Goal: Task Accomplishment & Management: Manage account settings

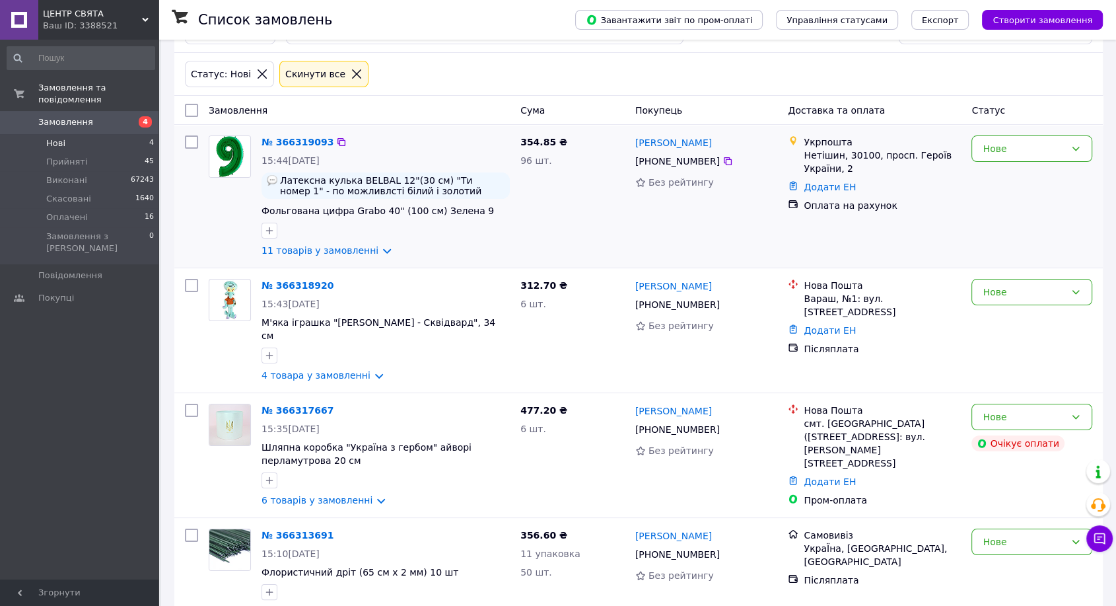
scroll to position [67, 0]
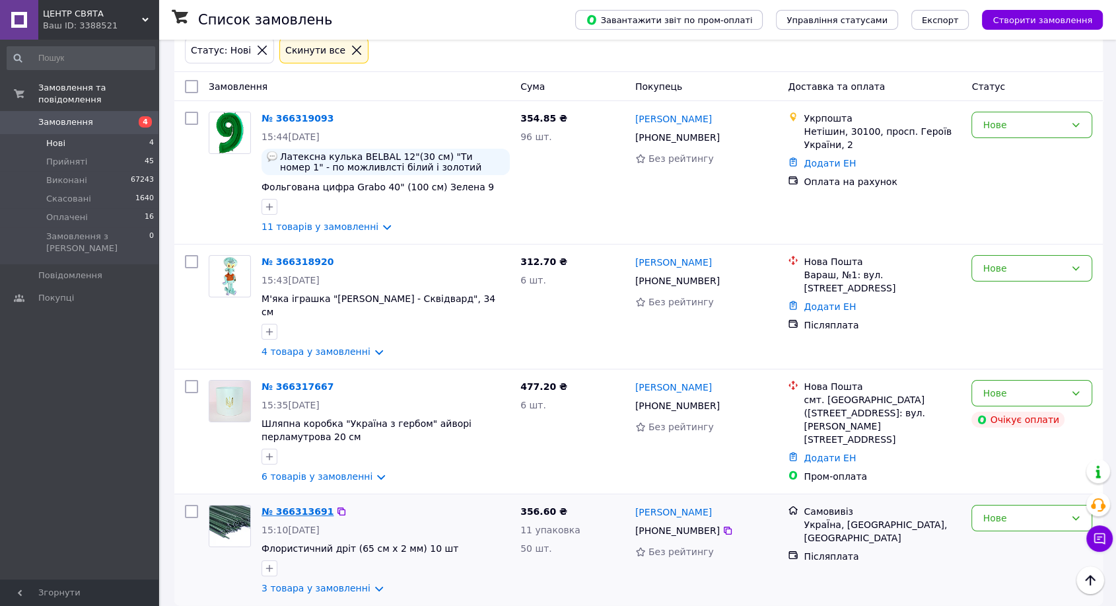
click at [285, 506] on link "№ 366313691" at bounding box center [298, 511] width 72 height 11
click at [285, 381] on link "№ 366317667" at bounding box center [298, 386] width 72 height 11
click at [295, 261] on link "№ 366318920" at bounding box center [298, 261] width 72 height 11
click at [293, 118] on link "№ 366319093" at bounding box center [298, 118] width 72 height 11
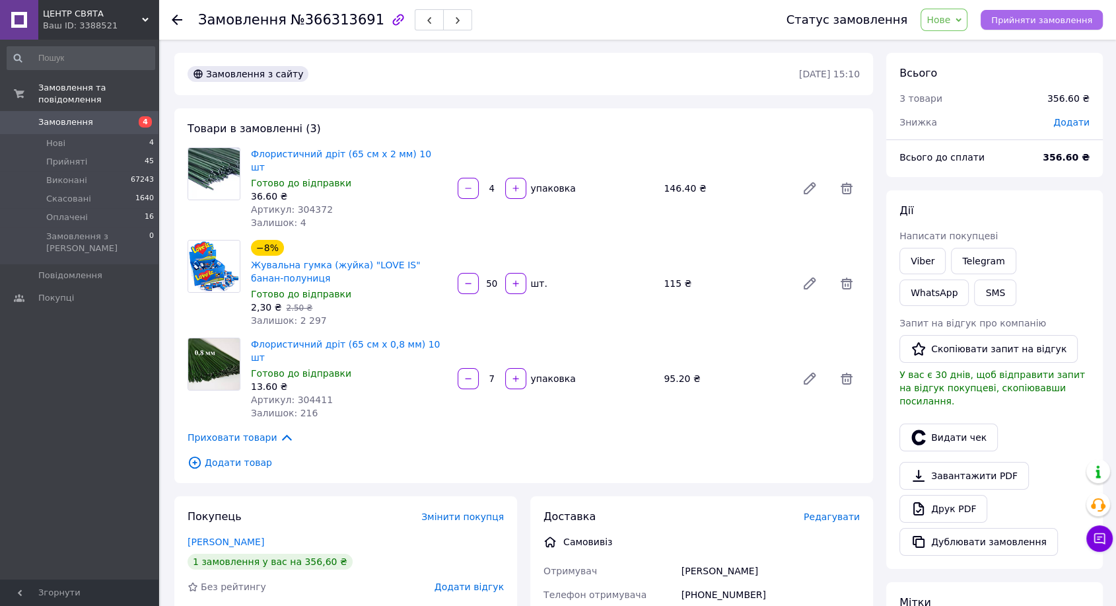
click at [1027, 15] on span "Прийняти замовлення" at bounding box center [1042, 20] width 101 height 10
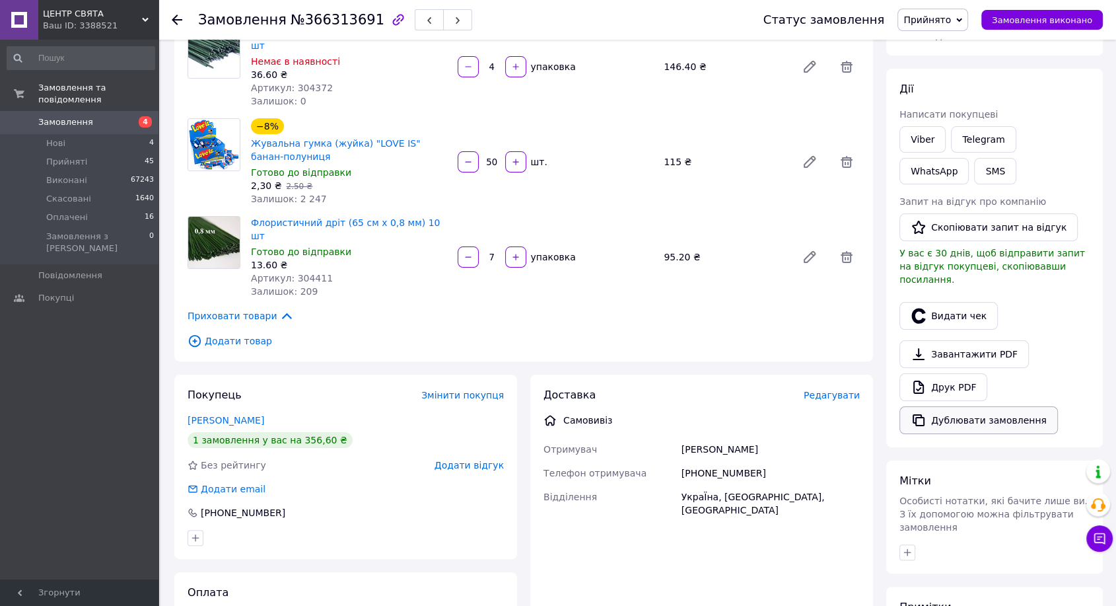
scroll to position [147, 0]
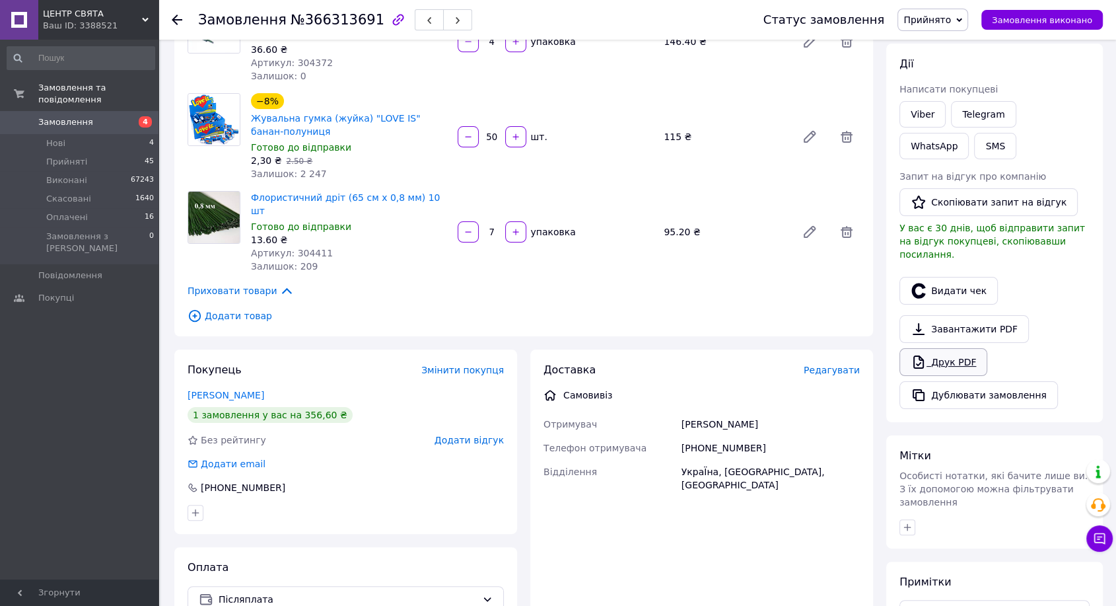
click at [965, 348] on link "Друк PDF" at bounding box center [944, 362] width 88 height 28
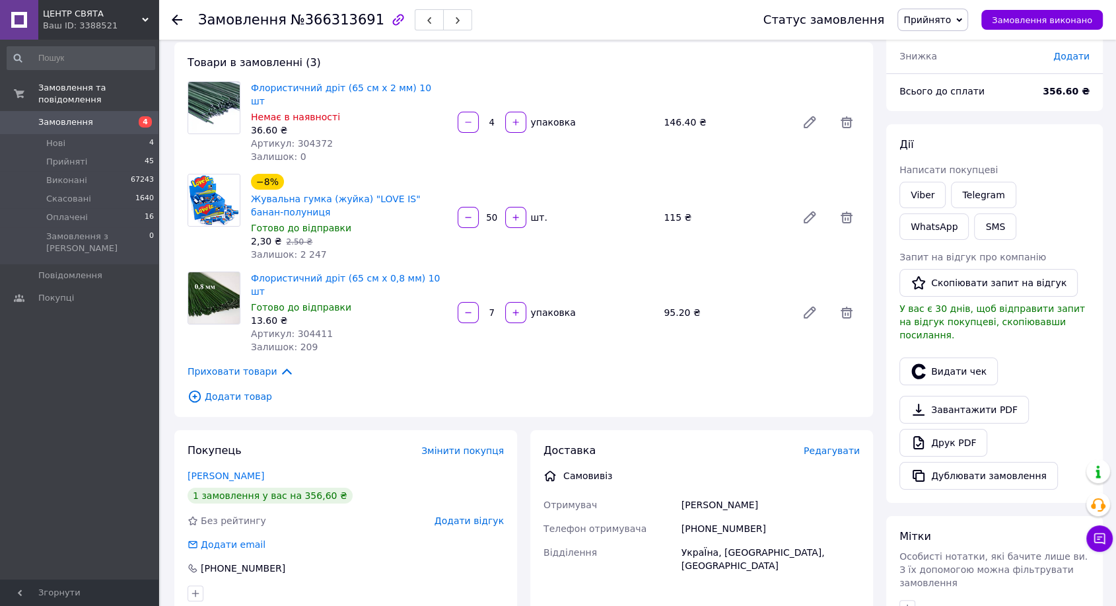
scroll to position [0, 0]
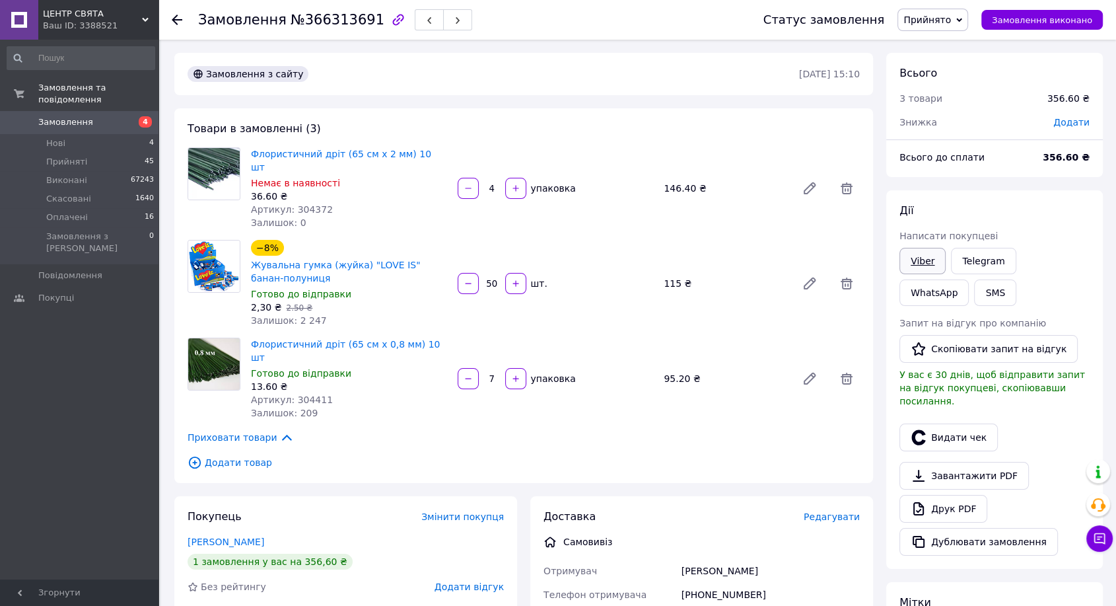
click at [920, 259] on link "Viber" at bounding box center [923, 261] width 46 height 26
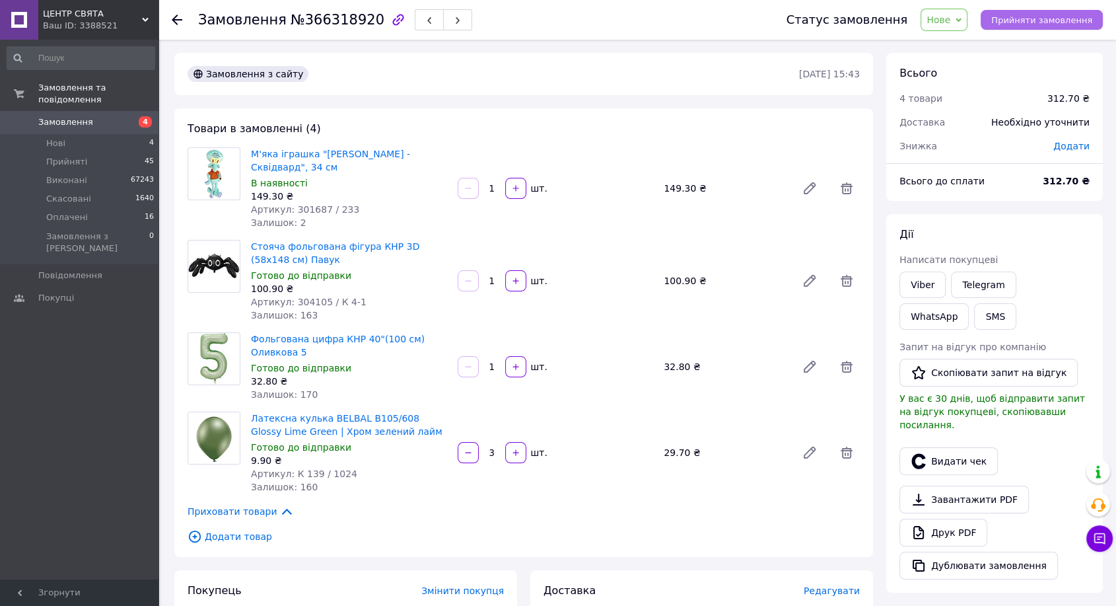
click at [1023, 20] on span "Прийняти замовлення" at bounding box center [1042, 20] width 101 height 10
click at [910, 281] on link "Viber" at bounding box center [923, 285] width 46 height 26
click at [928, 278] on link "Viber" at bounding box center [923, 285] width 46 height 26
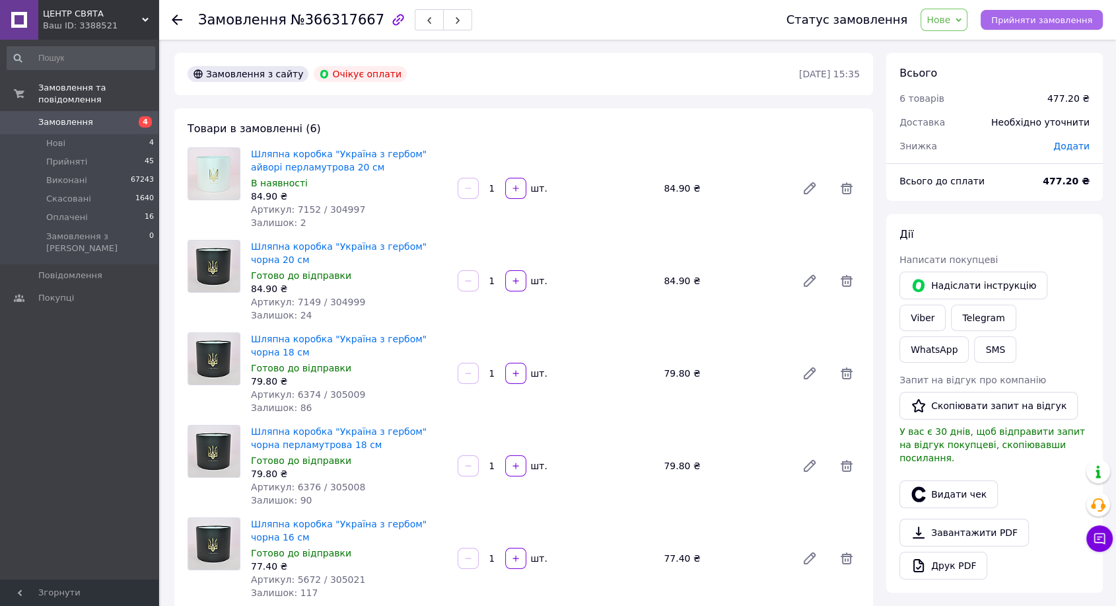
drag, startPoint x: 1060, startPoint y: 22, endPoint x: 1051, endPoint y: 22, distance: 9.2
click at [1060, 22] on span "Прийняти замовлення" at bounding box center [1042, 20] width 101 height 10
click at [946, 305] on link "Viber" at bounding box center [923, 318] width 46 height 26
click at [850, 194] on icon at bounding box center [847, 188] width 12 height 12
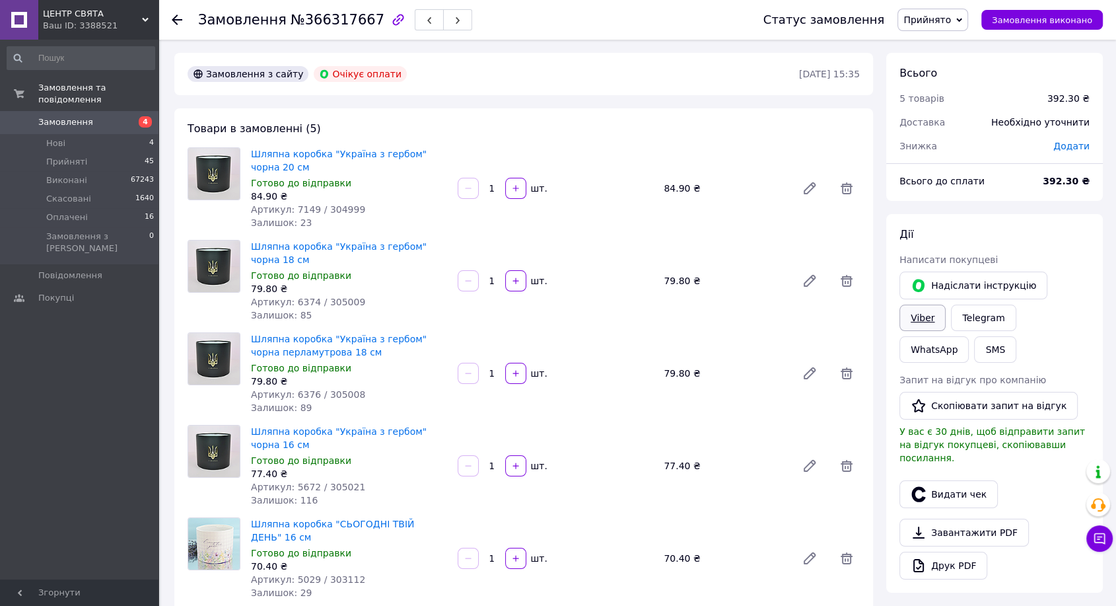
click at [946, 305] on link "Viber" at bounding box center [923, 318] width 46 height 26
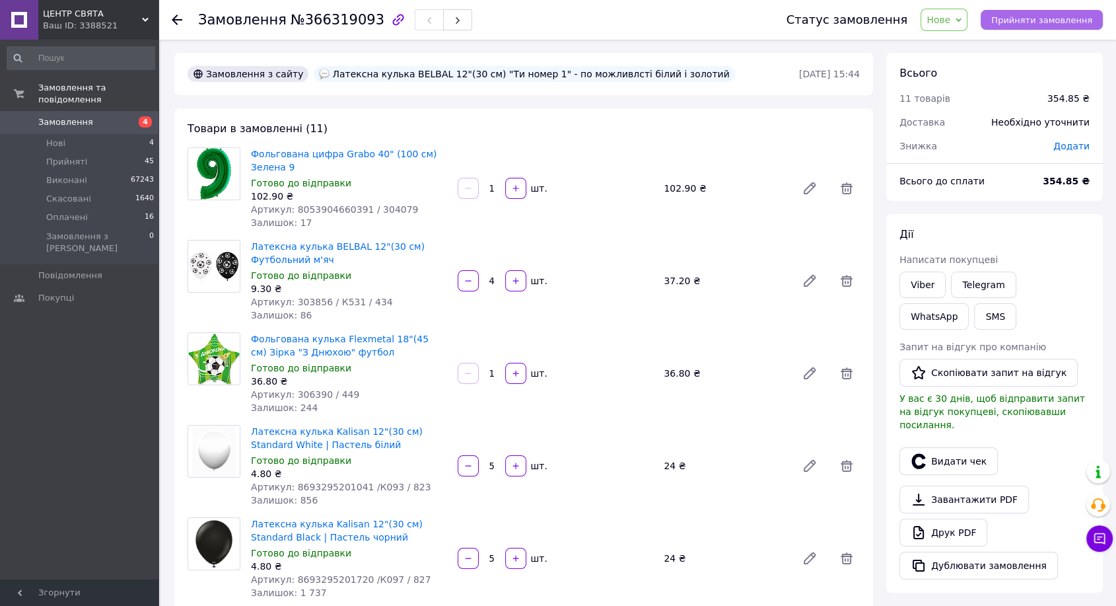
click at [1011, 17] on span "Прийняти замовлення" at bounding box center [1042, 20] width 101 height 10
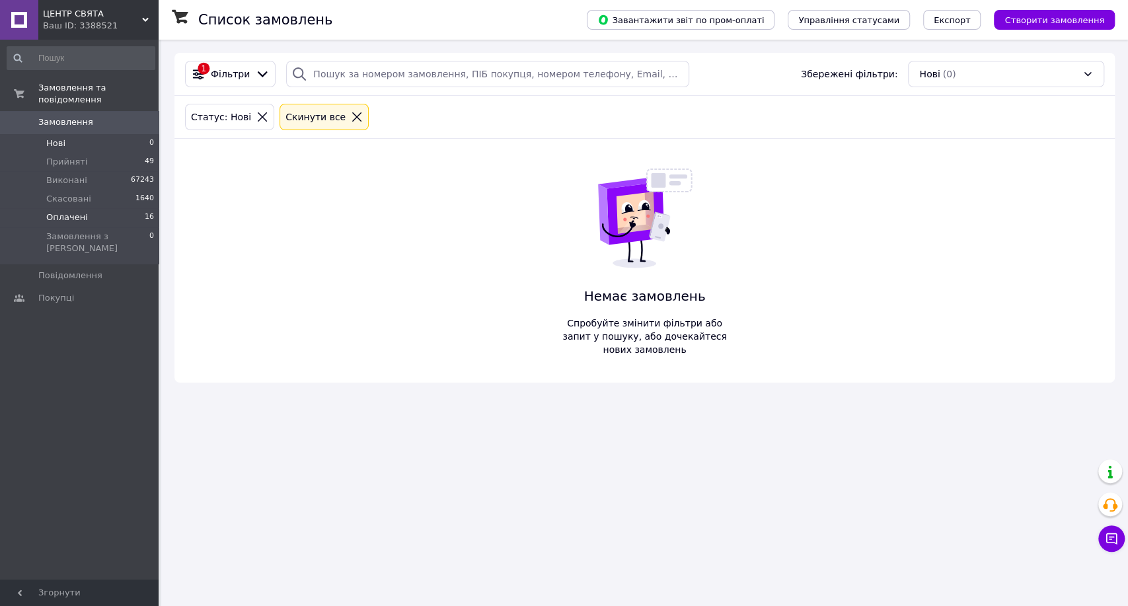
click at [65, 211] on span "Оплачені" at bounding box center [67, 217] width 42 height 12
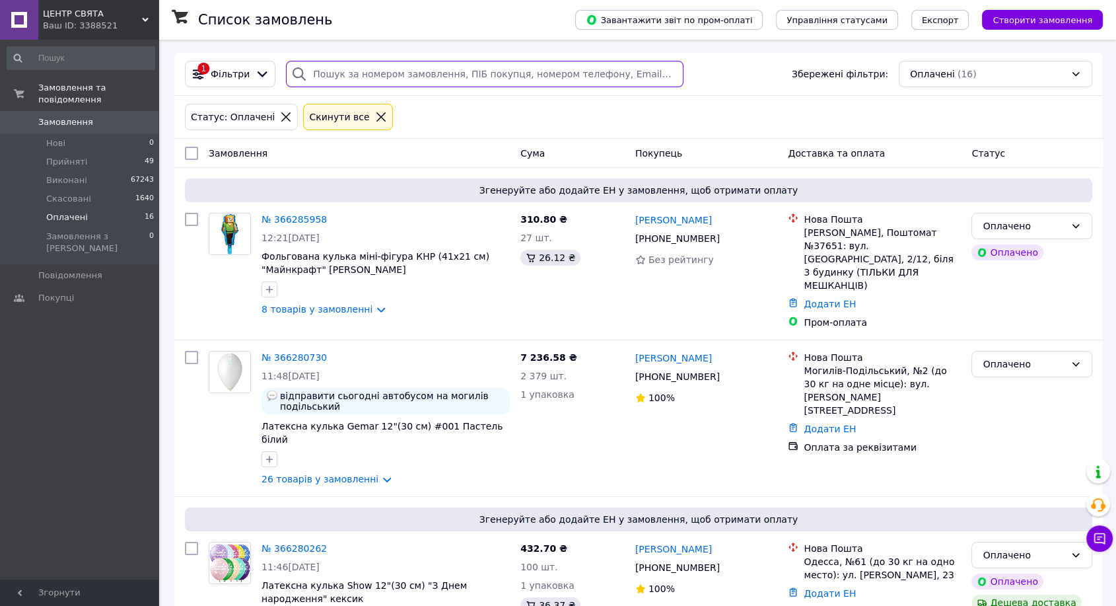
click at [430, 74] on input "search" at bounding box center [485, 74] width 398 height 26
paste input "+380987802967"
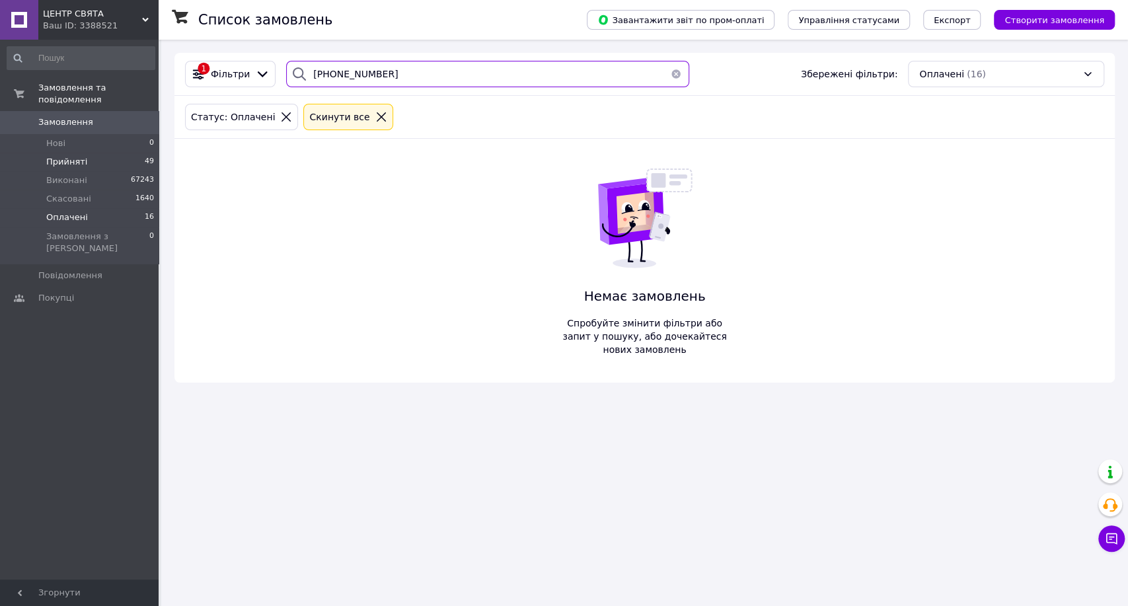
type input "+380987802967"
click at [65, 156] on span "Прийняті" at bounding box center [66, 162] width 41 height 12
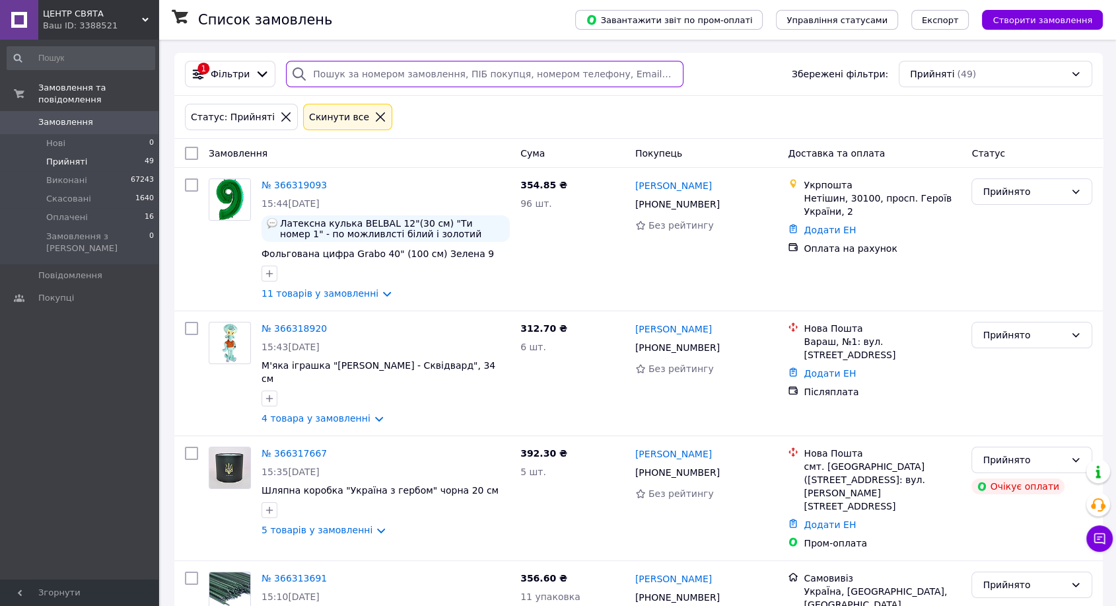
click at [379, 77] on input "search" at bounding box center [485, 74] width 398 height 26
paste input "+380987802967"
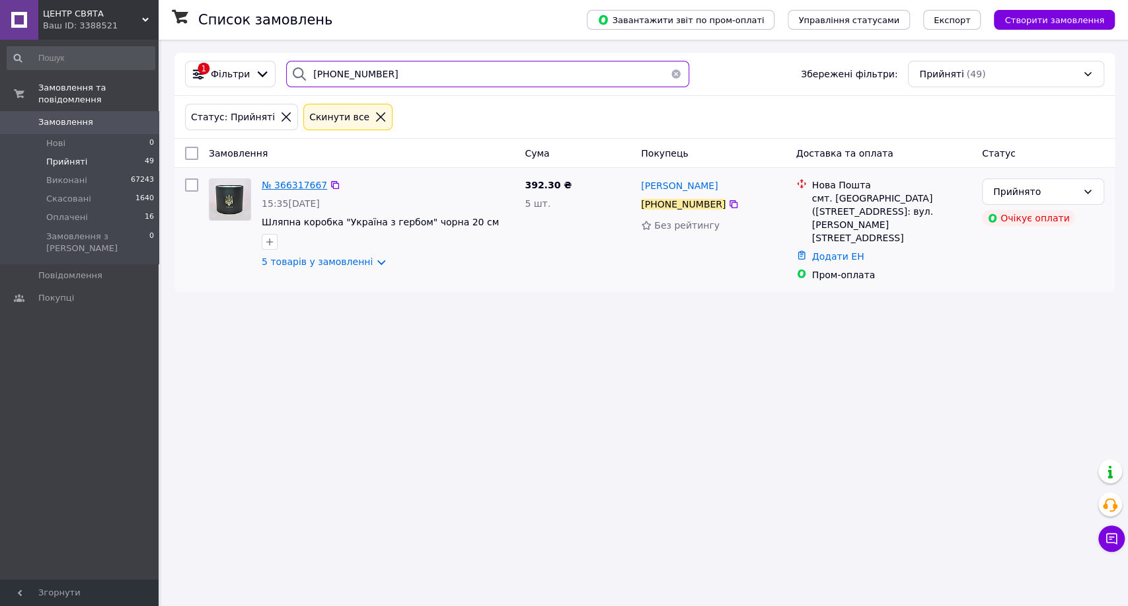
type input "+380987802967"
click at [287, 184] on span "№ 366317667" at bounding box center [294, 185] width 65 height 11
drag, startPoint x: 445, startPoint y: 74, endPoint x: 188, endPoint y: 59, distance: 258.1
click at [190, 59] on div "1 Фільтри +380987802967 Збережені фільтри: Прийняті (49)" at bounding box center [644, 74] width 940 height 43
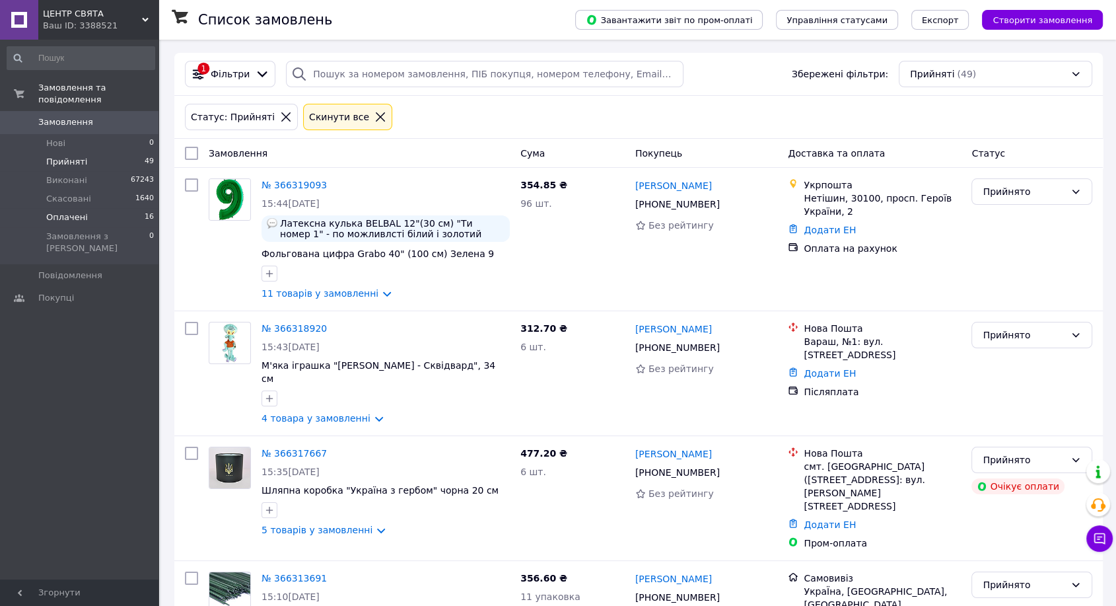
click at [71, 211] on span "Оплачені" at bounding box center [67, 217] width 42 height 12
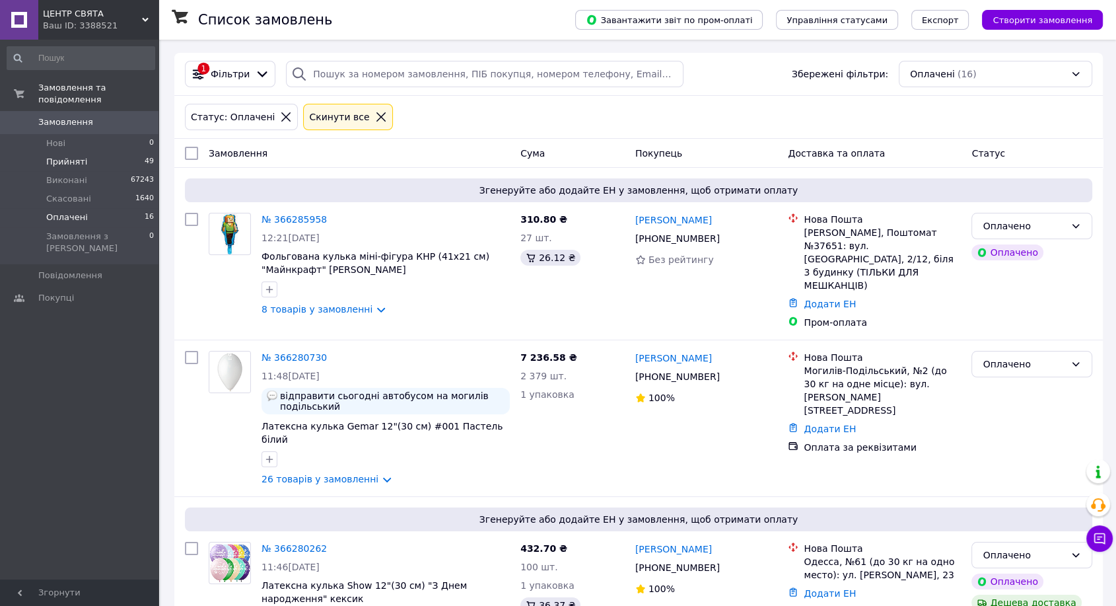
click at [81, 156] on span "Прийняті" at bounding box center [66, 162] width 41 height 12
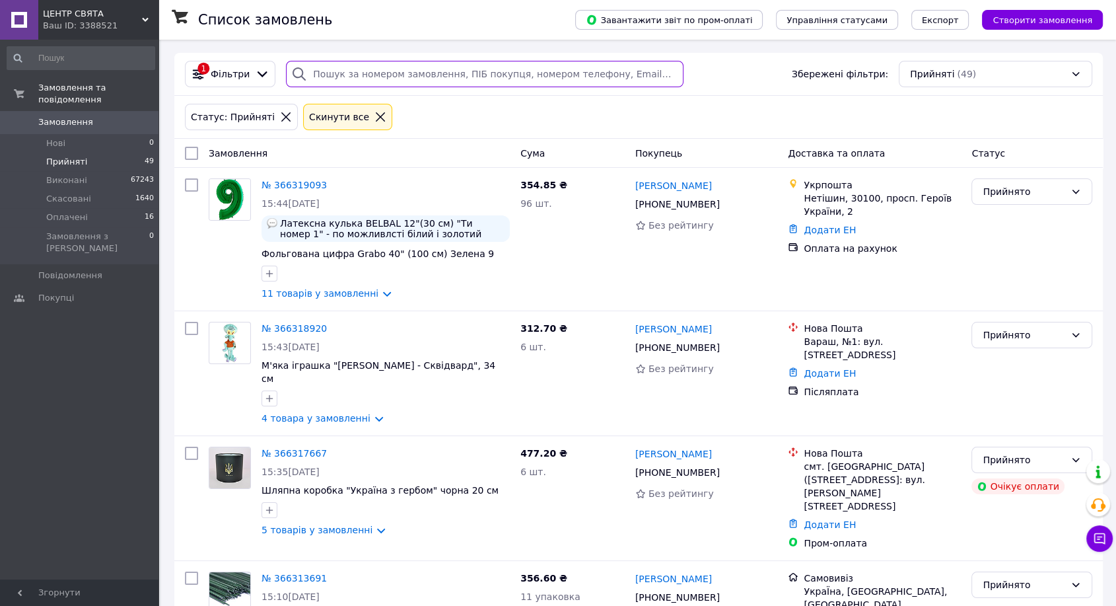
click at [412, 79] on input "search" at bounding box center [485, 74] width 398 height 26
paste input "+380999148286"
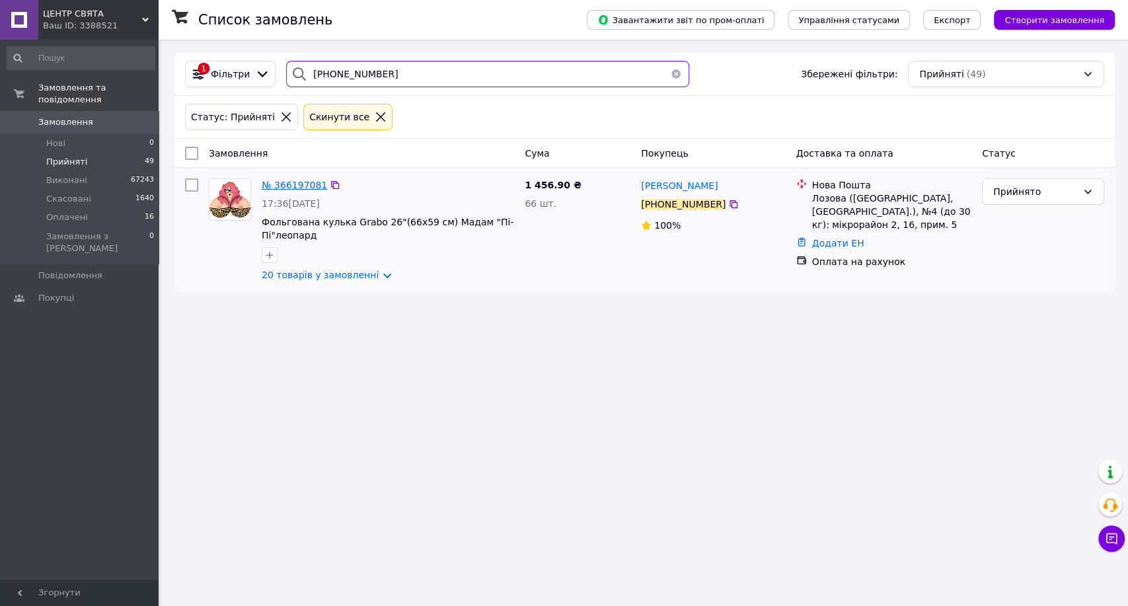
type input "+380999148286"
click at [294, 181] on span "№ 366197081" at bounding box center [294, 185] width 65 height 11
drag, startPoint x: 427, startPoint y: 75, endPoint x: 240, endPoint y: 65, distance: 186.6
click at [240, 65] on div "1 Фільтри +380999148286 Збережені фільтри: Прийняті (49)" at bounding box center [645, 74] width 930 height 26
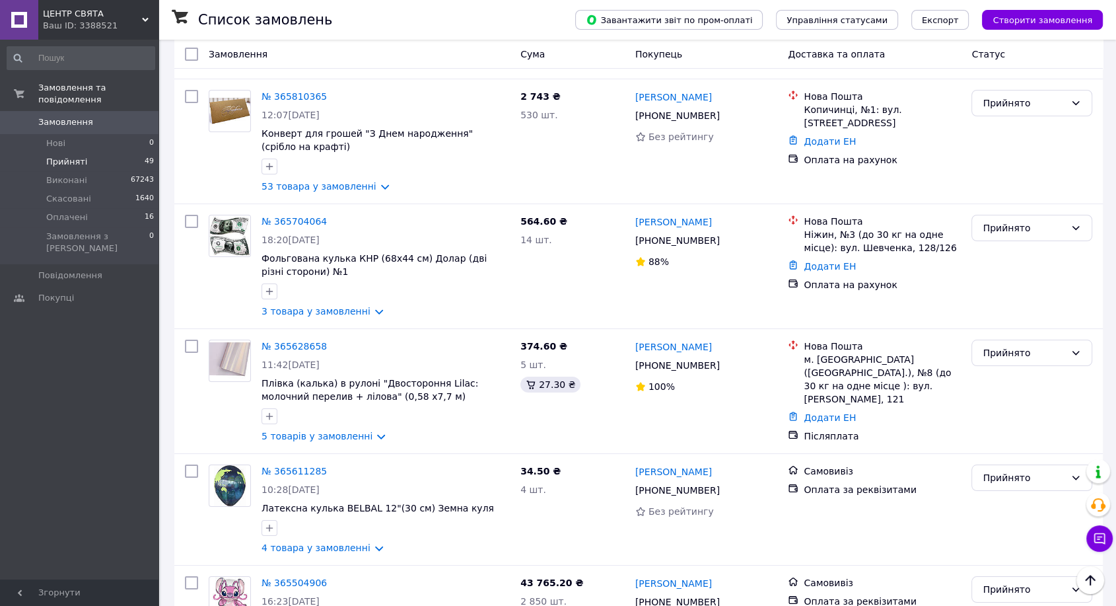
scroll to position [4894, 0]
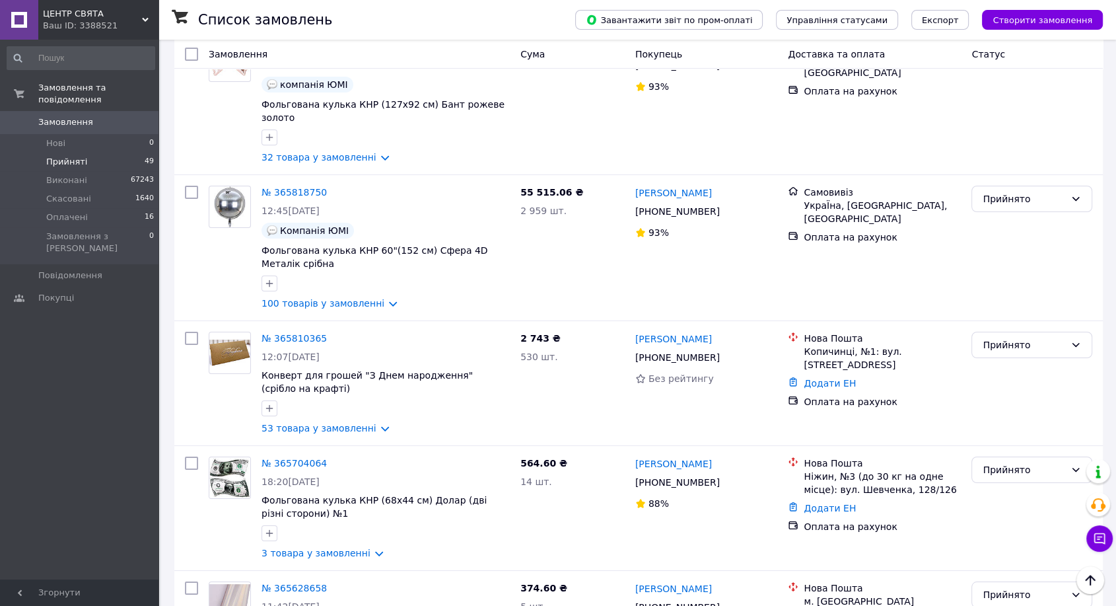
scroll to position [4600, 0]
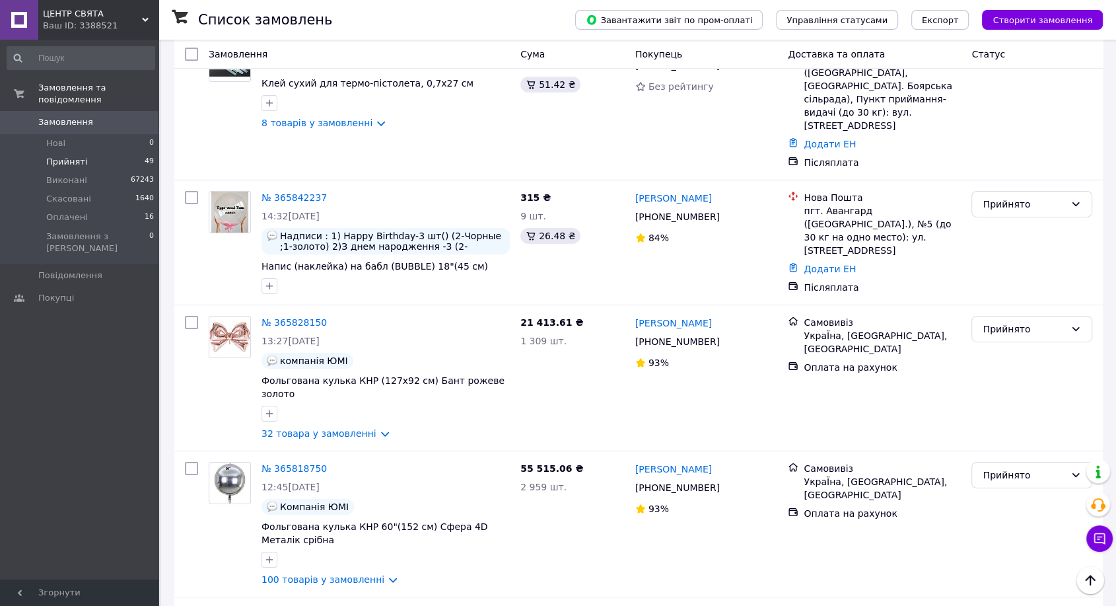
scroll to position [4380, 0]
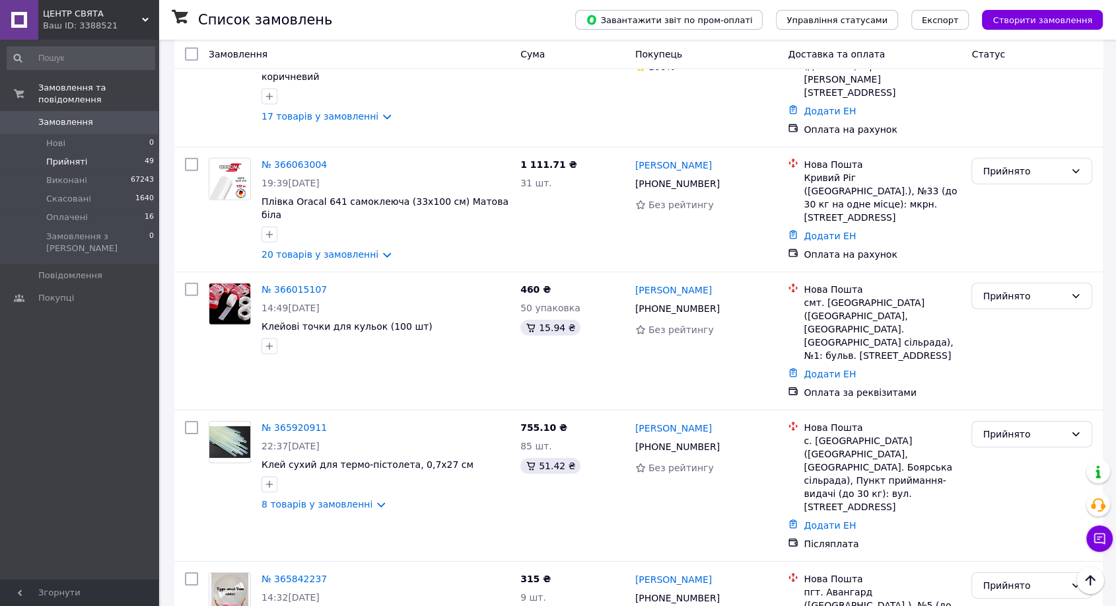
scroll to position [4013, 0]
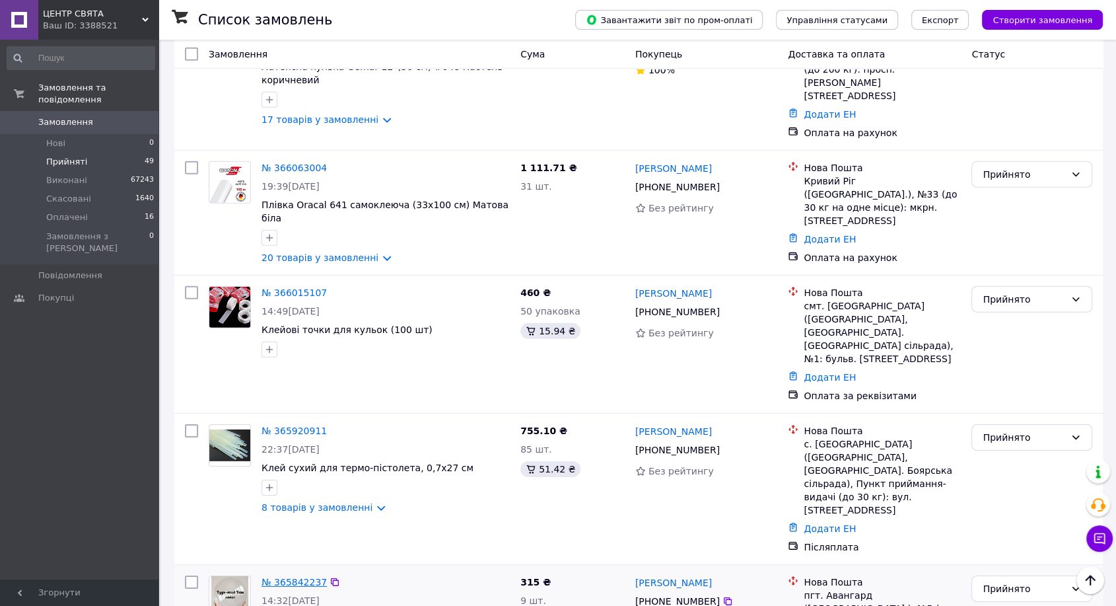
click at [293, 577] on link "№ 365842237" at bounding box center [294, 582] width 65 height 11
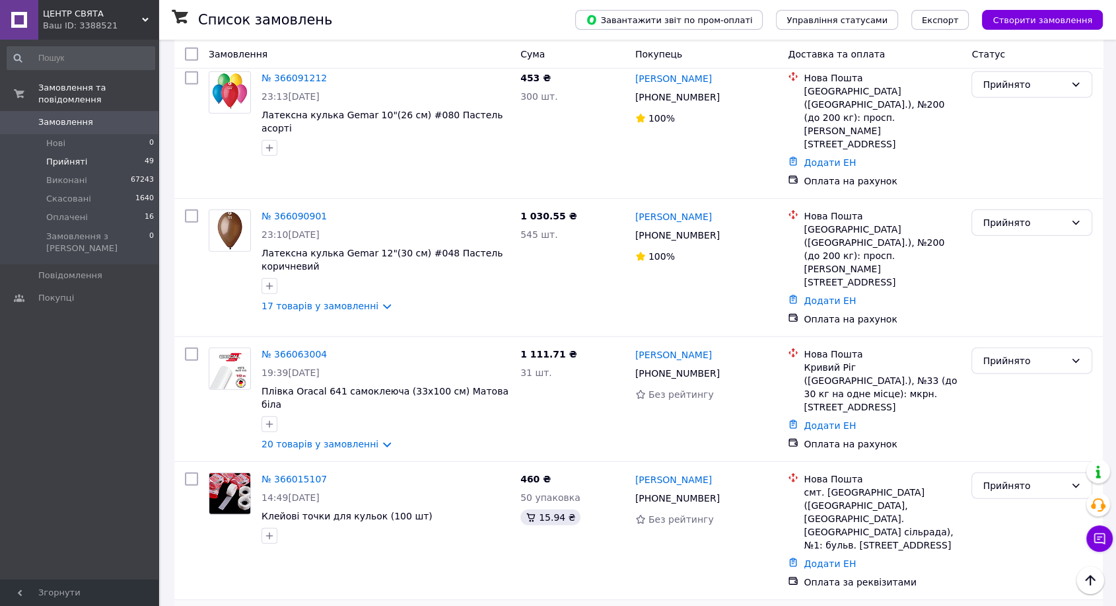
scroll to position [3793, 0]
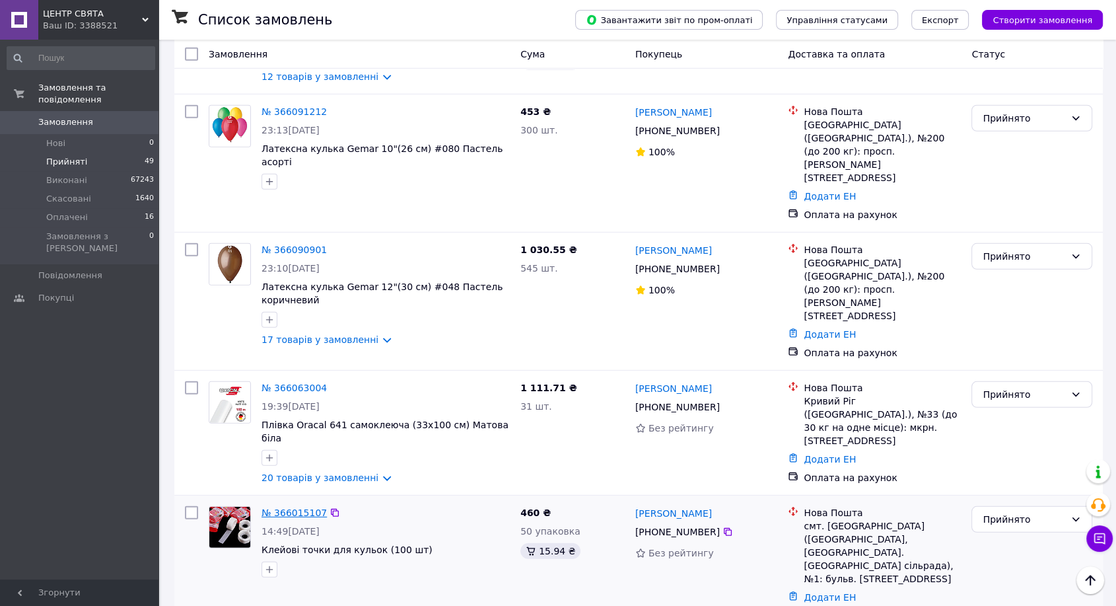
click at [293, 507] on link "№ 366015107" at bounding box center [294, 512] width 65 height 11
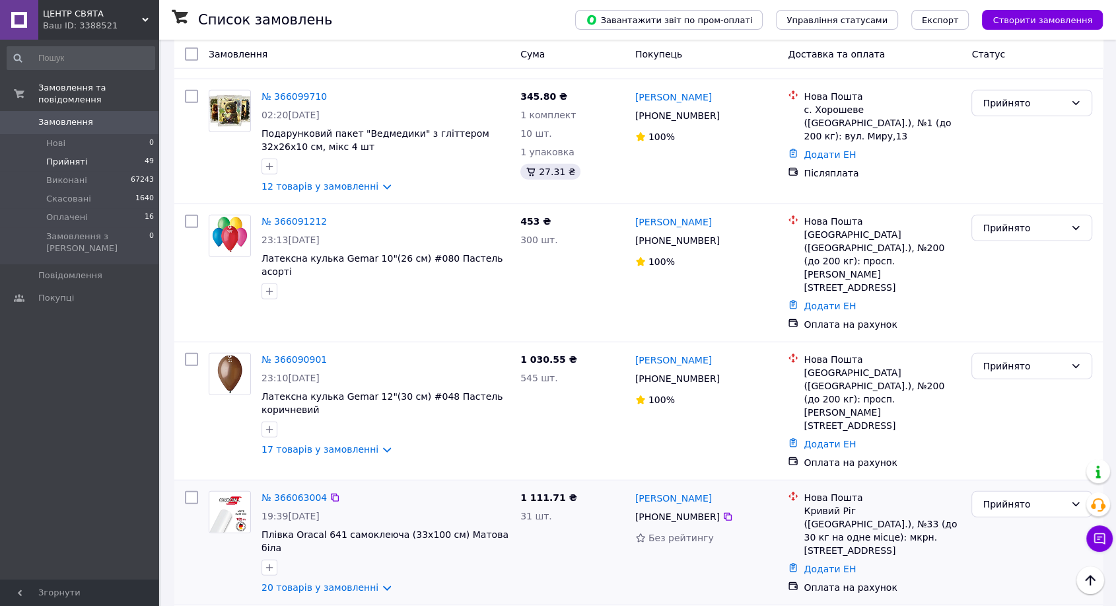
scroll to position [3646, 0]
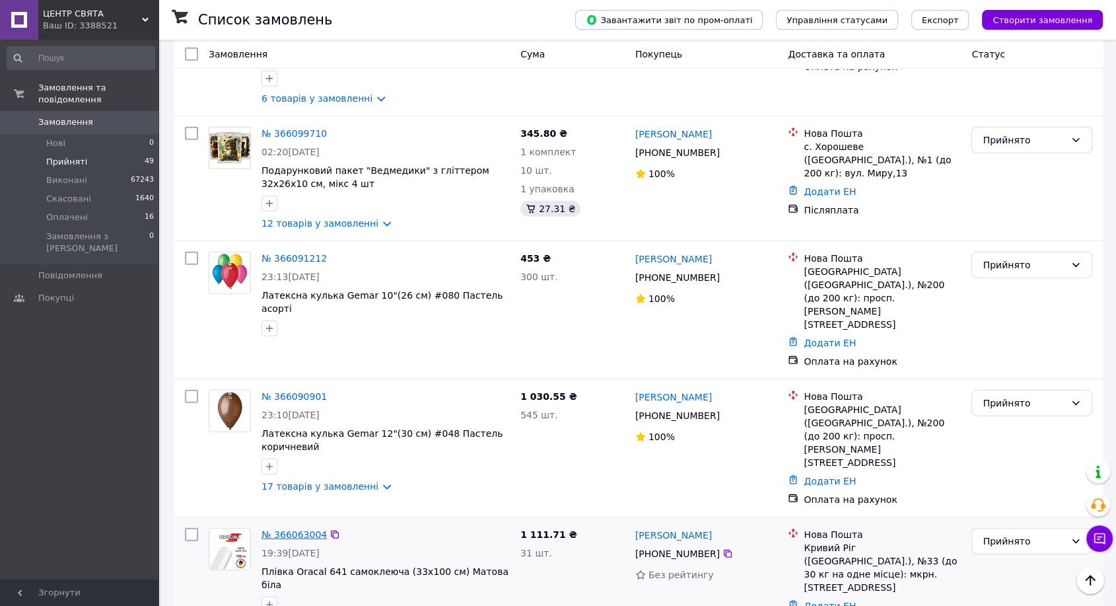
click at [303, 529] on link "№ 366063004" at bounding box center [294, 534] width 65 height 11
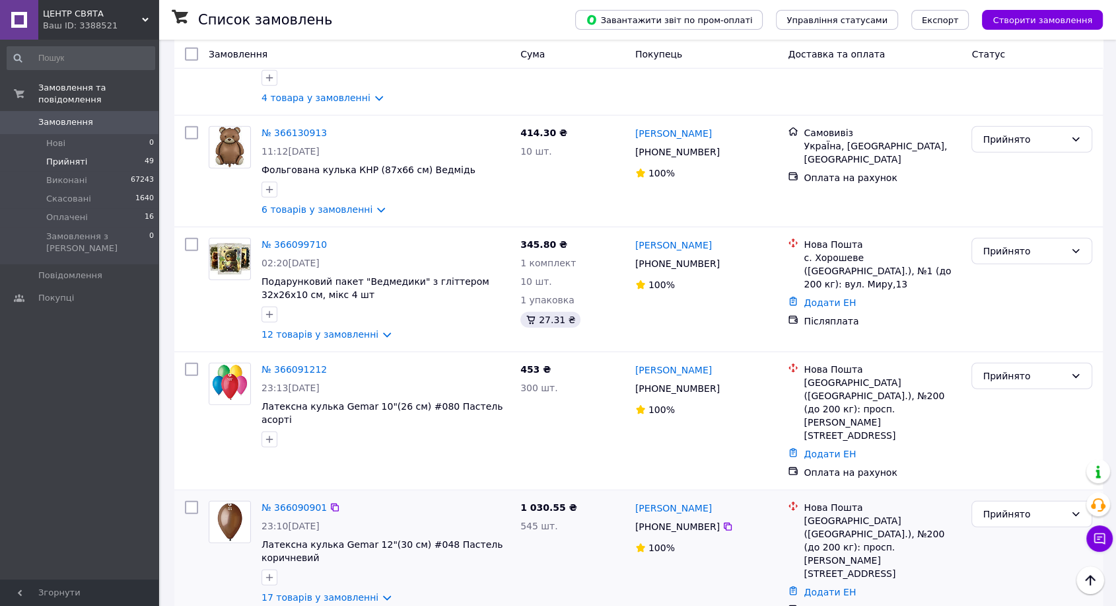
scroll to position [3499, 0]
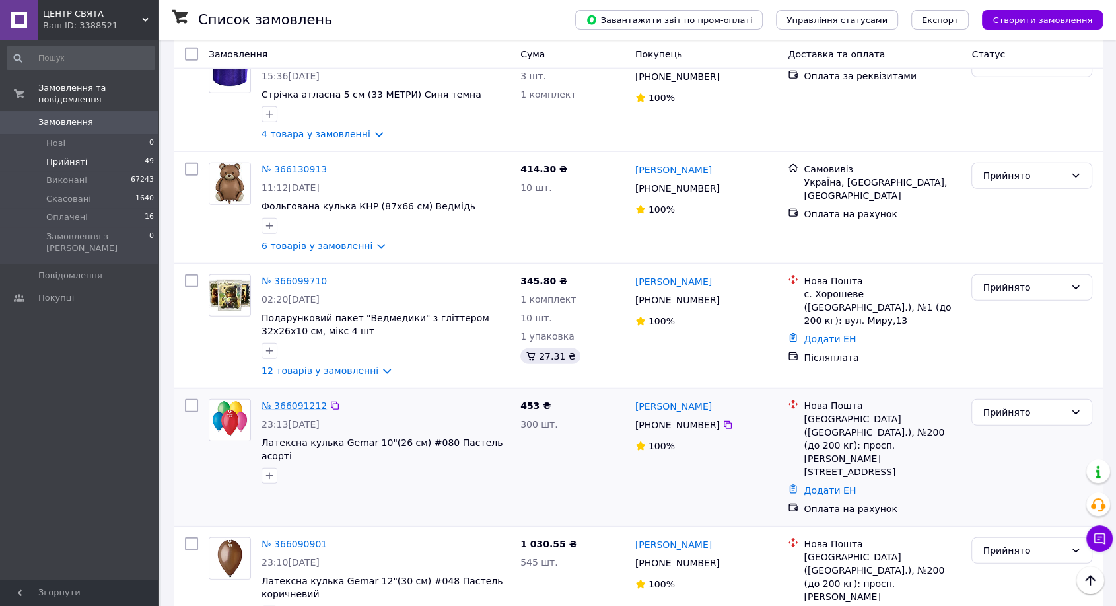
click at [292, 400] on link "№ 366091212" at bounding box center [294, 405] width 65 height 11
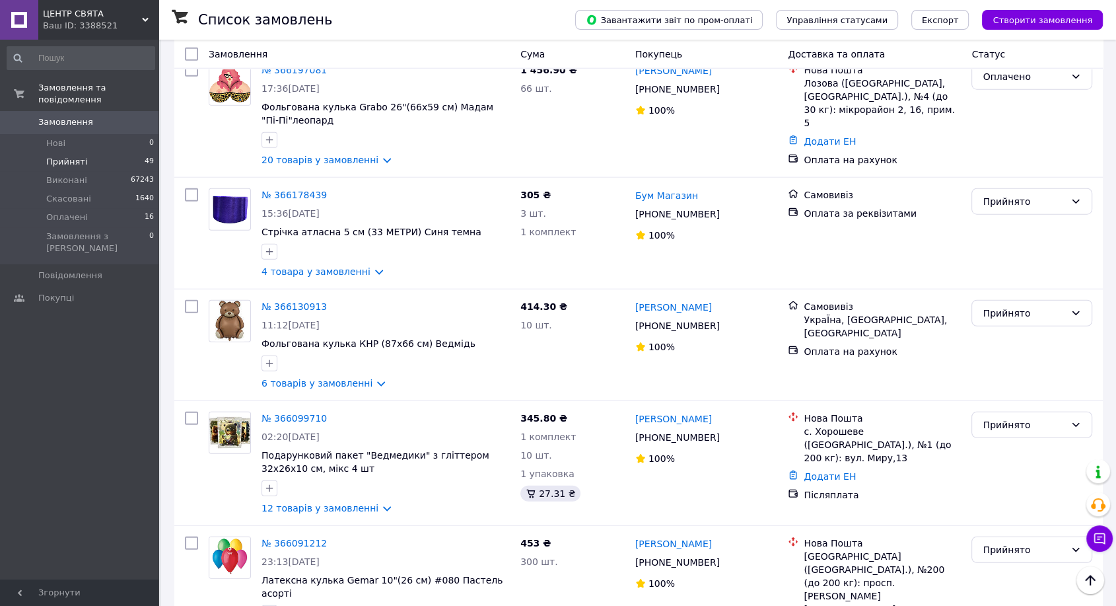
scroll to position [3352, 0]
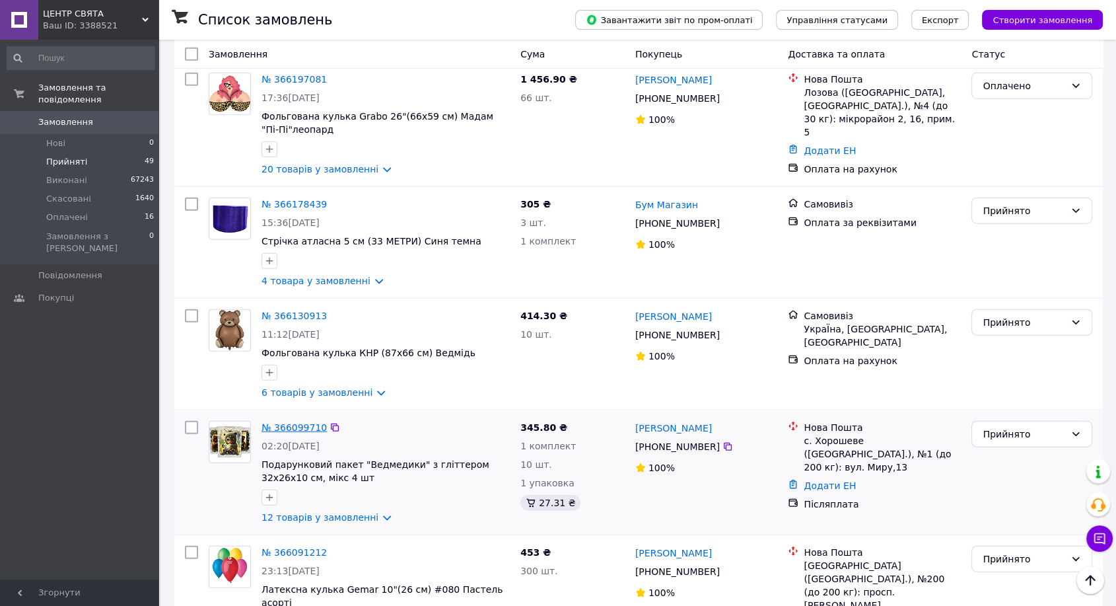
click at [287, 422] on link "№ 366099710" at bounding box center [294, 427] width 65 height 11
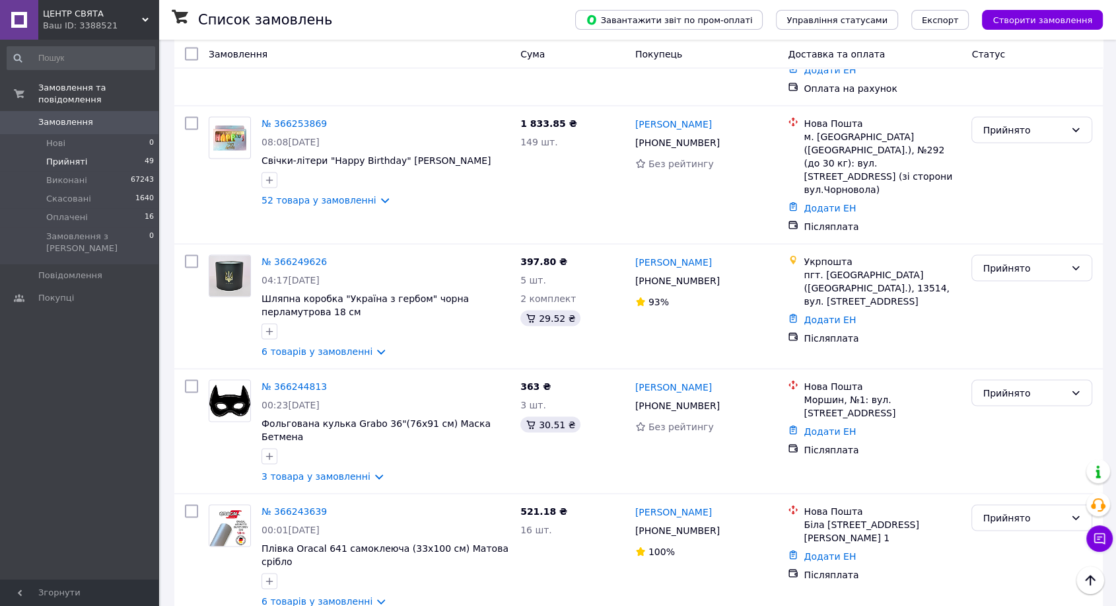
scroll to position [2545, 0]
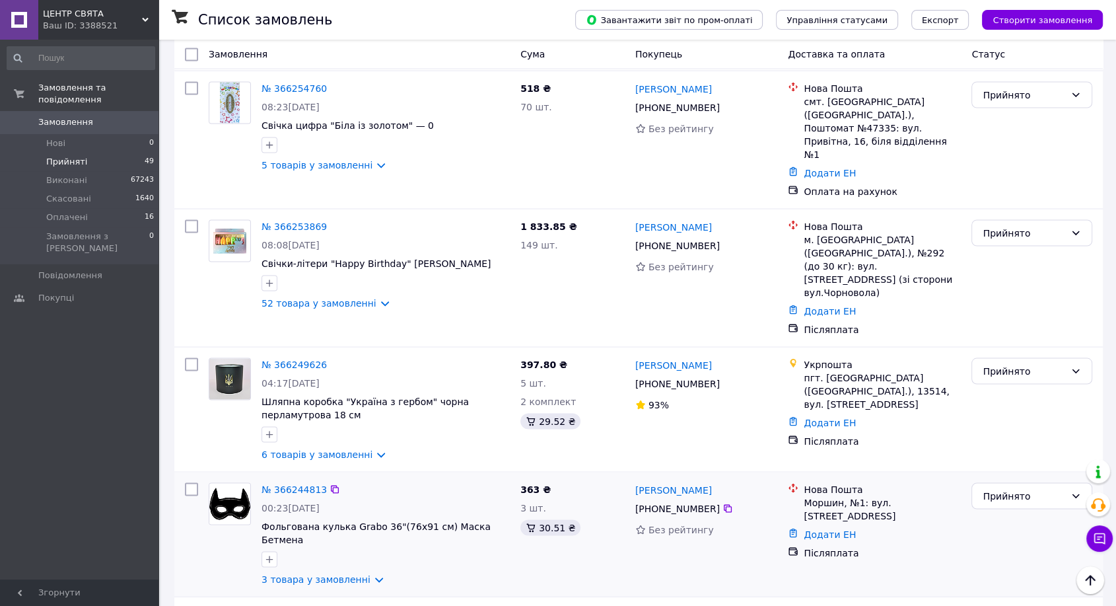
scroll to position [2398, 0]
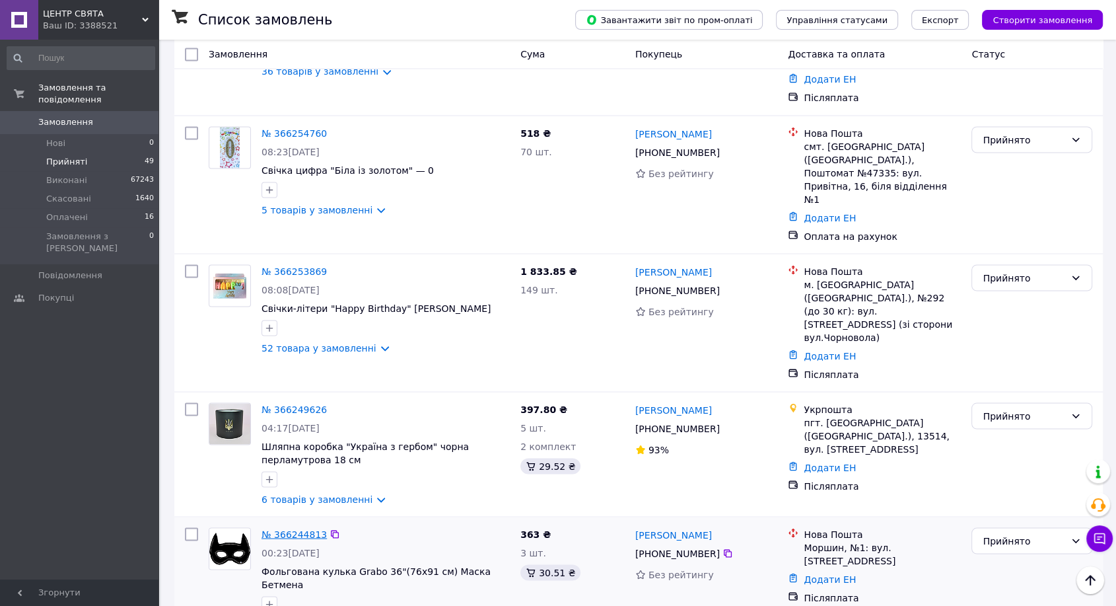
click at [307, 529] on link "№ 366244813" at bounding box center [294, 534] width 65 height 11
click at [300, 404] on link "№ 366249626" at bounding box center [294, 409] width 65 height 11
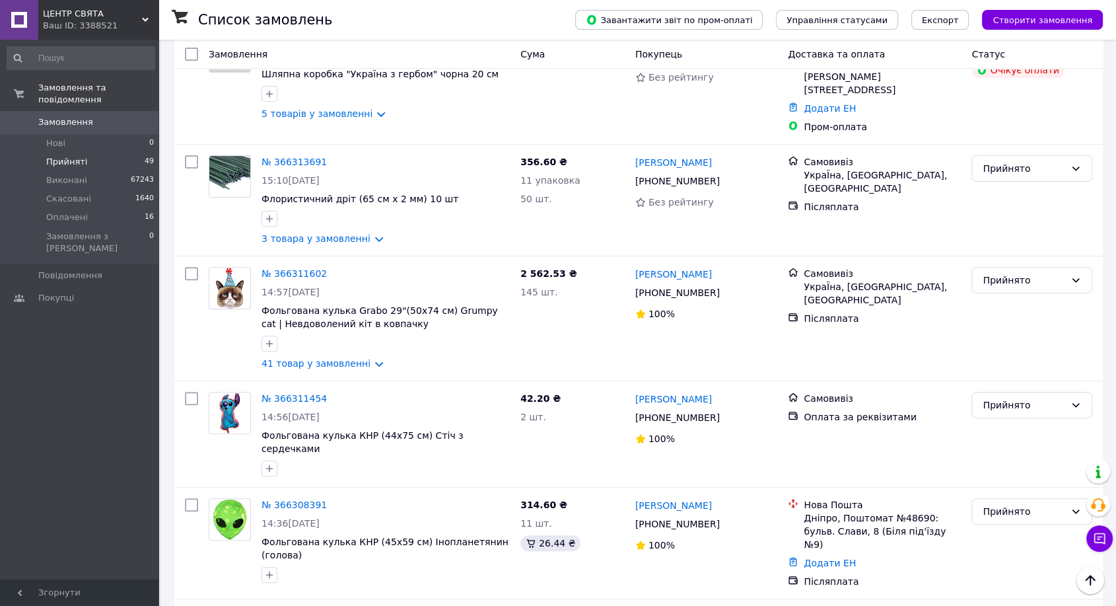
scroll to position [0, 0]
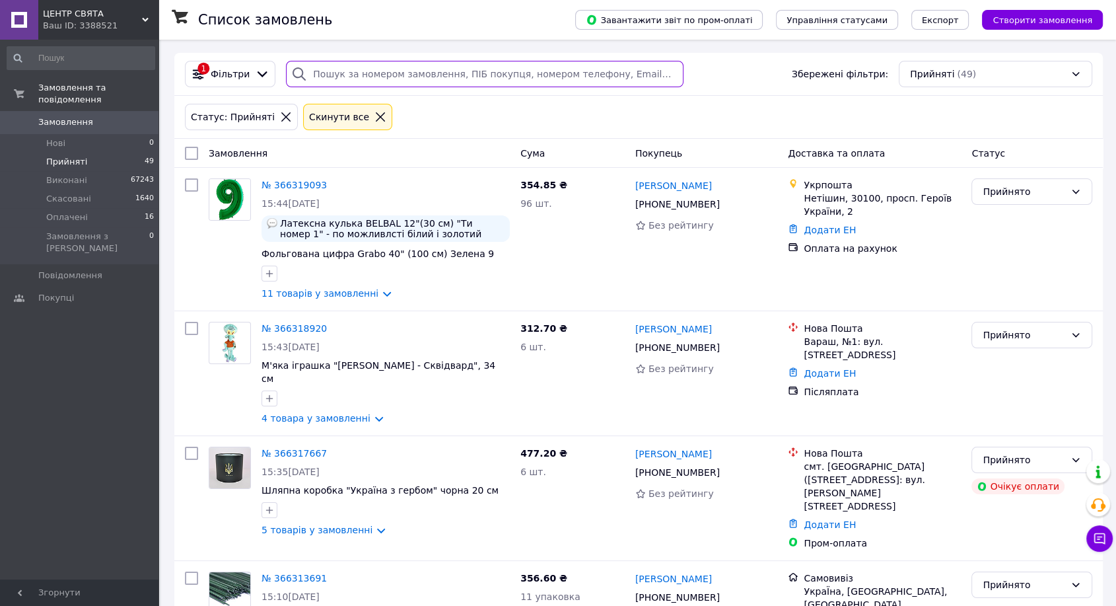
click at [417, 82] on input "search" at bounding box center [485, 74] width 398 height 26
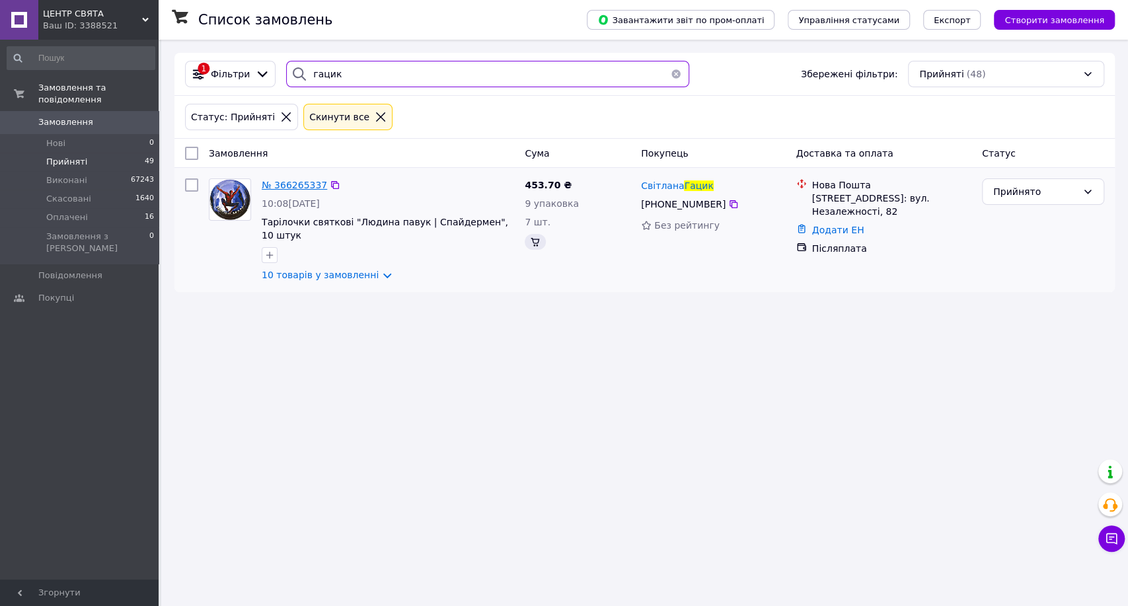
type input "гацик"
click at [307, 184] on span "№ 366265337" at bounding box center [294, 185] width 65 height 11
drag, startPoint x: 367, startPoint y: 69, endPoint x: 240, endPoint y: 64, distance: 126.9
click at [240, 64] on div "1 Фільтри гацик Збережені фільтри: Прийняті (48)" at bounding box center [645, 74] width 930 height 26
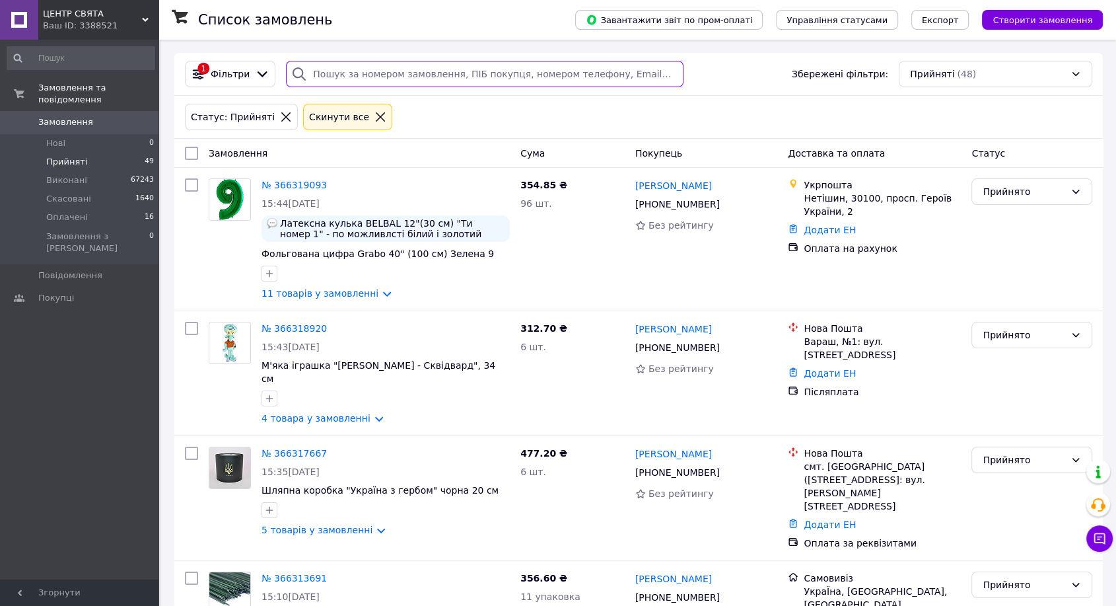
click at [443, 85] on input "search" at bounding box center [485, 74] width 398 height 26
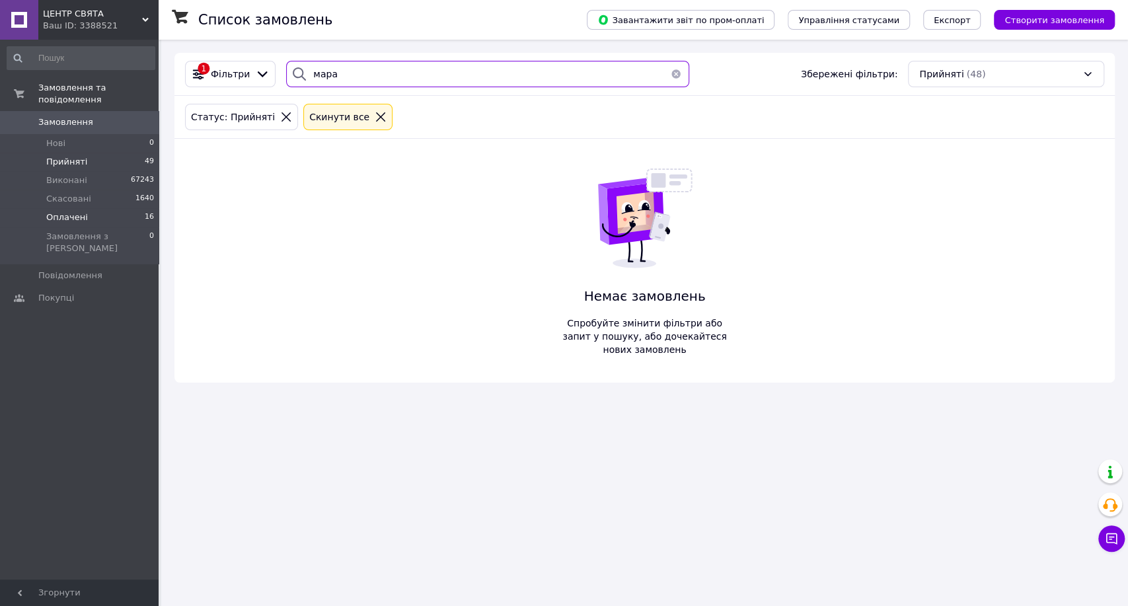
type input "мара"
click at [63, 211] on span "Оплачені" at bounding box center [67, 217] width 42 height 12
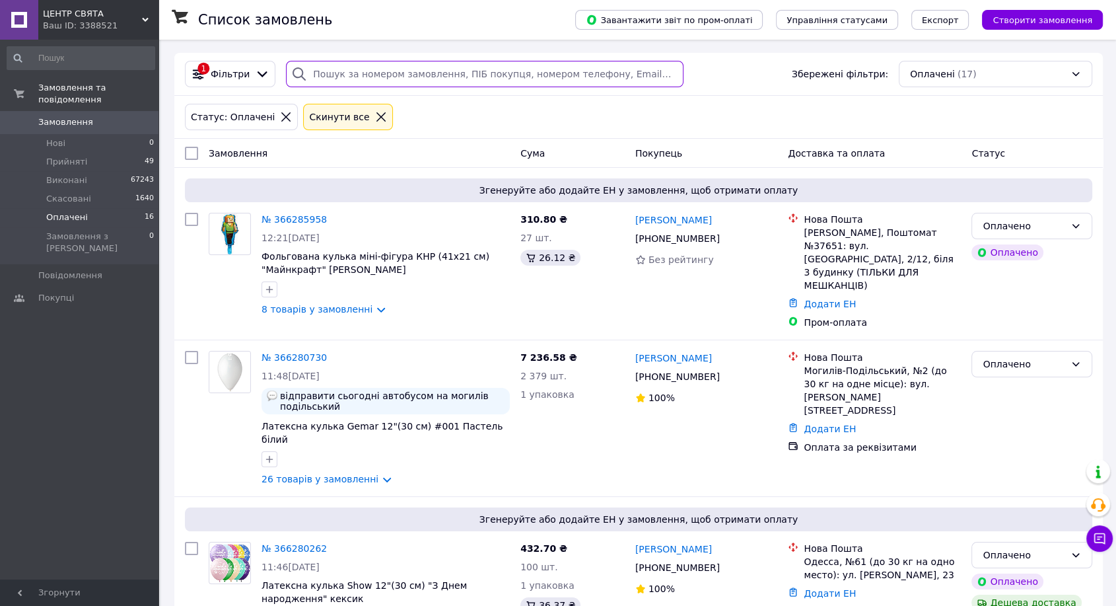
click at [486, 76] on input "search" at bounding box center [485, 74] width 398 height 26
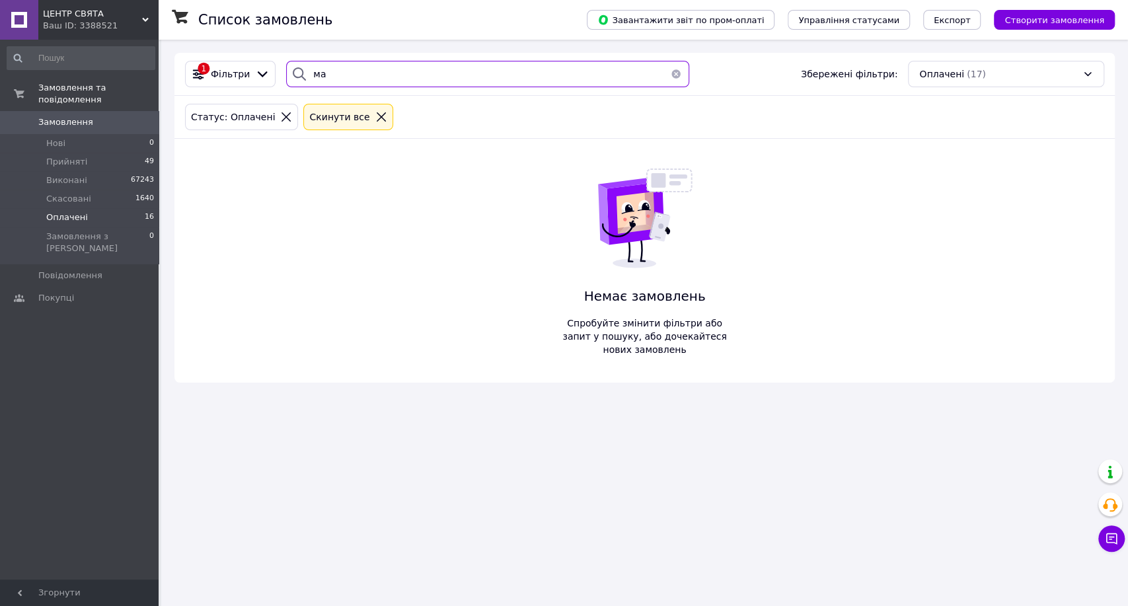
type input "м"
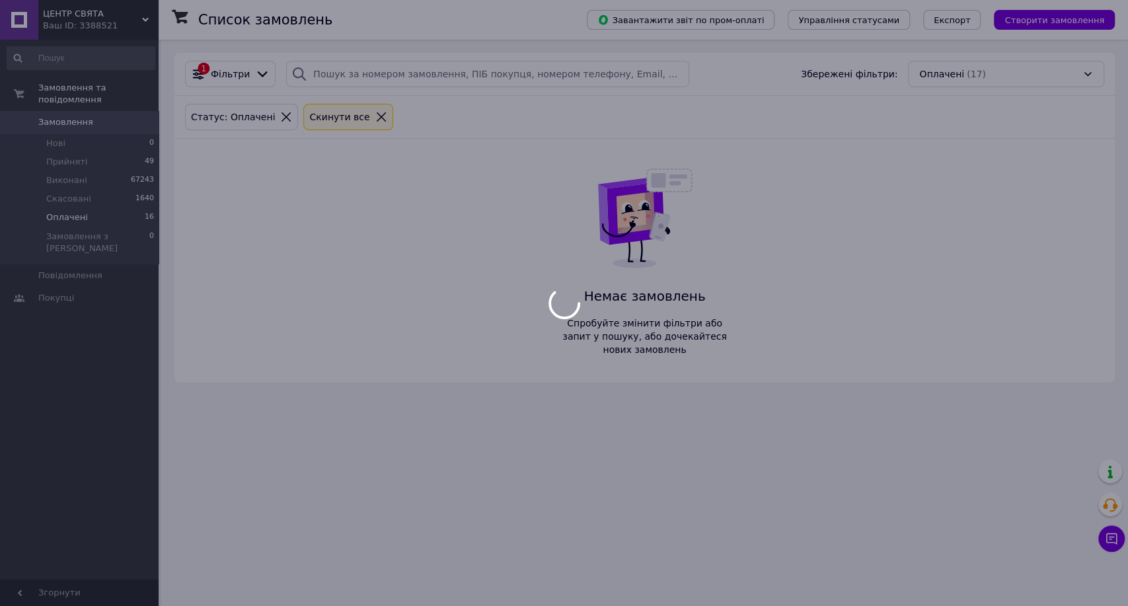
click at [77, 186] on div at bounding box center [564, 303] width 1128 height 606
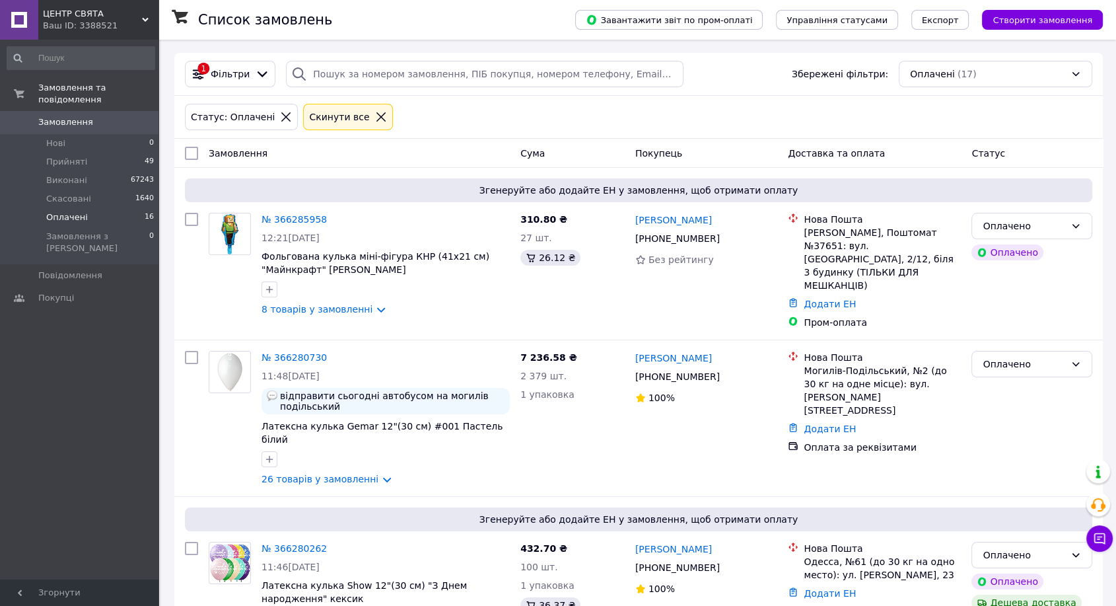
click at [77, 193] on span "Скасовані" at bounding box center [68, 199] width 45 height 12
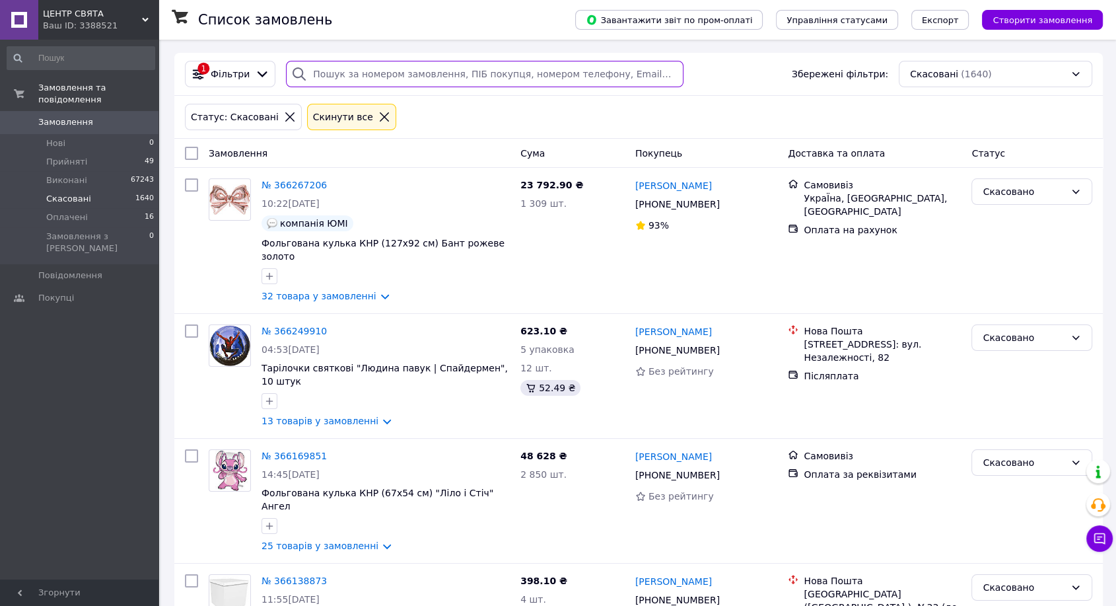
click at [511, 73] on input "search" at bounding box center [485, 74] width 398 height 26
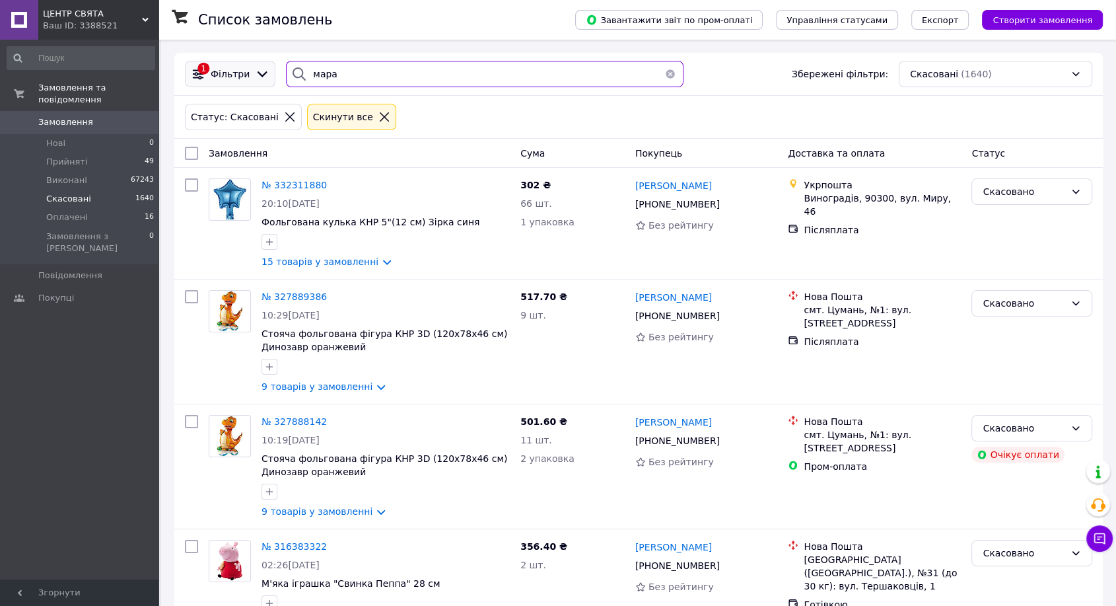
drag, startPoint x: 371, startPoint y: 77, endPoint x: 268, endPoint y: 70, distance: 103.3
click at [268, 70] on div "1 Фільтри мара Збережені фільтри: Скасовані (1640)" at bounding box center [639, 74] width 918 height 26
type input "мара"
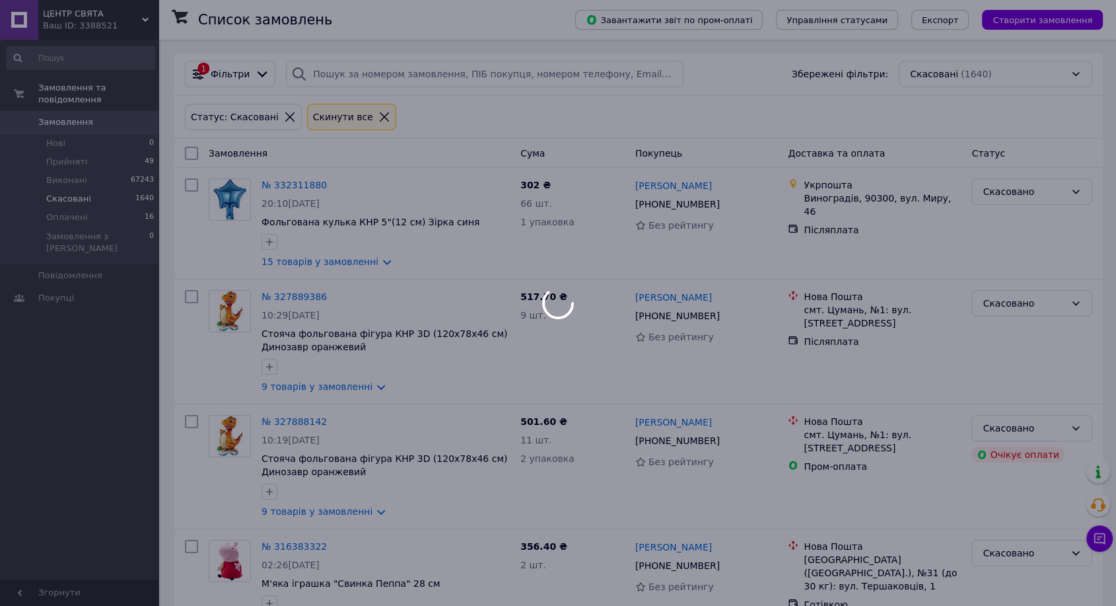
click at [58, 112] on body "ЦЕНТР СВЯТА Ваш ID: 3388521 Сайт ЦЕНТР СВЯТА Кабінет покупця Перевірити стан си…" at bounding box center [558, 495] width 1116 height 991
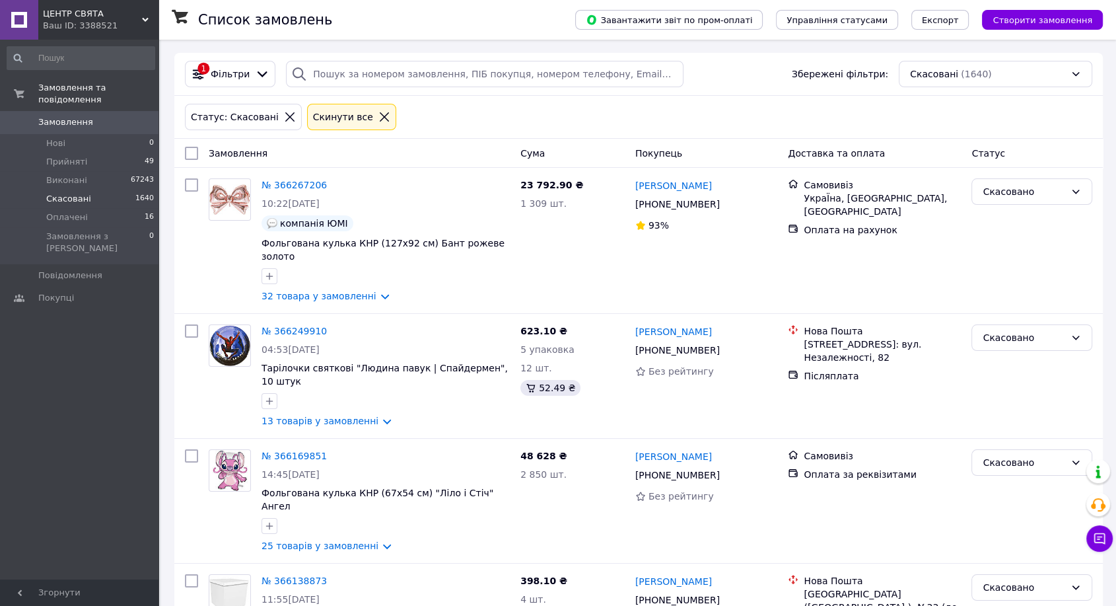
click at [69, 116] on span "Замовлення" at bounding box center [65, 122] width 55 height 12
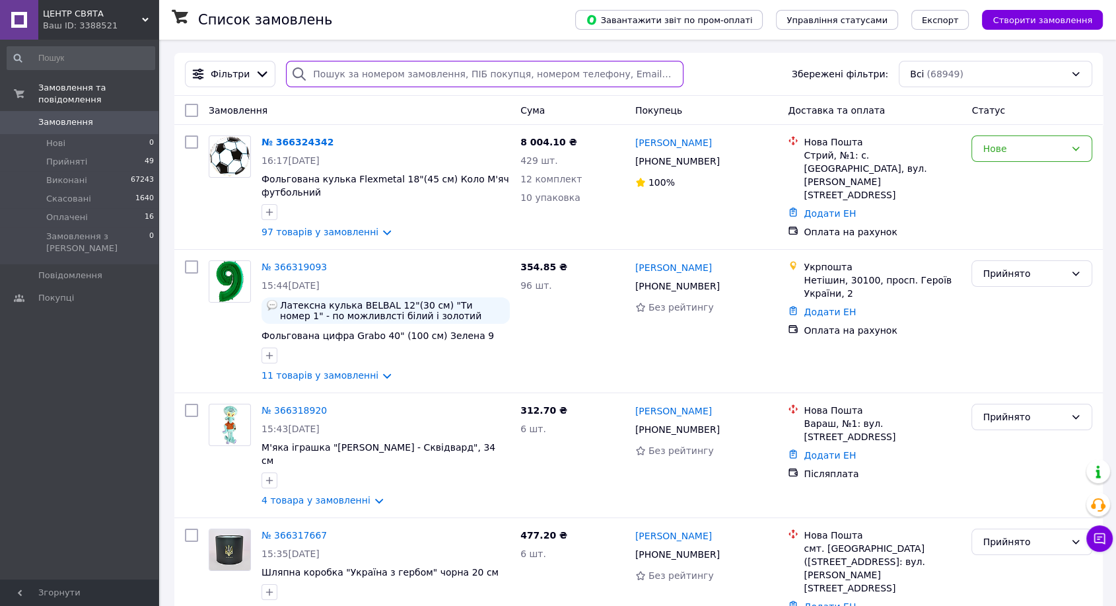
click at [365, 73] on input "search" at bounding box center [485, 74] width 398 height 26
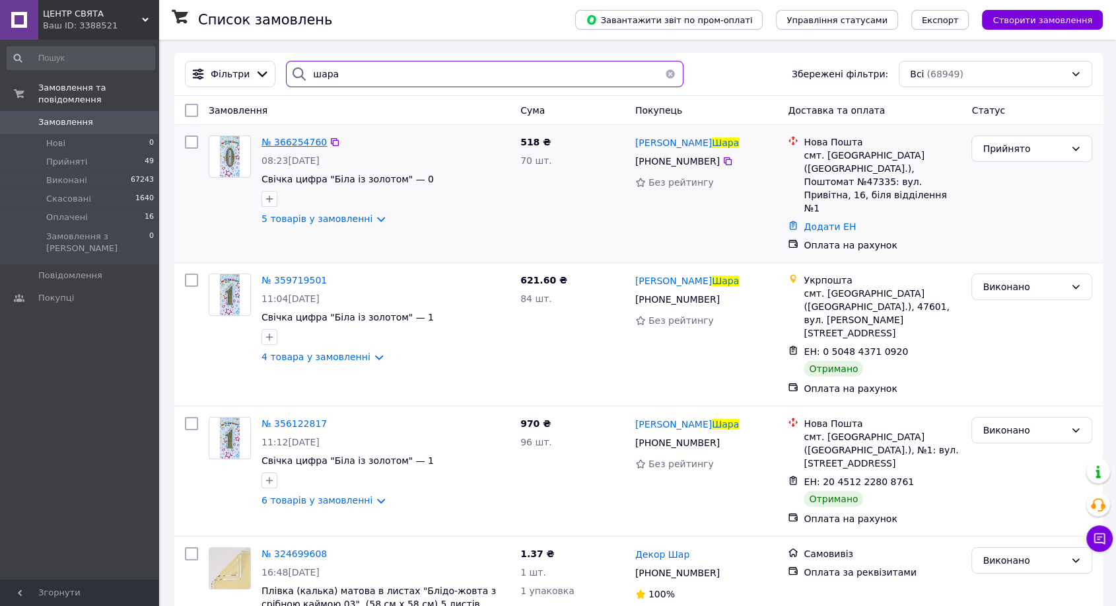
type input "шара"
click at [292, 138] on span "№ 366254760" at bounding box center [294, 142] width 65 height 11
drag, startPoint x: 432, startPoint y: 66, endPoint x: 214, endPoint y: 75, distance: 218.2
click at [214, 75] on div "Фільтри шара Збережені фільтри: Всі (68949)" at bounding box center [639, 74] width 918 height 26
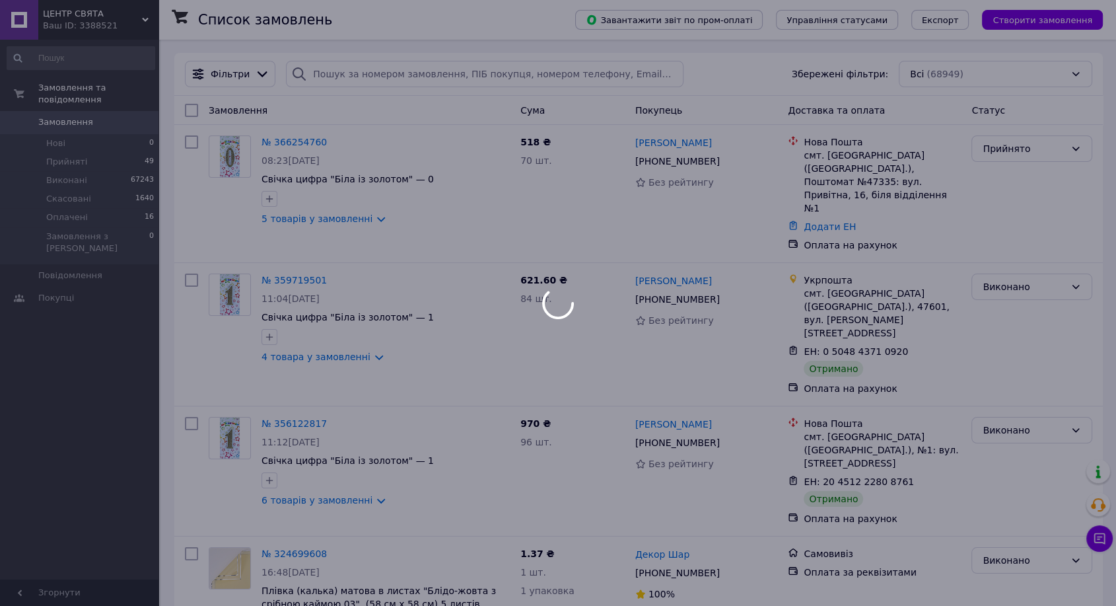
click at [71, 147] on div at bounding box center [558, 303] width 1116 height 606
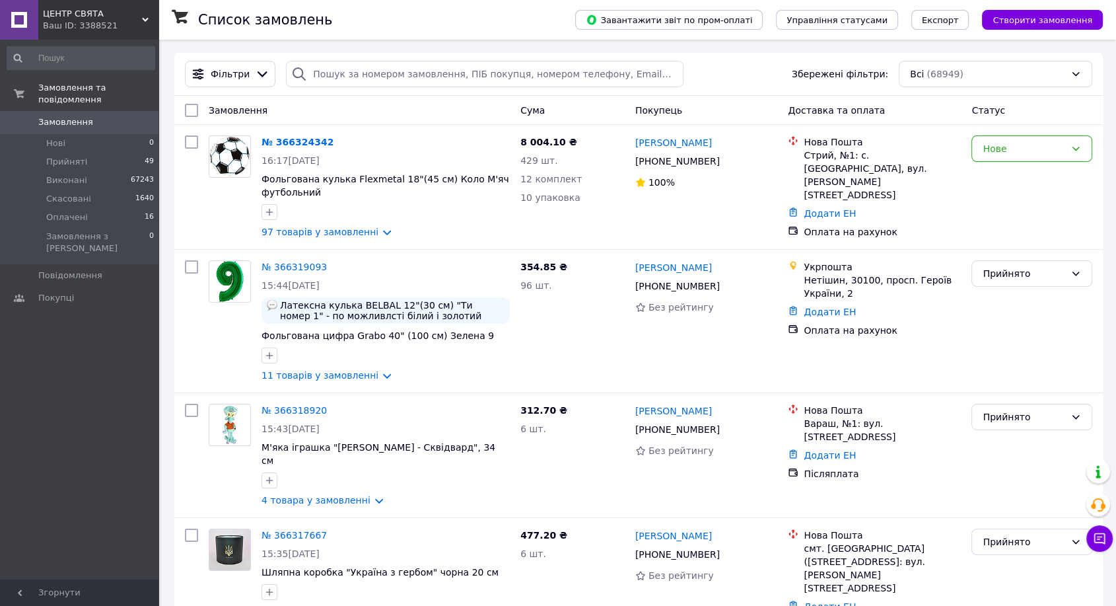
click at [73, 156] on span "Прийняті" at bounding box center [66, 162] width 41 height 12
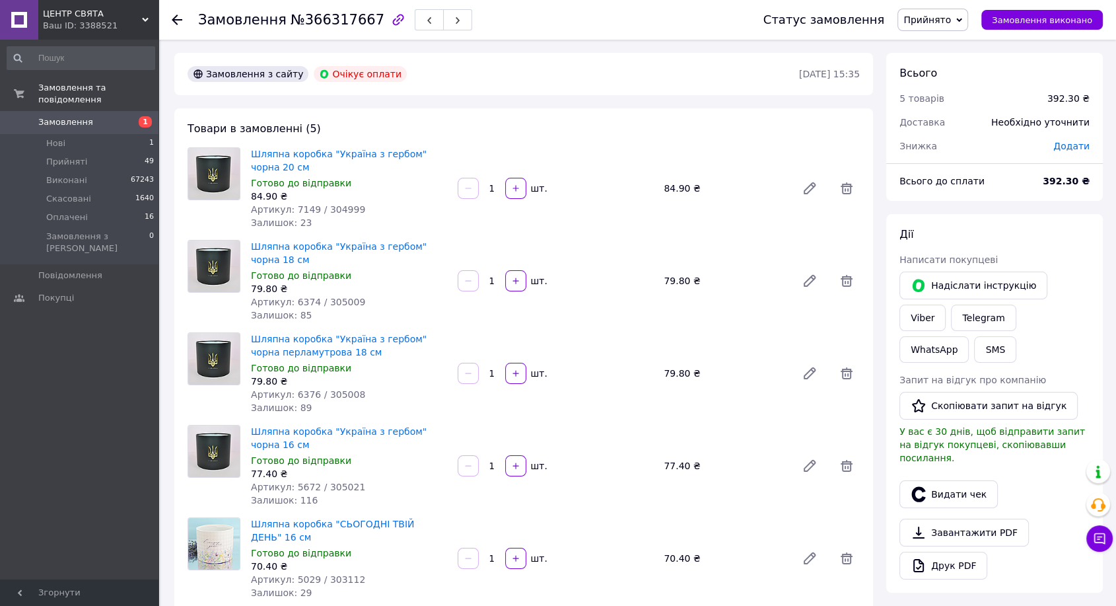
drag, startPoint x: 497, startPoint y: 185, endPoint x: 486, endPoint y: 186, distance: 10.6
click at [486, 186] on input "1" at bounding box center [492, 189] width 21 height 10
type input "2"
click at [946, 305] on link "Viber" at bounding box center [923, 318] width 46 height 26
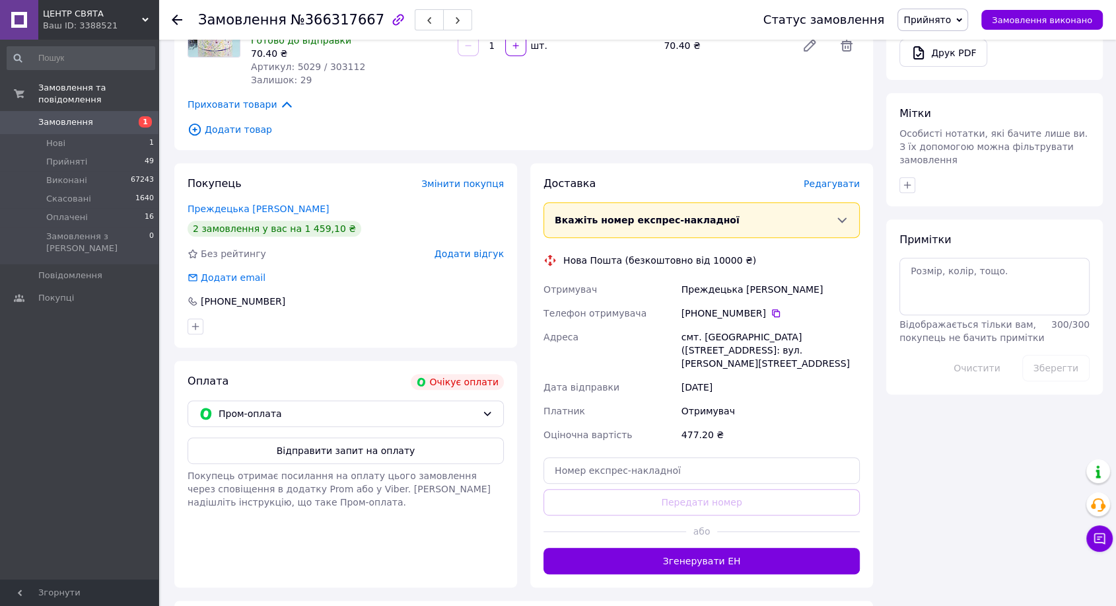
scroll to position [513, 0]
click at [486, 420] on div "Пром-оплата" at bounding box center [346, 413] width 316 height 26
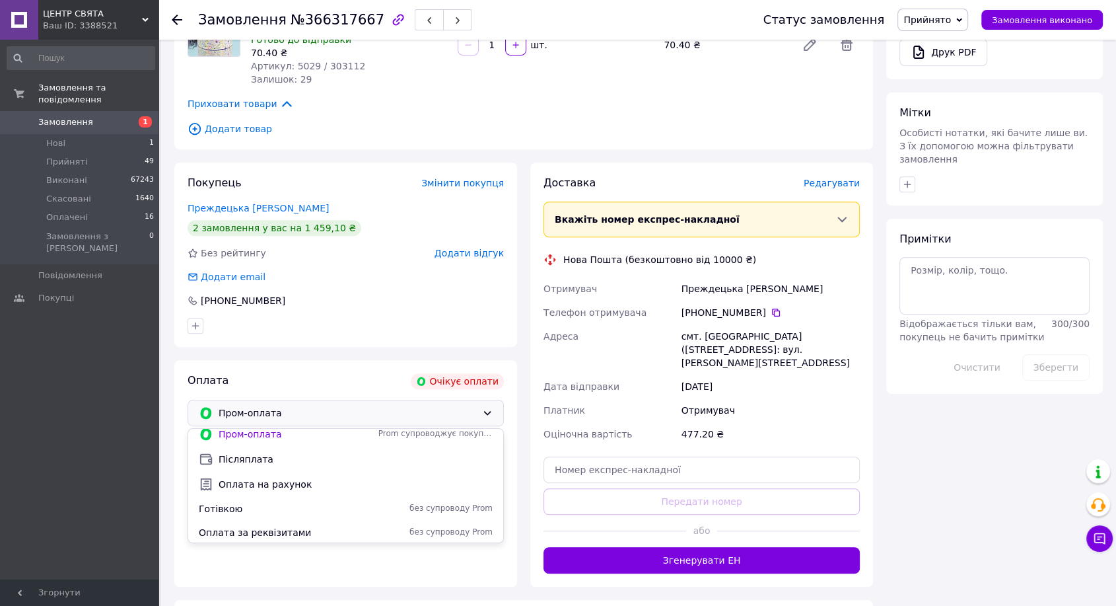
scroll to position [9, 0]
click at [335, 536] on span "Оплата за реквізитами" at bounding box center [286, 531] width 174 height 13
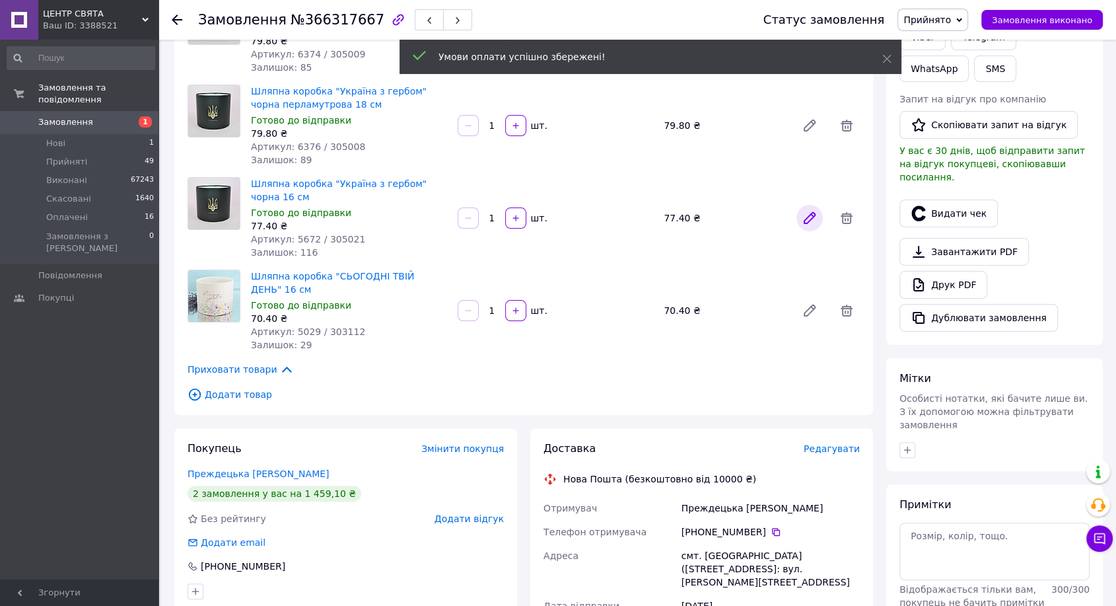
scroll to position [0, 0]
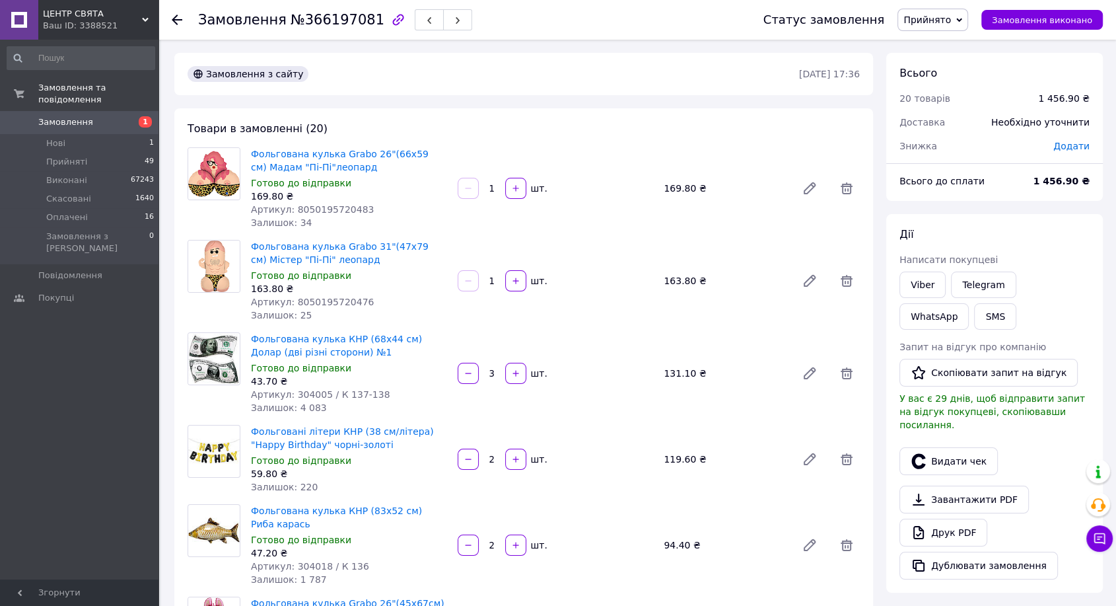
click at [963, 17] on icon at bounding box center [960, 20] width 6 height 6
click at [968, 83] on li "Оплачено" at bounding box center [932, 86] width 69 height 20
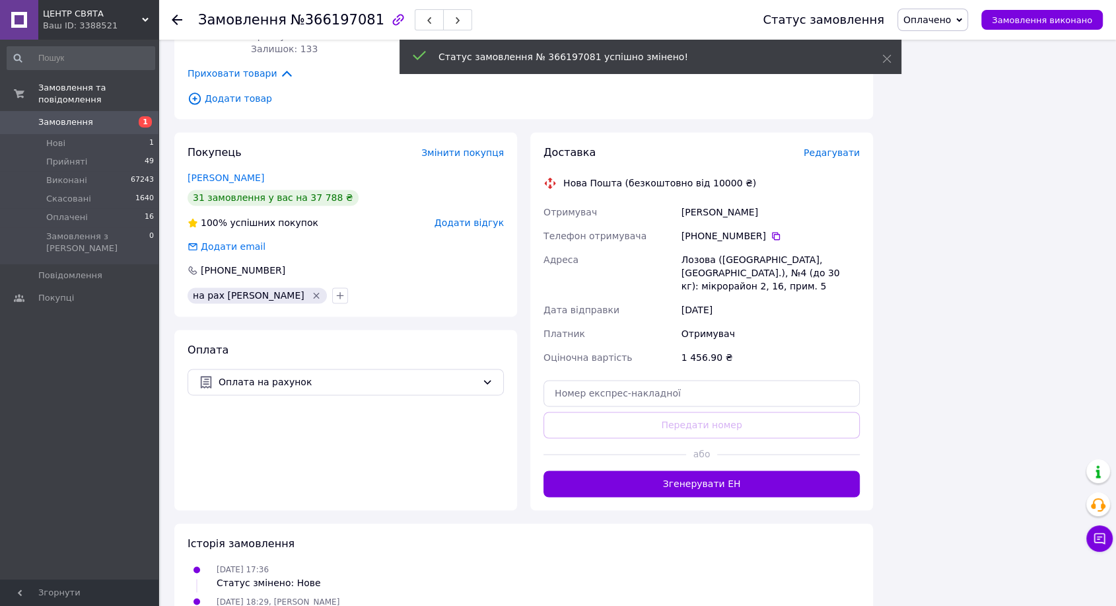
scroll to position [1918, 0]
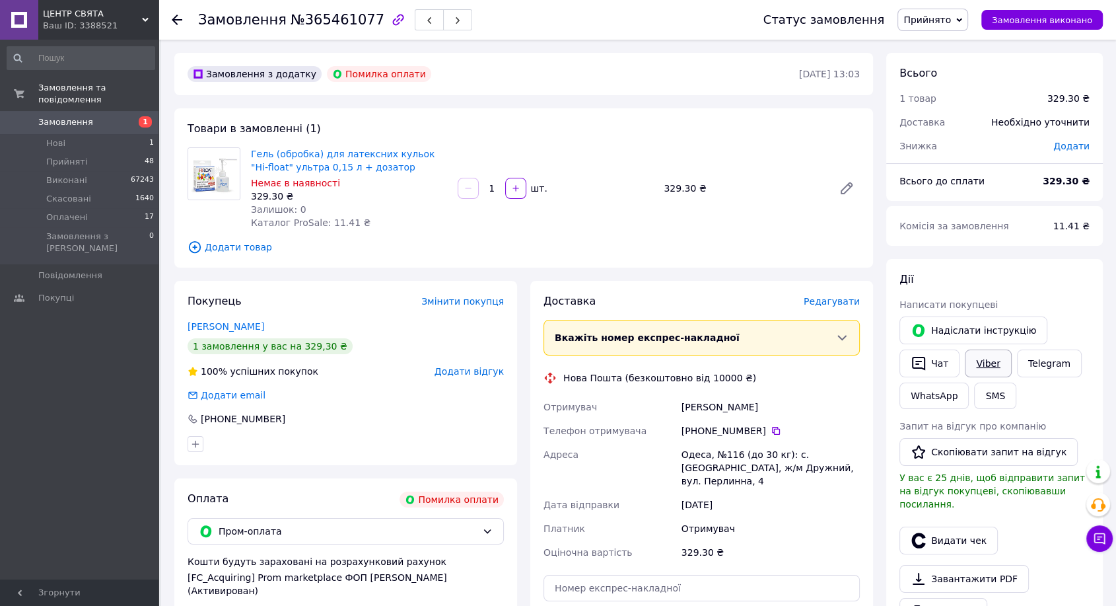
click at [994, 362] on link "Viber" at bounding box center [988, 363] width 46 height 28
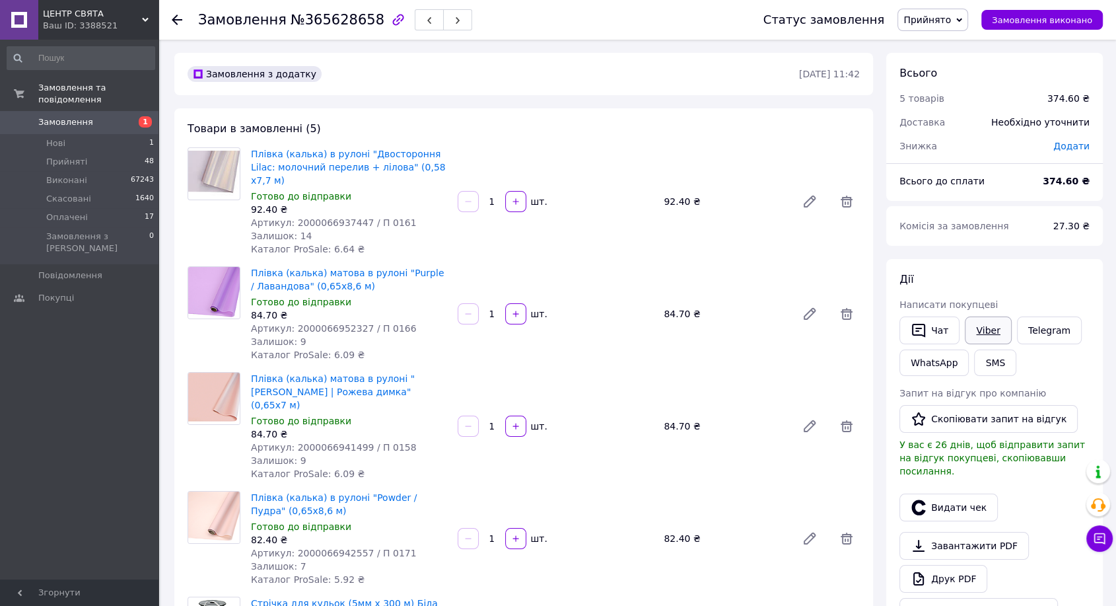
click at [984, 332] on link "Viber" at bounding box center [988, 330] width 46 height 28
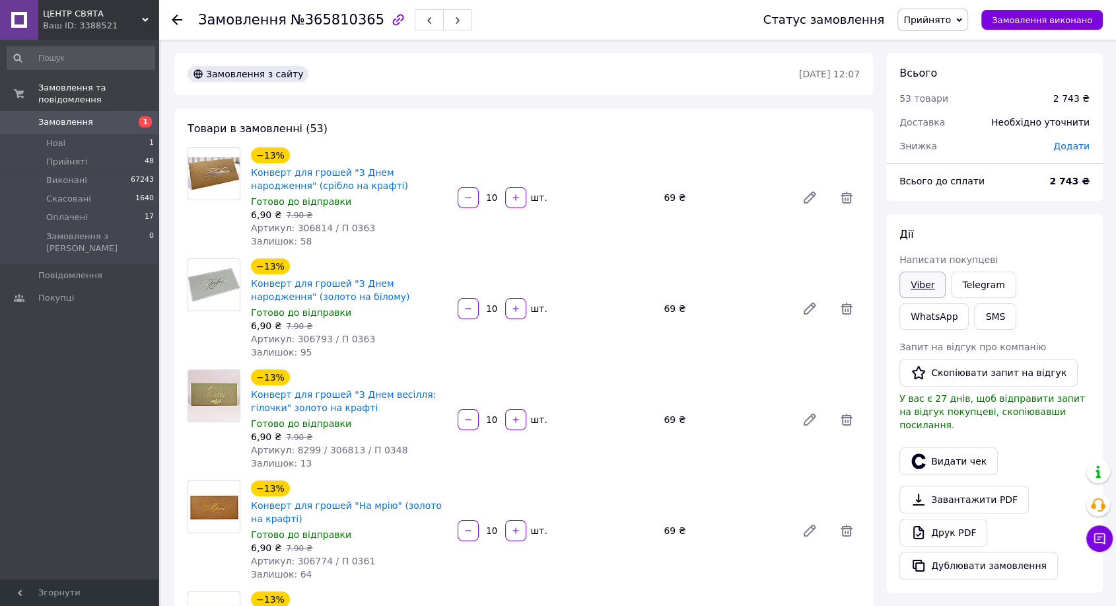
click at [910, 277] on link "Viber" at bounding box center [923, 285] width 46 height 26
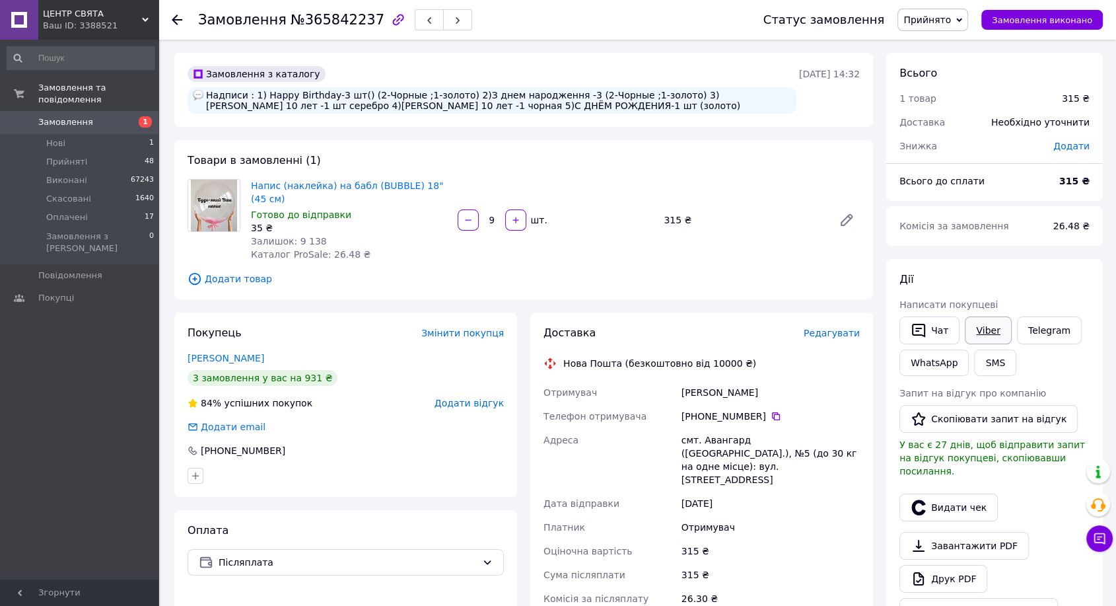
click at [988, 328] on link "Viber" at bounding box center [988, 330] width 46 height 28
click at [1041, 330] on link "Telegram" at bounding box center [1049, 330] width 65 height 28
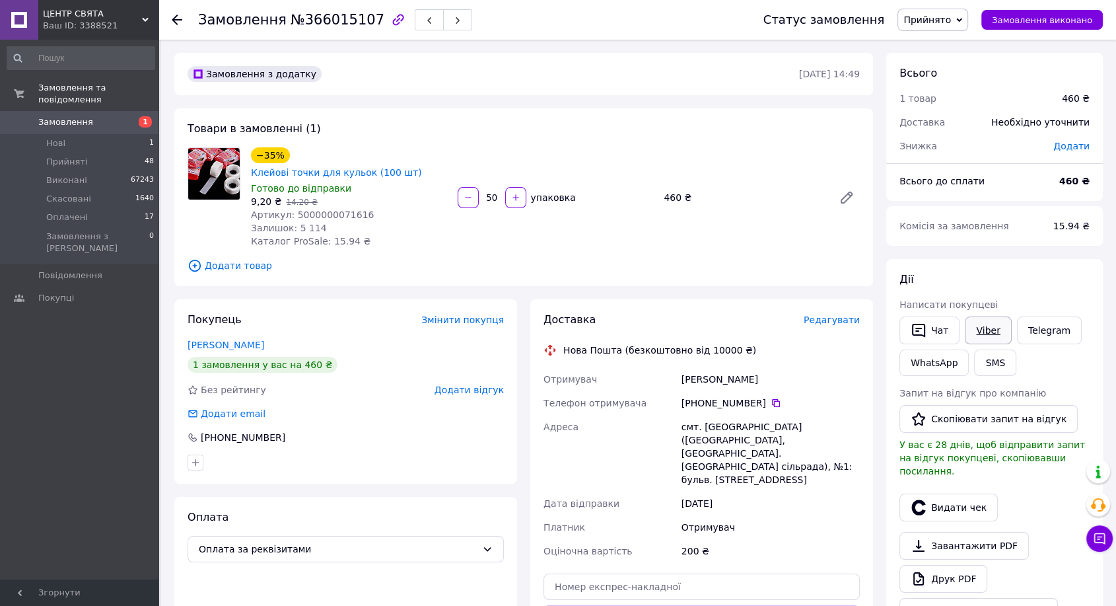
click at [981, 329] on link "Viber" at bounding box center [988, 330] width 46 height 28
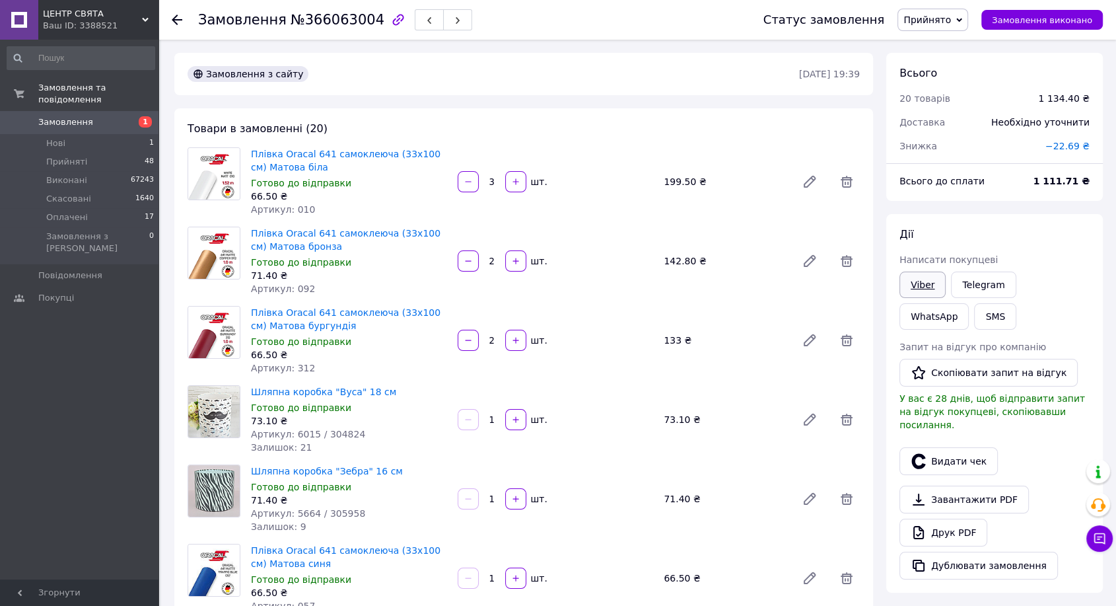
click at [922, 281] on link "Viber" at bounding box center [923, 285] width 46 height 26
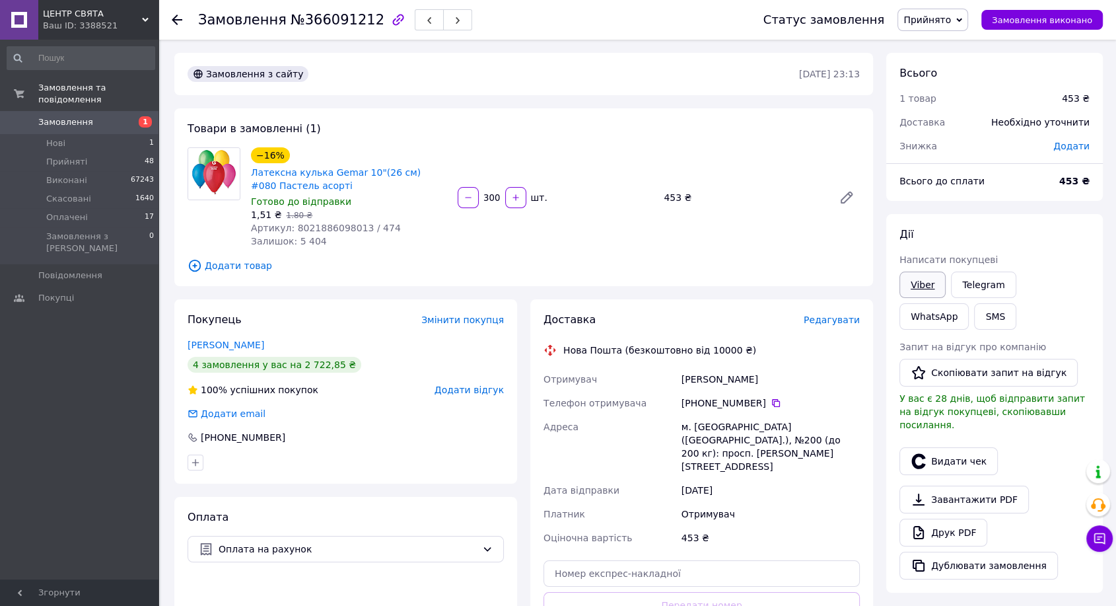
click at [924, 287] on link "Viber" at bounding box center [923, 285] width 46 height 26
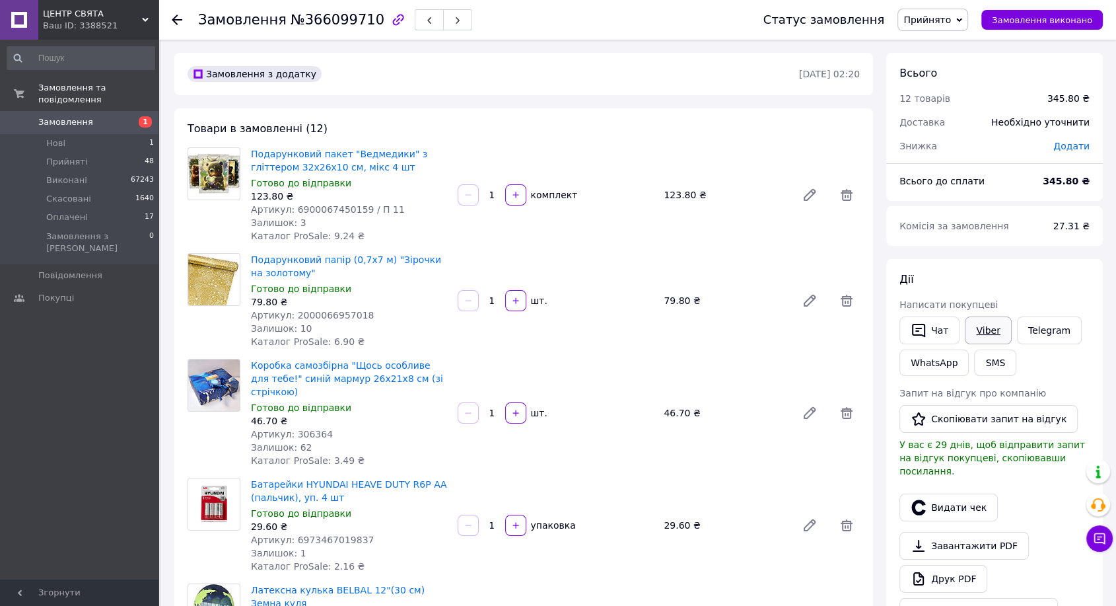
click at [994, 330] on link "Viber" at bounding box center [988, 330] width 46 height 28
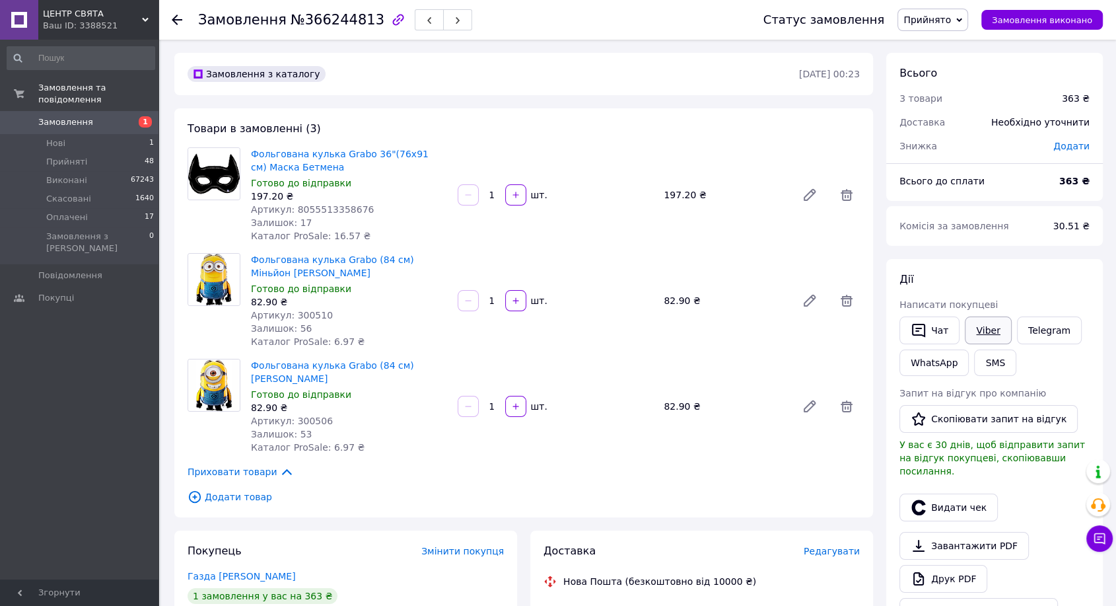
click at [992, 328] on link "Viber" at bounding box center [988, 330] width 46 height 28
click at [1033, 324] on link "Telegram" at bounding box center [1049, 330] width 65 height 28
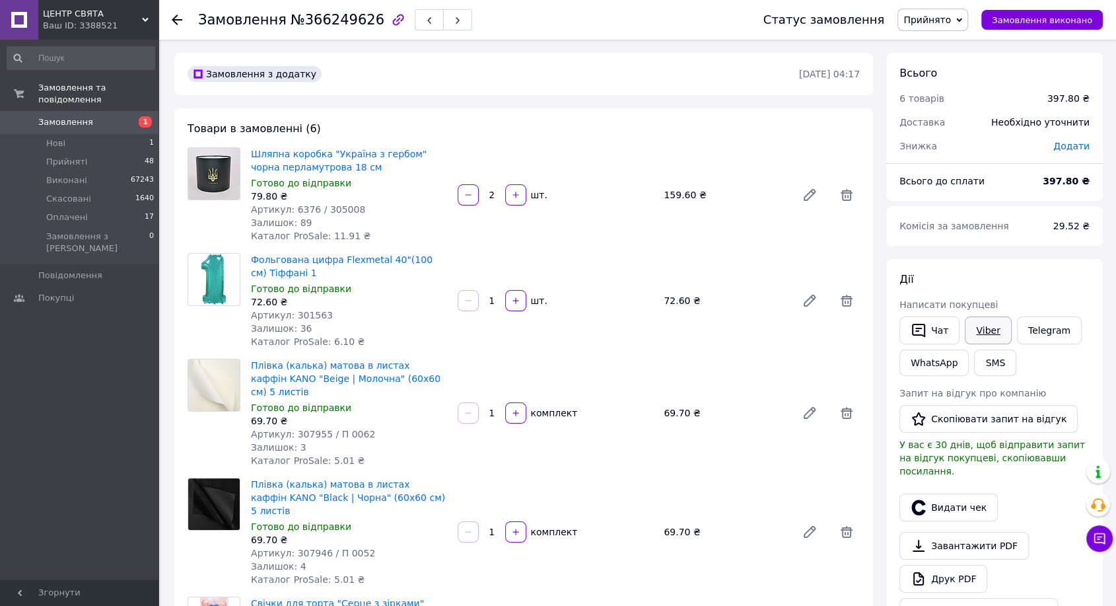
click at [982, 334] on link "Viber" at bounding box center [988, 330] width 46 height 28
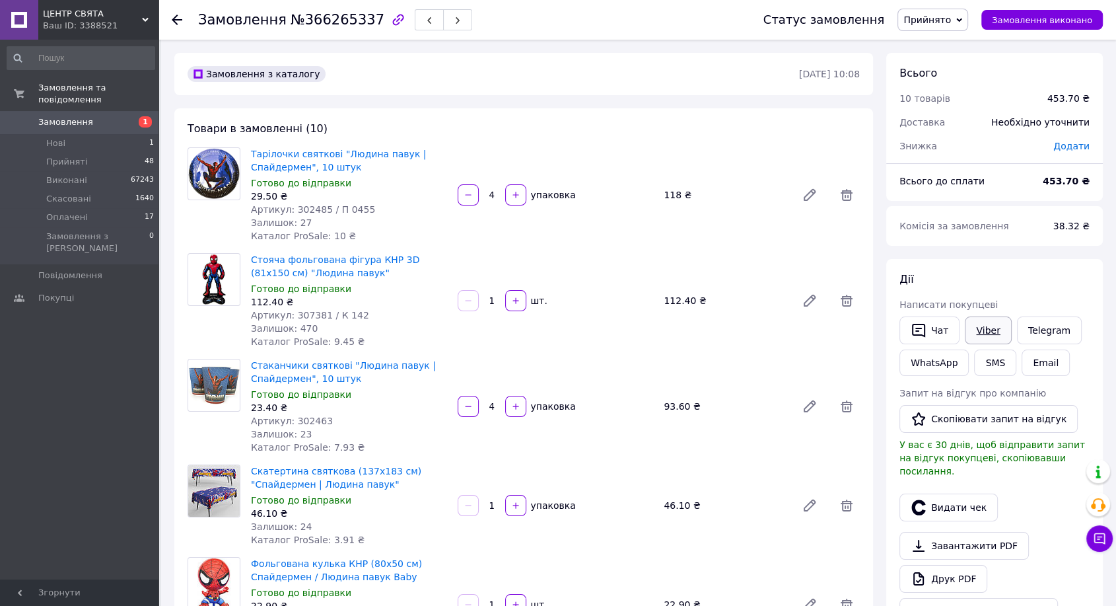
click at [984, 332] on link "Viber" at bounding box center [988, 330] width 46 height 28
click at [934, 334] on button "Чат" at bounding box center [930, 330] width 60 height 28
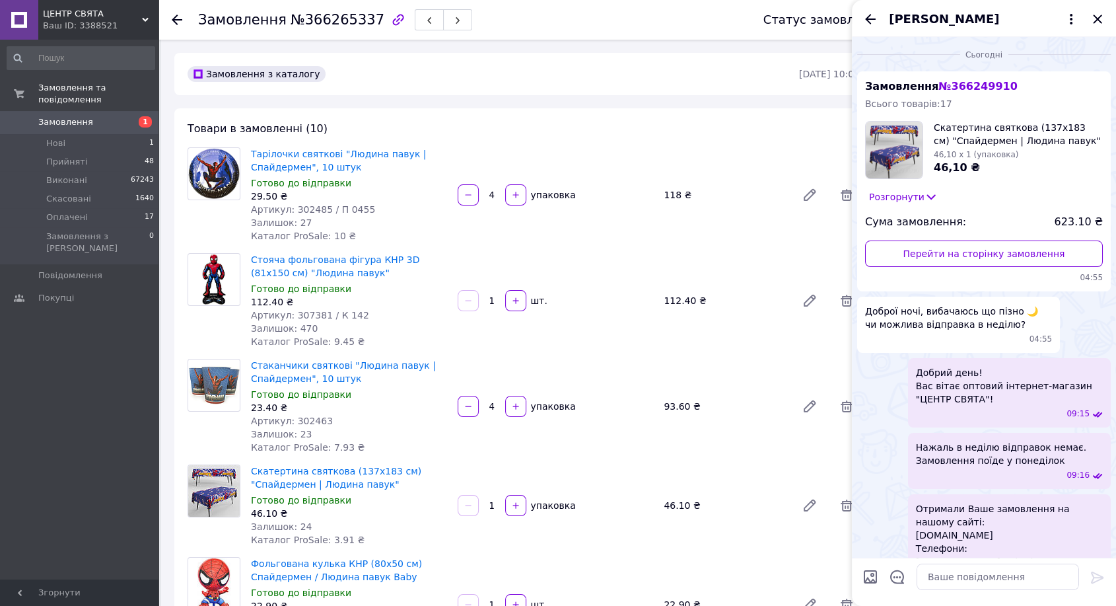
scroll to position [1299, 0]
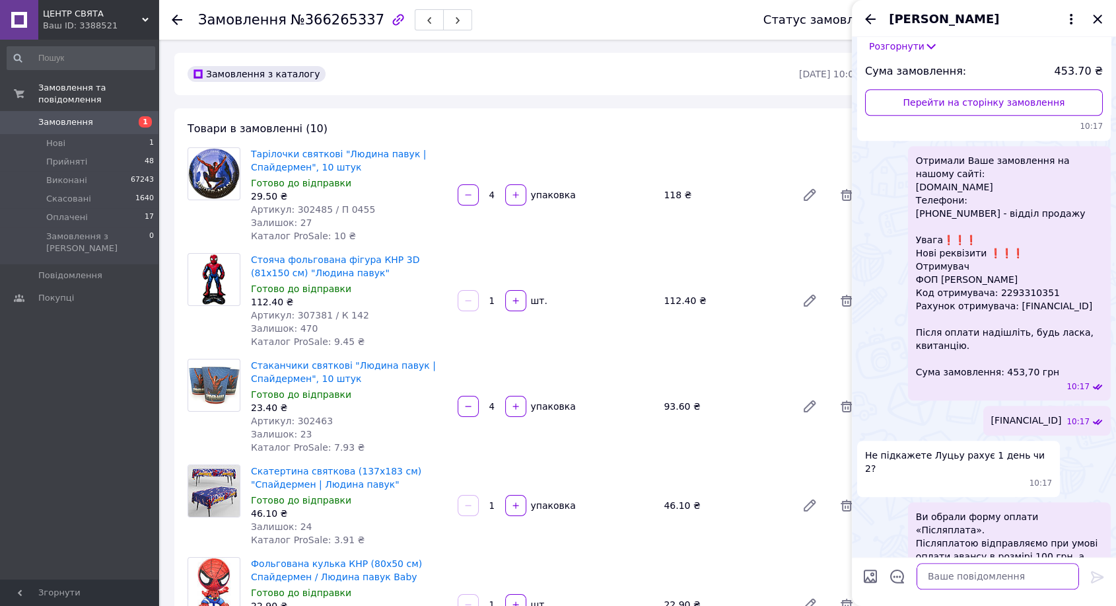
click at [1002, 579] on textarea at bounding box center [998, 577] width 163 height 26
type textarea "Ще не оплачували?"
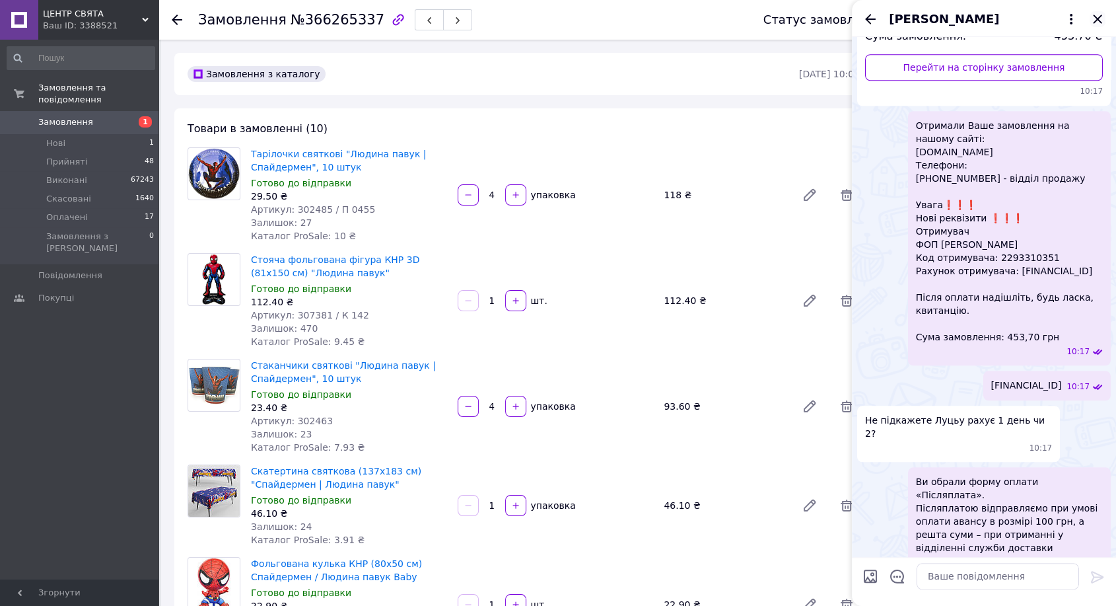
click at [1101, 21] on icon "Закрити" at bounding box center [1098, 19] width 16 height 16
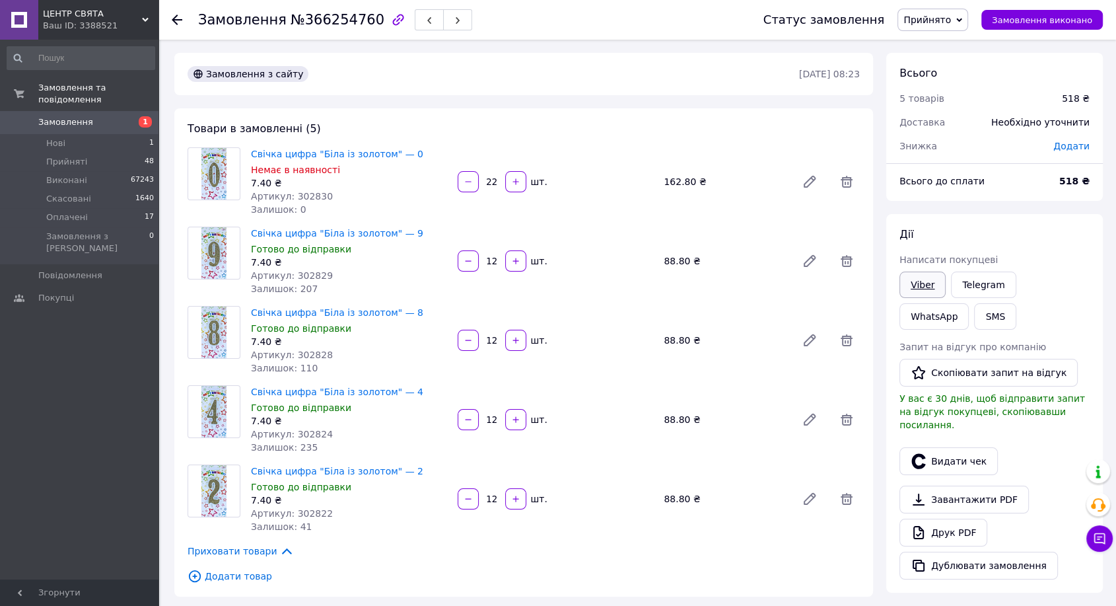
click at [918, 281] on link "Viber" at bounding box center [923, 285] width 46 height 26
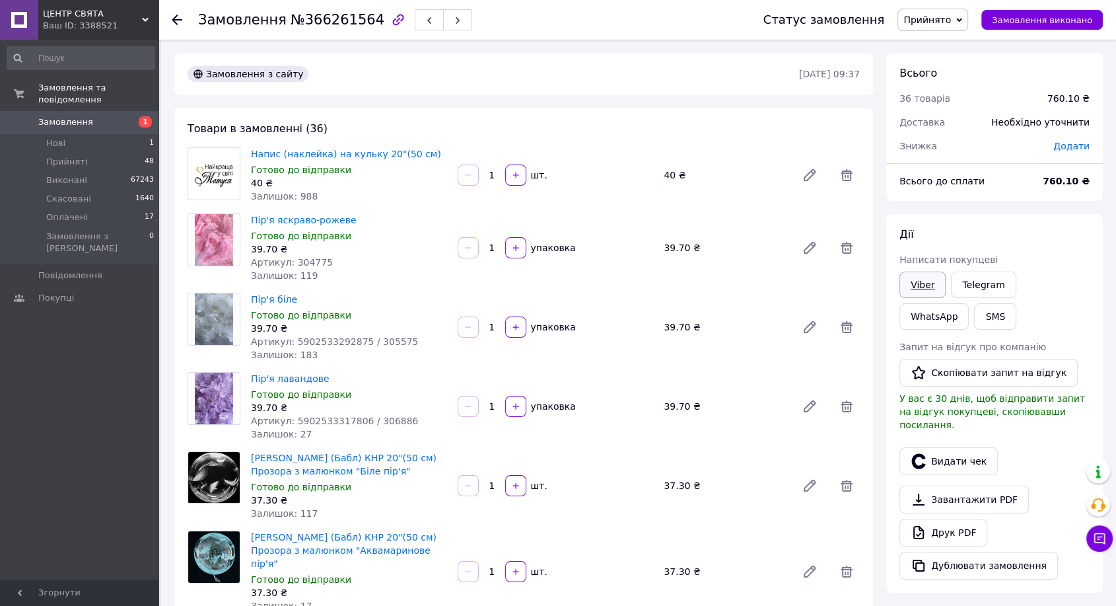
click at [935, 279] on link "Viber" at bounding box center [923, 285] width 46 height 26
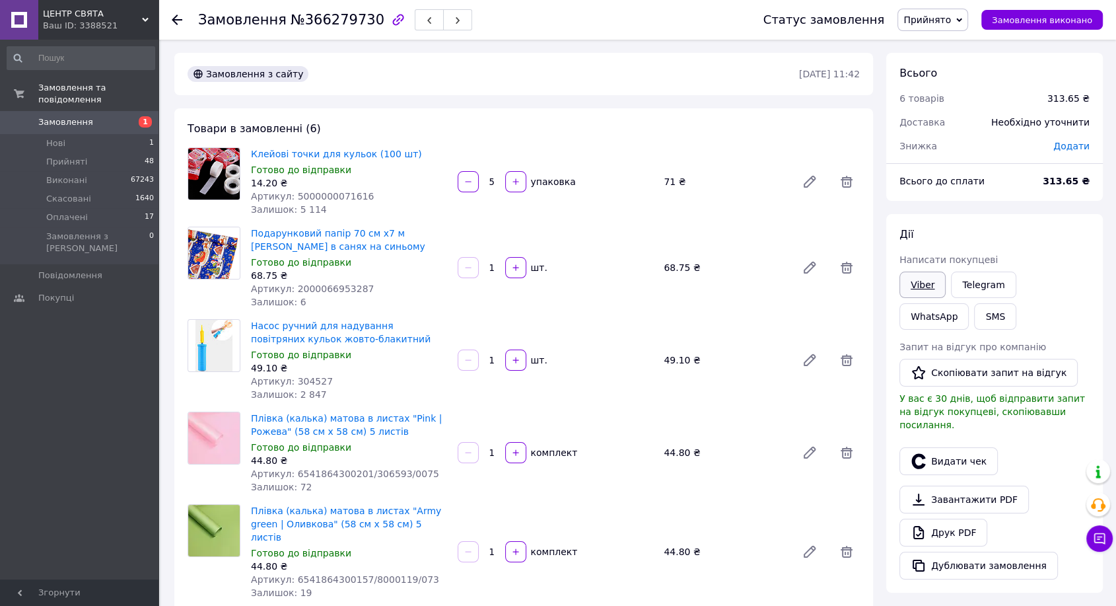
click at [926, 281] on link "Viber" at bounding box center [923, 285] width 46 height 26
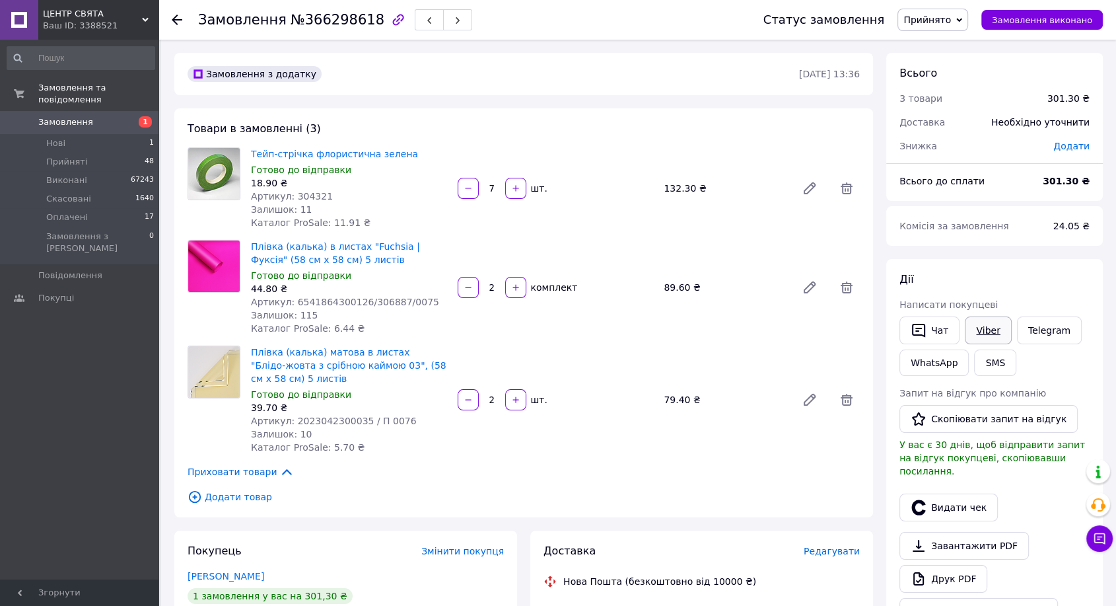
click at [978, 334] on link "Viber" at bounding box center [988, 330] width 46 height 28
click at [1029, 327] on link "Telegram" at bounding box center [1049, 330] width 65 height 28
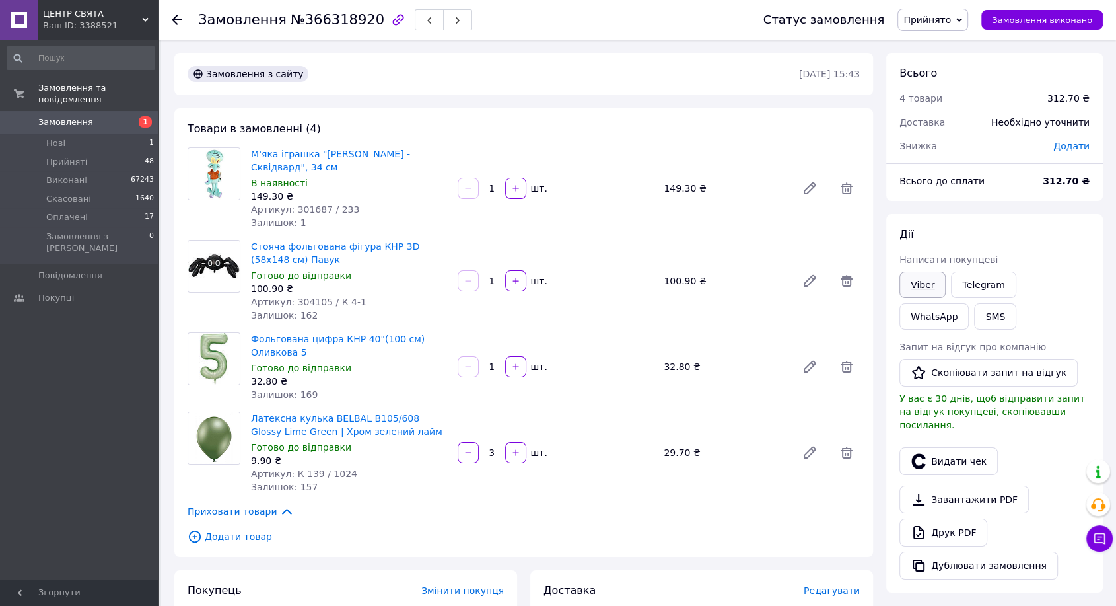
click at [922, 290] on link "Viber" at bounding box center [923, 285] width 46 height 26
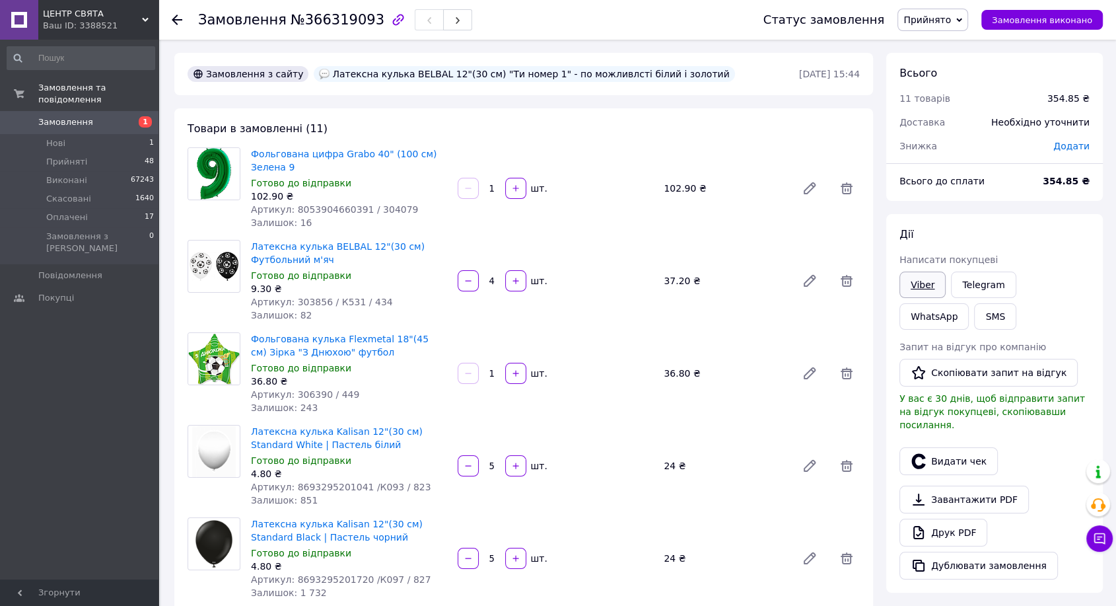
click at [918, 280] on link "Viber" at bounding box center [923, 285] width 46 height 26
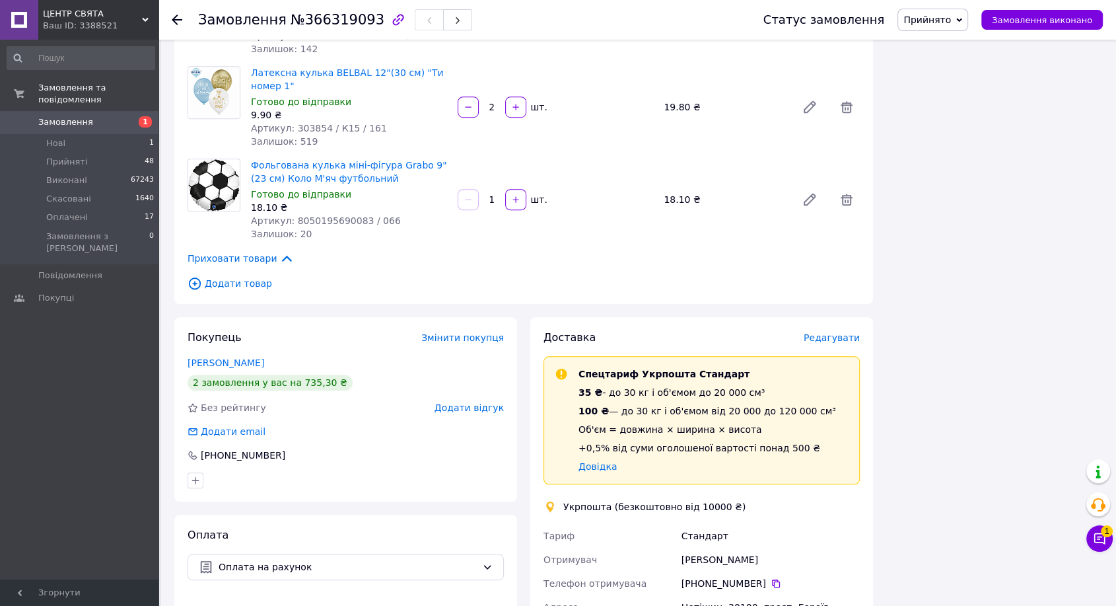
scroll to position [881, 0]
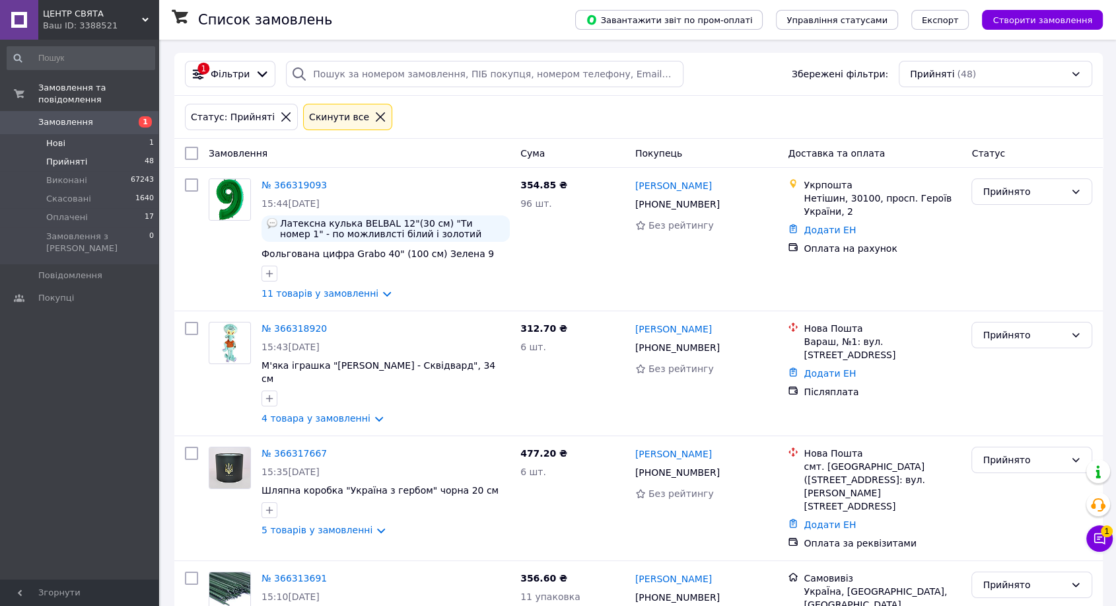
click at [50, 137] on span "Нові" at bounding box center [55, 143] width 19 height 12
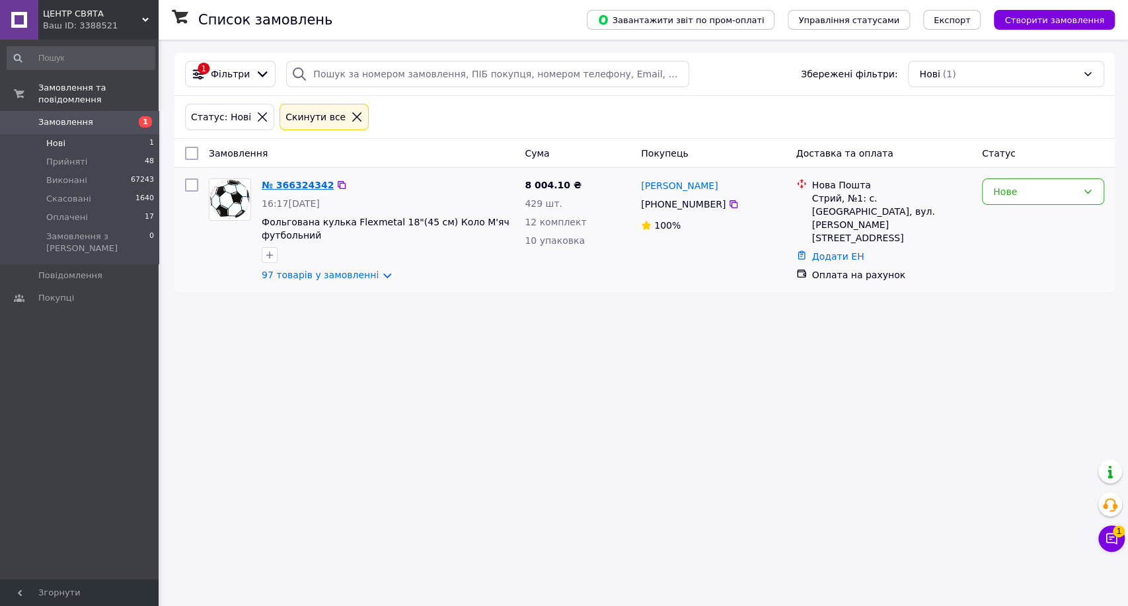
click at [286, 188] on link "№ 366324342" at bounding box center [298, 185] width 72 height 11
click at [1015, 530] on div "Список замовлень Завантажити звіт по пром-оплаті Управління статусами Експорт С…" at bounding box center [644, 303] width 967 height 606
click at [1117, 544] on icon at bounding box center [1111, 538] width 13 height 13
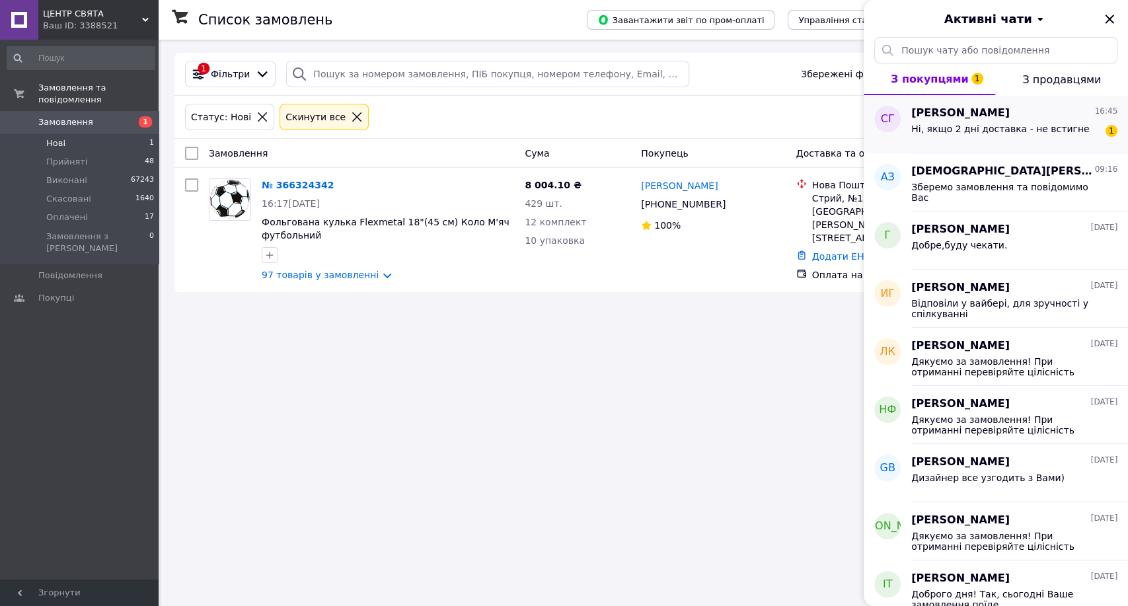
click at [936, 133] on div "Ні, якщо 2 дні доставка - не встигне" at bounding box center [1000, 133] width 178 height 18
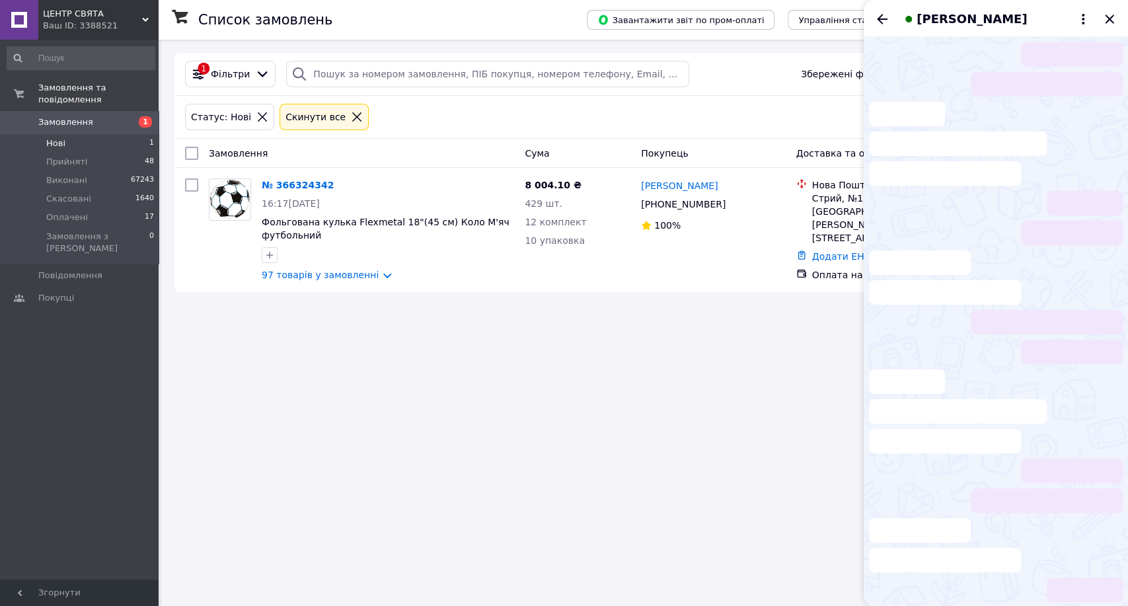
scroll to position [1393, 0]
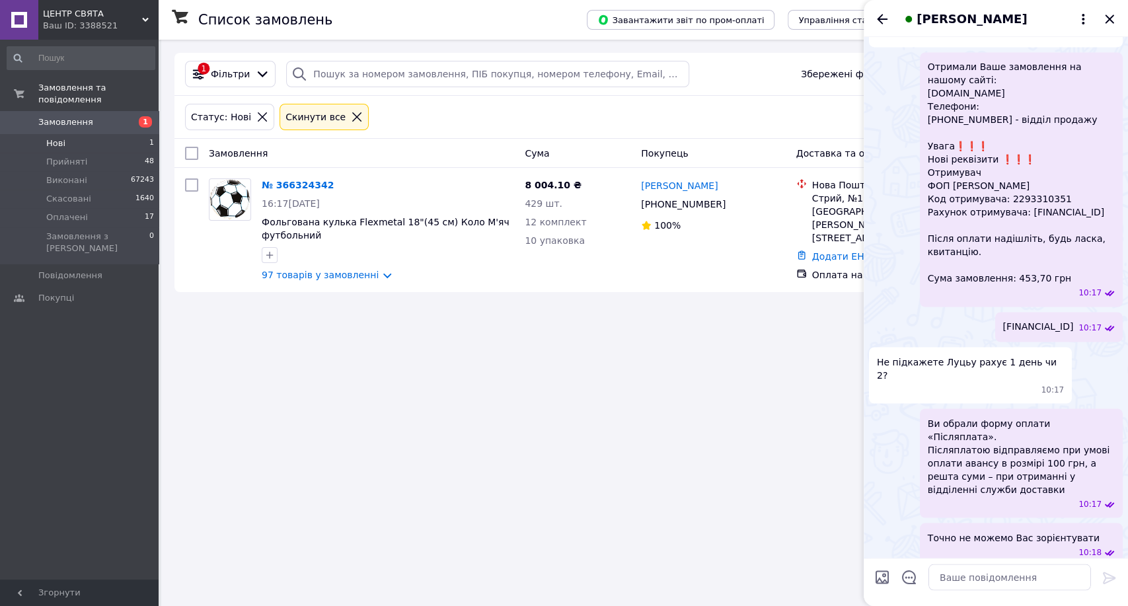
drag, startPoint x: 1113, startPoint y: 324, endPoint x: 727, endPoint y: 375, distance: 389.9
click at [727, 375] on div "Список замовлень Завантажити звіт по пром-оплаті Управління статусами Експорт С…" at bounding box center [644, 303] width 967 height 606
click at [1021, 572] on textarea at bounding box center [1009, 577] width 163 height 26
type textarea "Скоріш за все два дні. У Київ прямуєм 1 день"
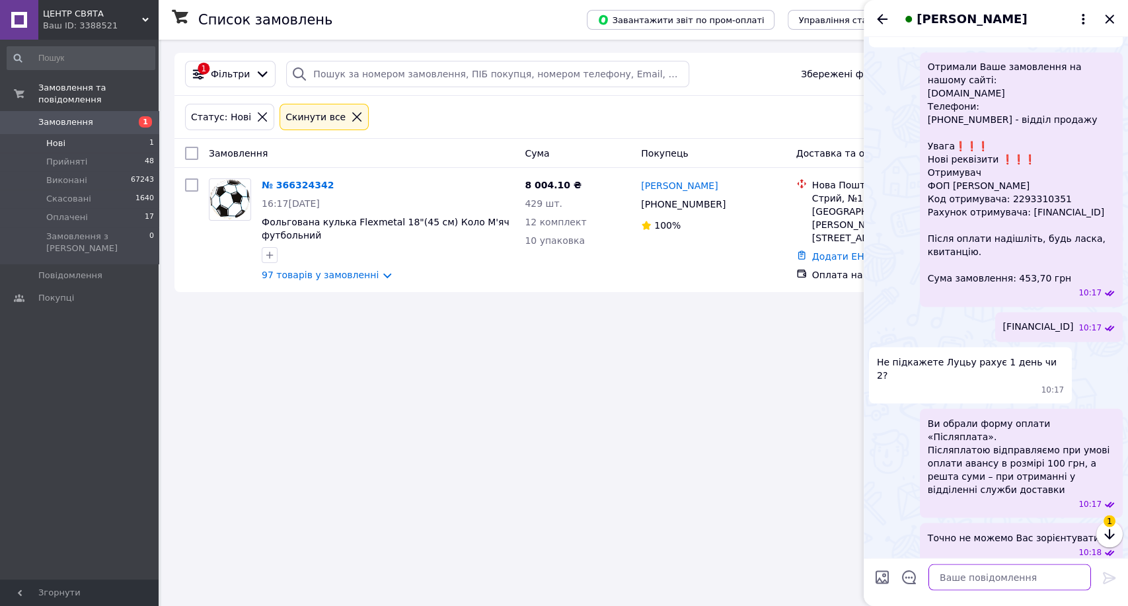
scroll to position [1453, 0]
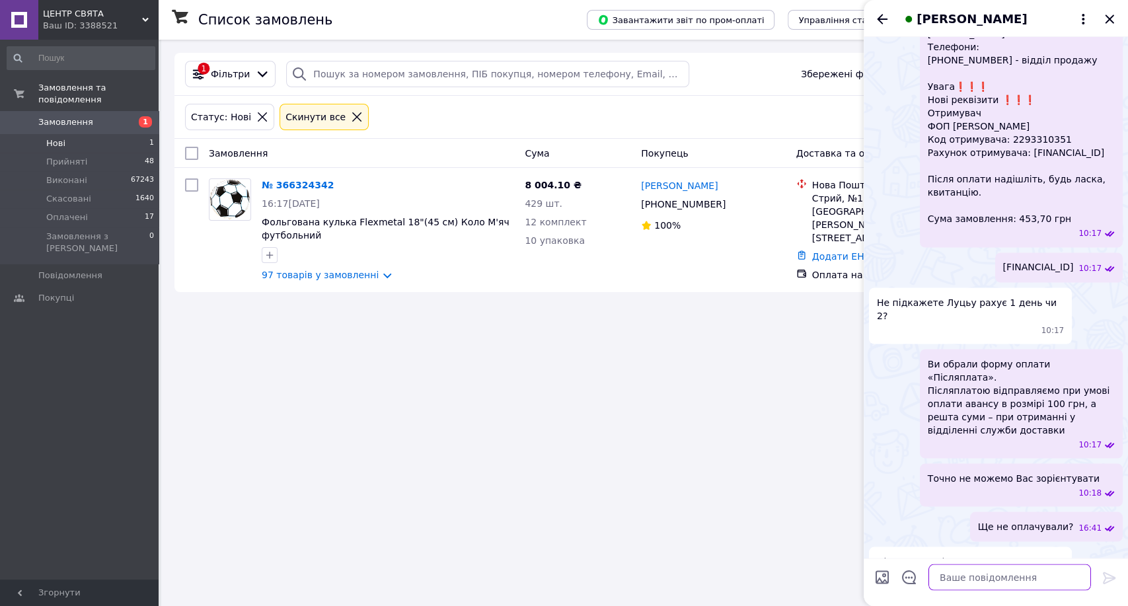
click at [999, 572] on textarea at bounding box center [1009, 577] width 163 height 26
type textarea "Можемо відправити об 11.00"
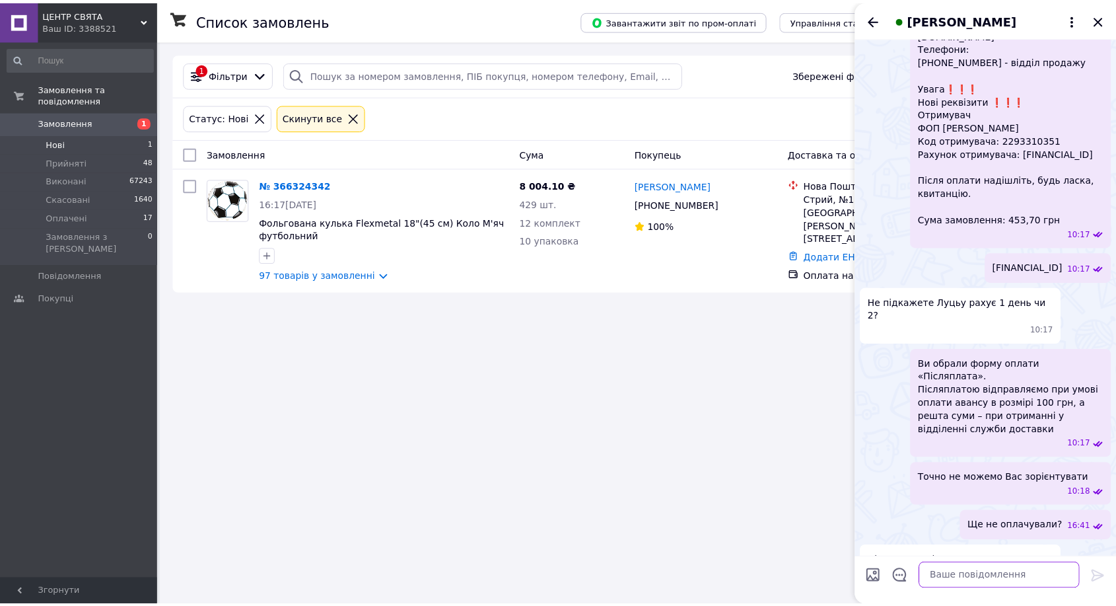
scroll to position [1487, 0]
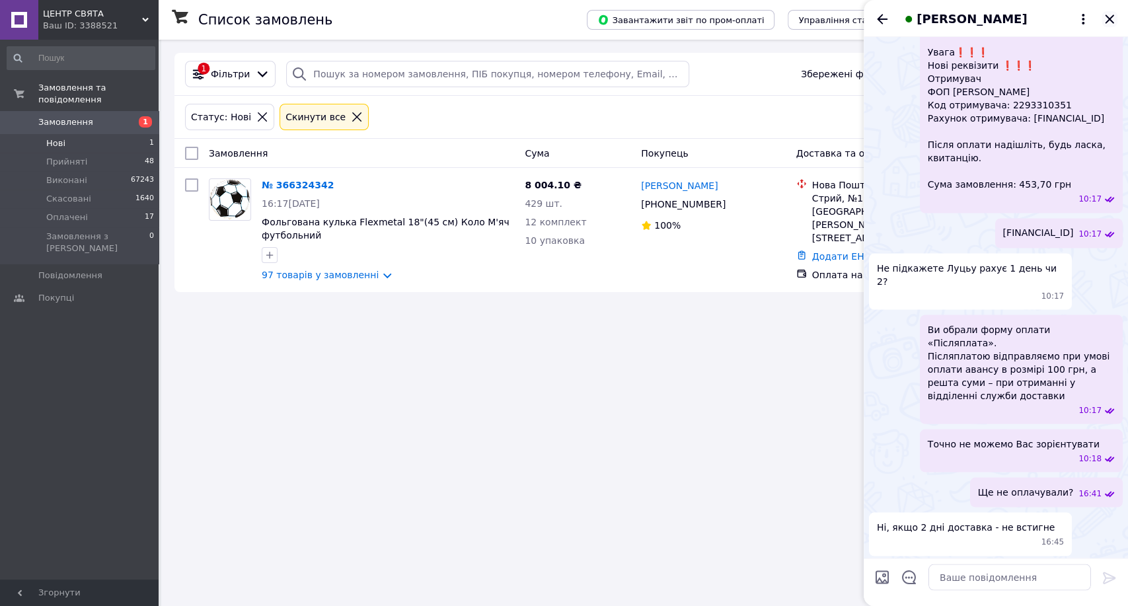
click at [1105, 18] on icon "Закрити" at bounding box center [1109, 19] width 16 height 16
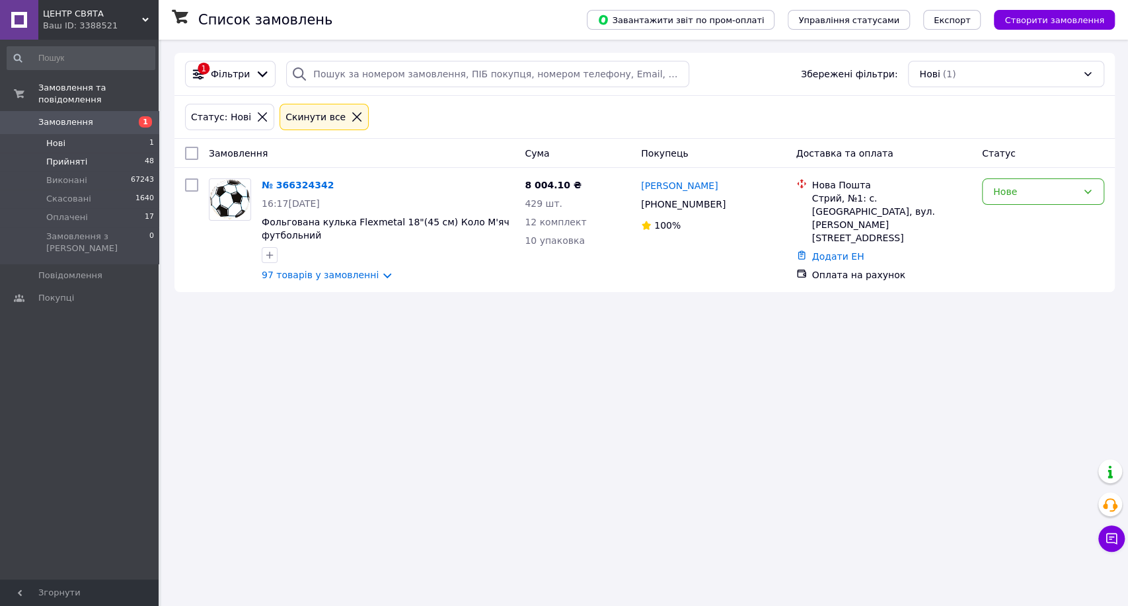
click at [63, 156] on span "Прийняті" at bounding box center [66, 162] width 41 height 12
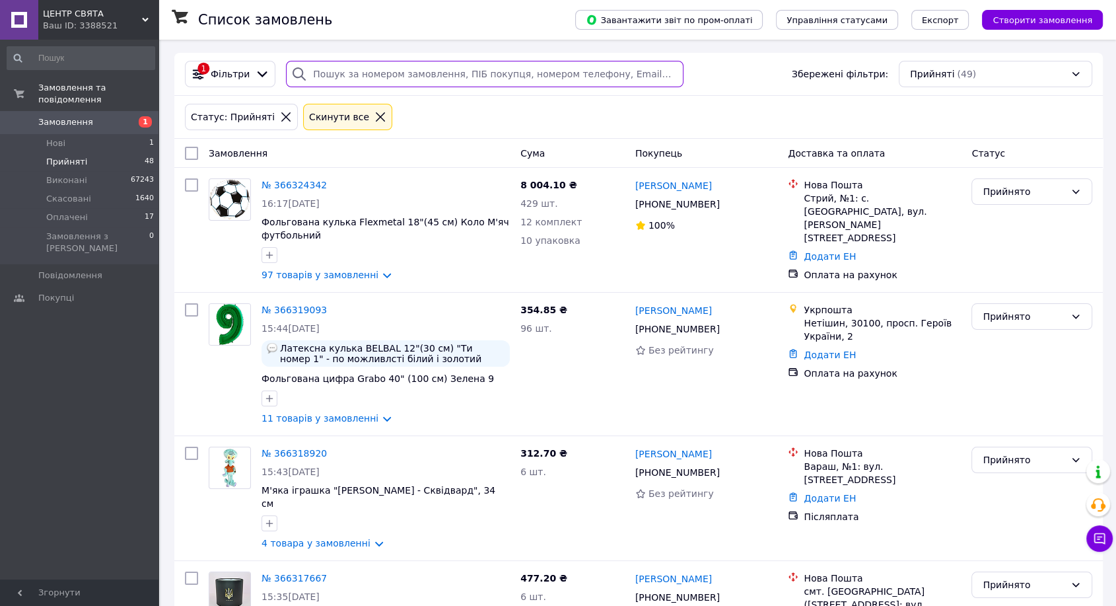
click at [452, 75] on input "search" at bounding box center [485, 74] width 398 height 26
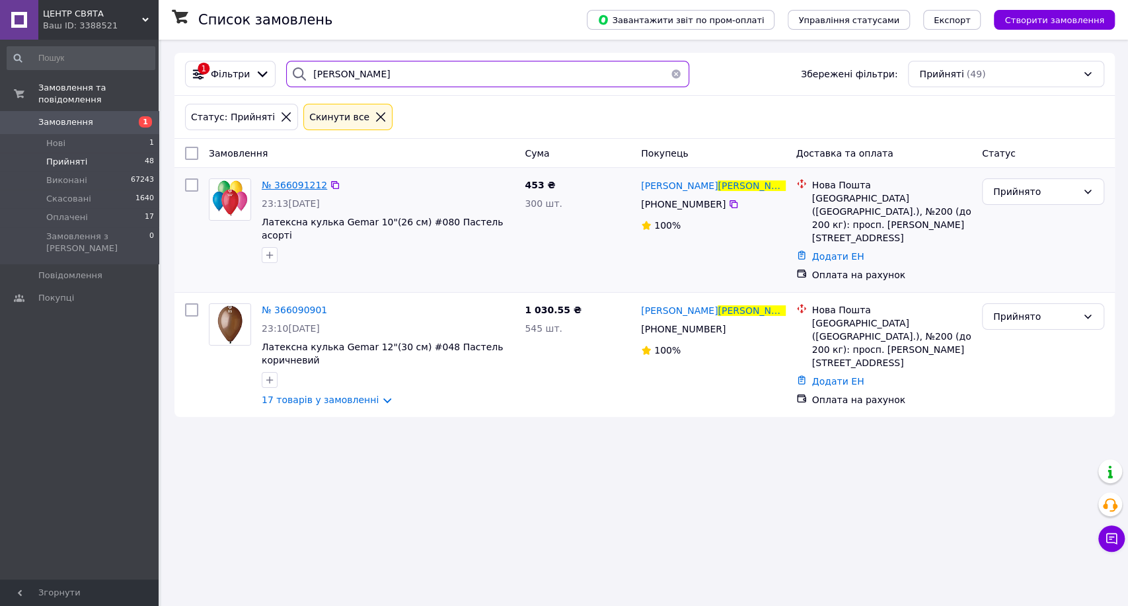
type input "редько"
drag, startPoint x: 295, startPoint y: 181, endPoint x: 307, endPoint y: 204, distance: 26.0
click at [295, 181] on span "№ 366091212" at bounding box center [294, 185] width 65 height 11
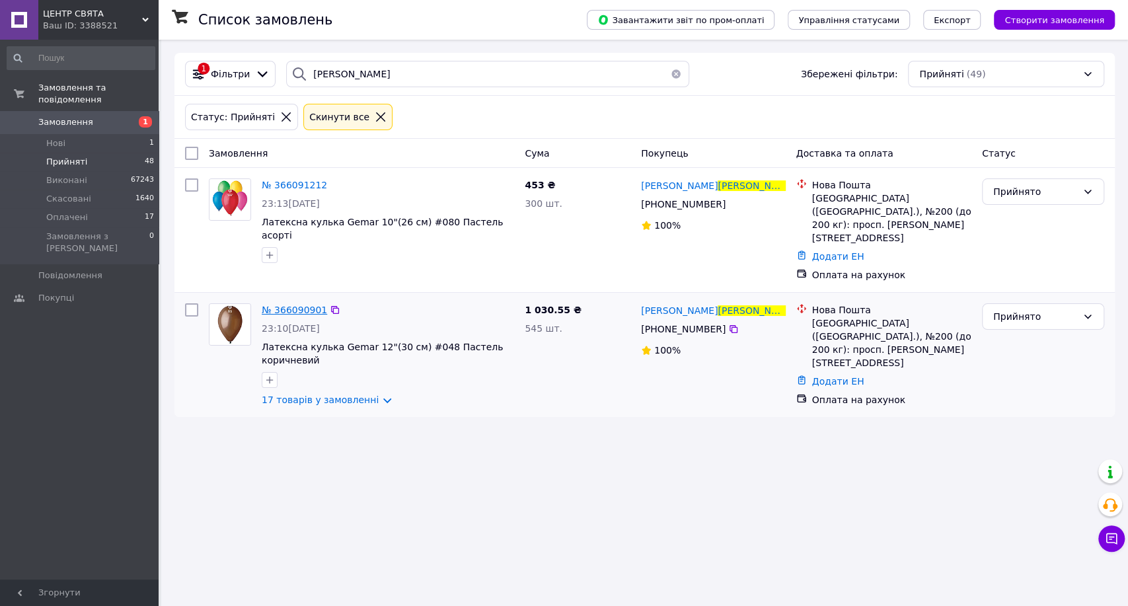
click at [305, 305] on span "№ 366090901" at bounding box center [294, 310] width 65 height 11
drag, startPoint x: 361, startPoint y: 75, endPoint x: 198, endPoint y: 68, distance: 164.0
click at [199, 68] on div "1 Фільтри редько Збережені фільтри: Прийняті (49)" at bounding box center [645, 74] width 930 height 26
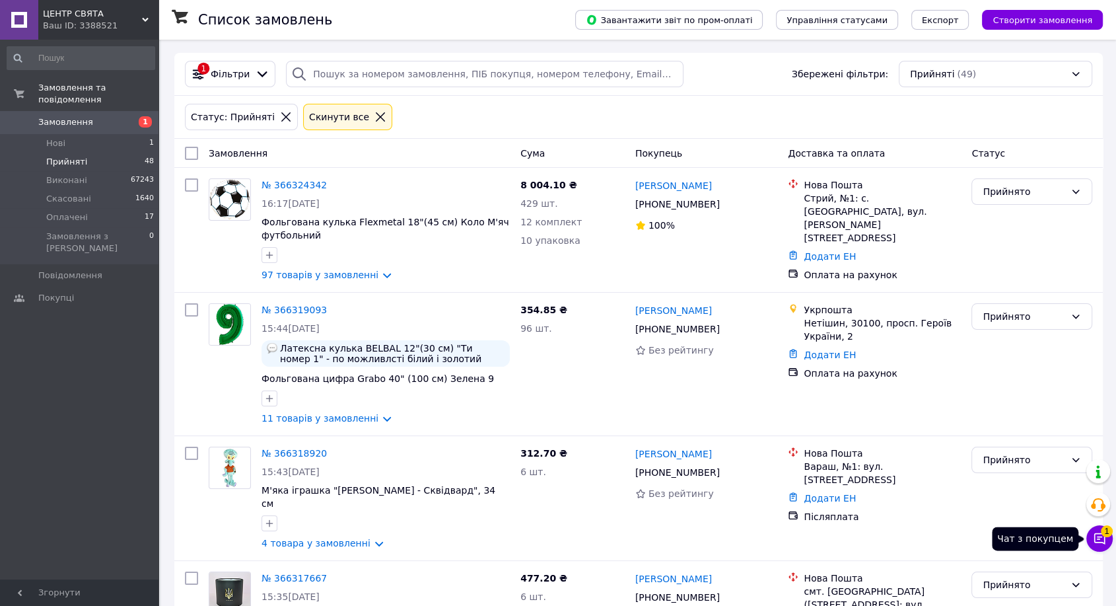
click at [1107, 546] on button "Чат з покупцем 1" at bounding box center [1100, 538] width 26 height 26
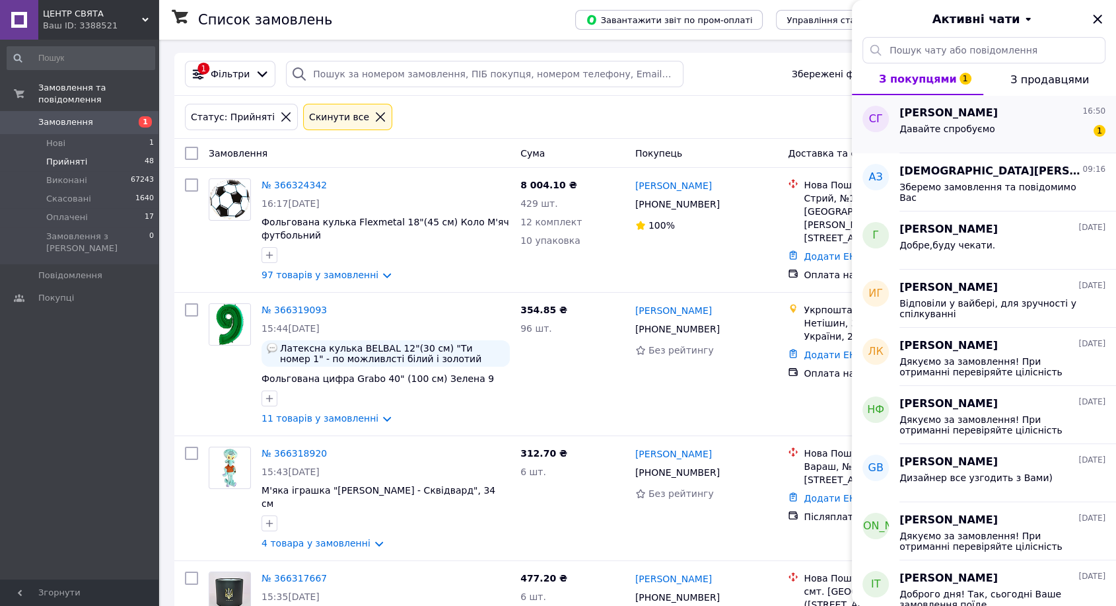
click at [959, 126] on span "Давайте спробуємо" at bounding box center [948, 129] width 96 height 11
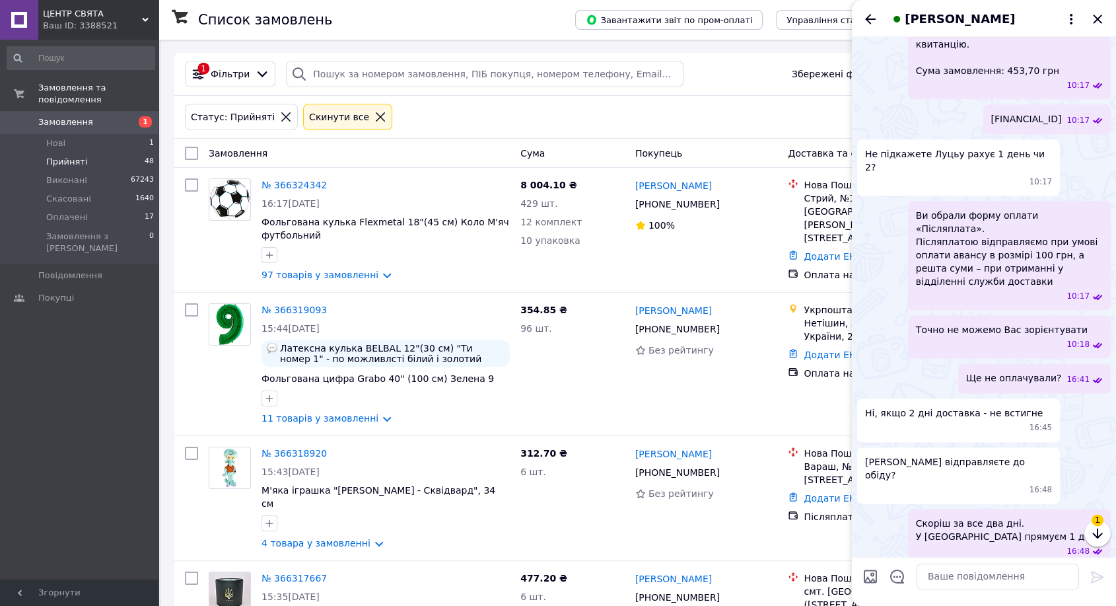
scroll to position [1608, 0]
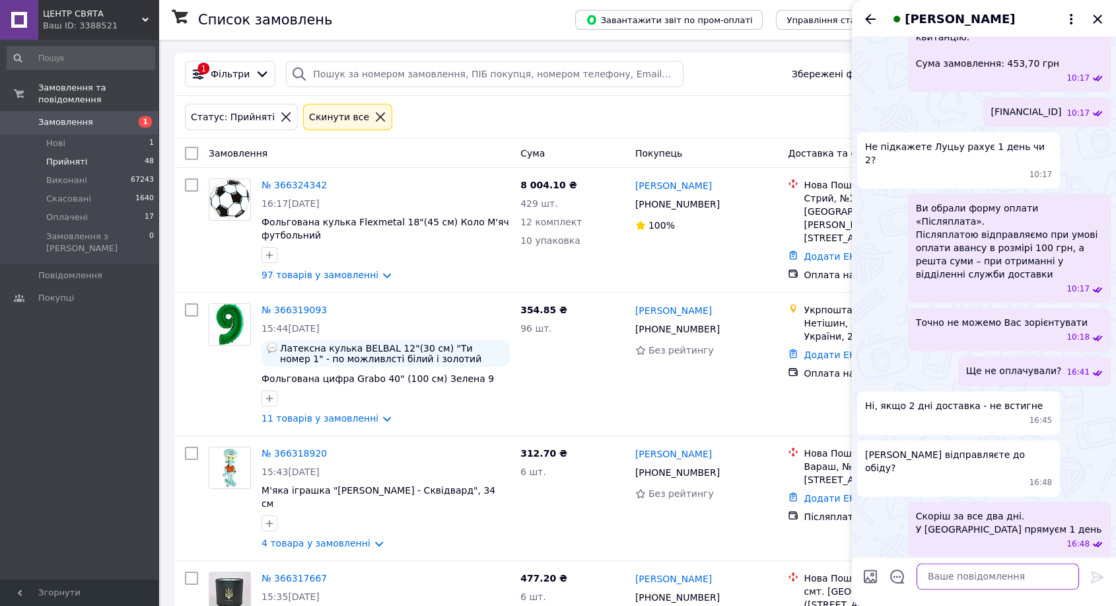
click at [1029, 583] on textarea at bounding box center [998, 577] width 163 height 26
type textarea "Добре, тоді очікуємо на оплату авансу"
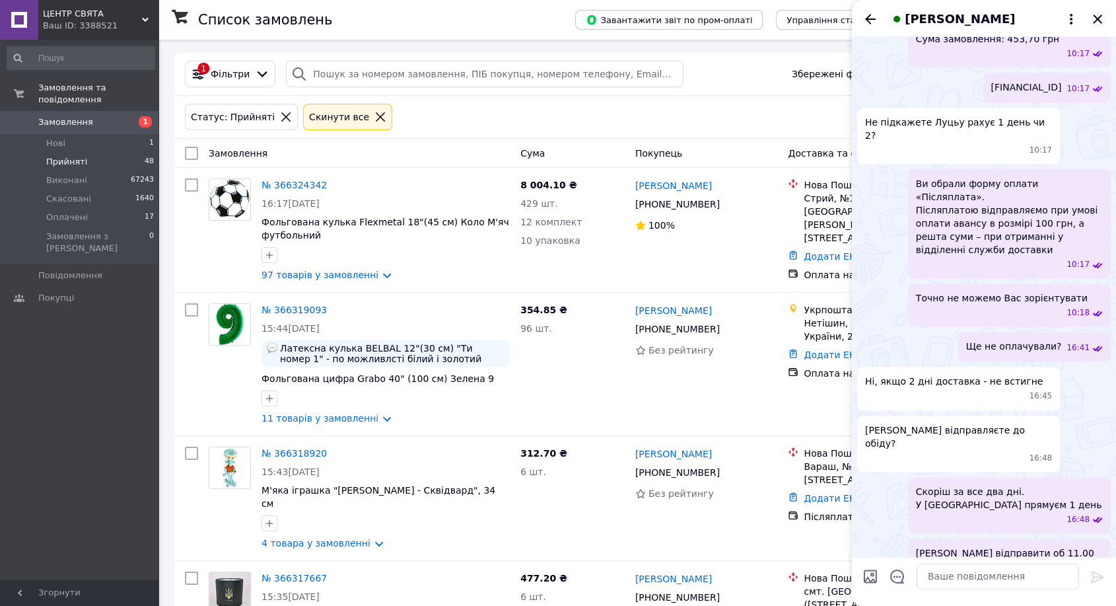
click at [1103, 20] on icon "Закрити" at bounding box center [1098, 19] width 16 height 16
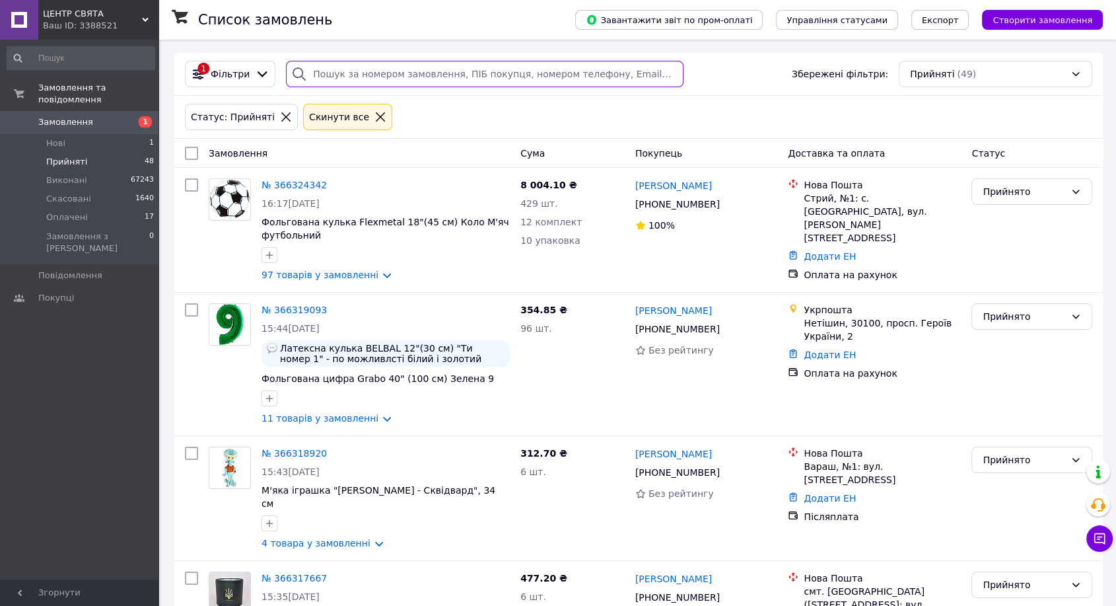
click at [347, 77] on input "search" at bounding box center [485, 74] width 398 height 26
type input "гацик"
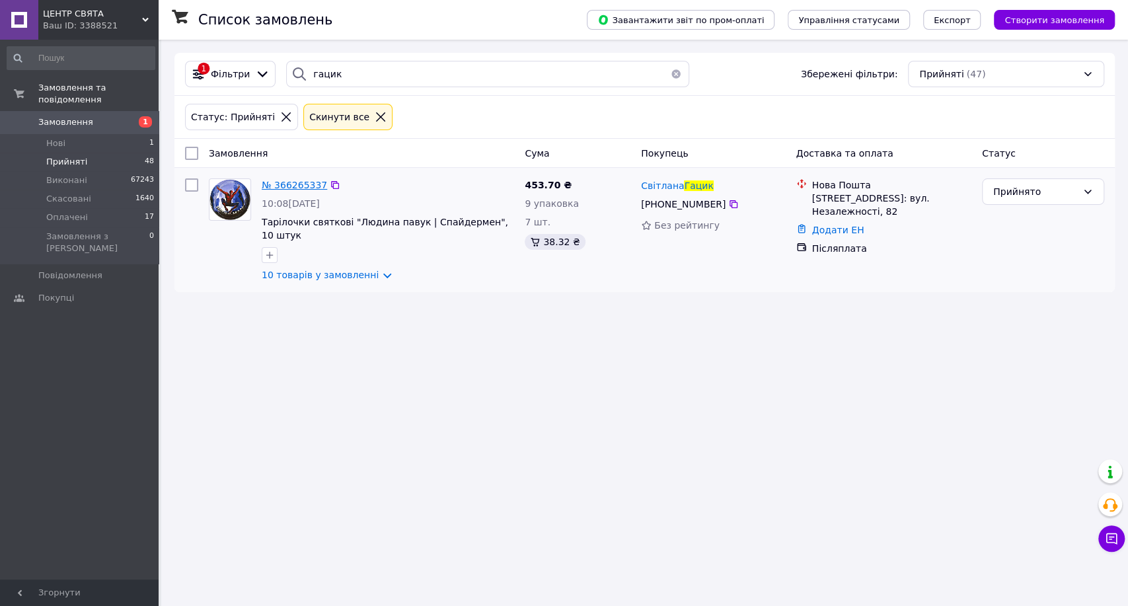
click at [299, 184] on span "№ 366265337" at bounding box center [294, 185] width 65 height 11
drag, startPoint x: 357, startPoint y: 65, endPoint x: 244, endPoint y: 64, distance: 112.3
click at [244, 64] on div "1 Фільтри гацик Збережені фільтри: Прийняті (47)" at bounding box center [645, 74] width 930 height 26
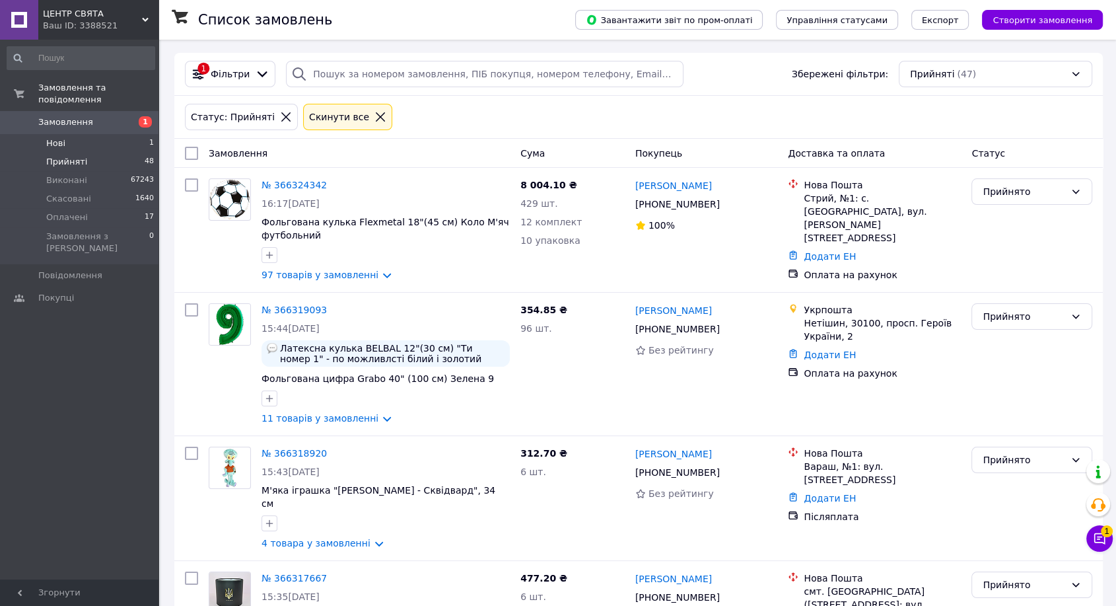
click at [64, 134] on li "Нові 1" at bounding box center [81, 143] width 162 height 18
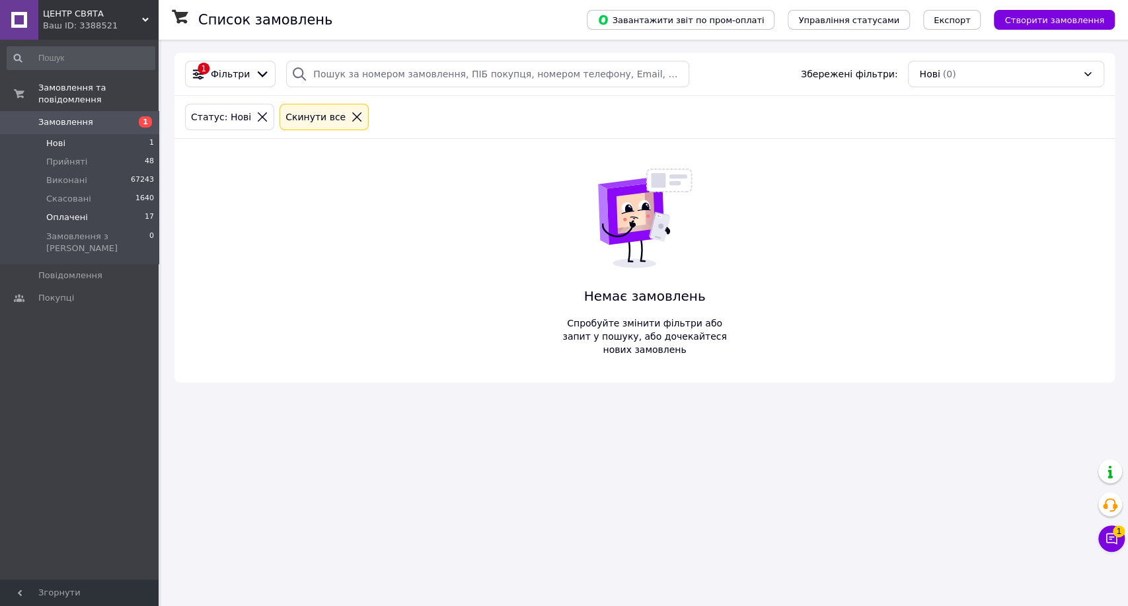
click at [63, 211] on span "Оплачені" at bounding box center [67, 217] width 42 height 12
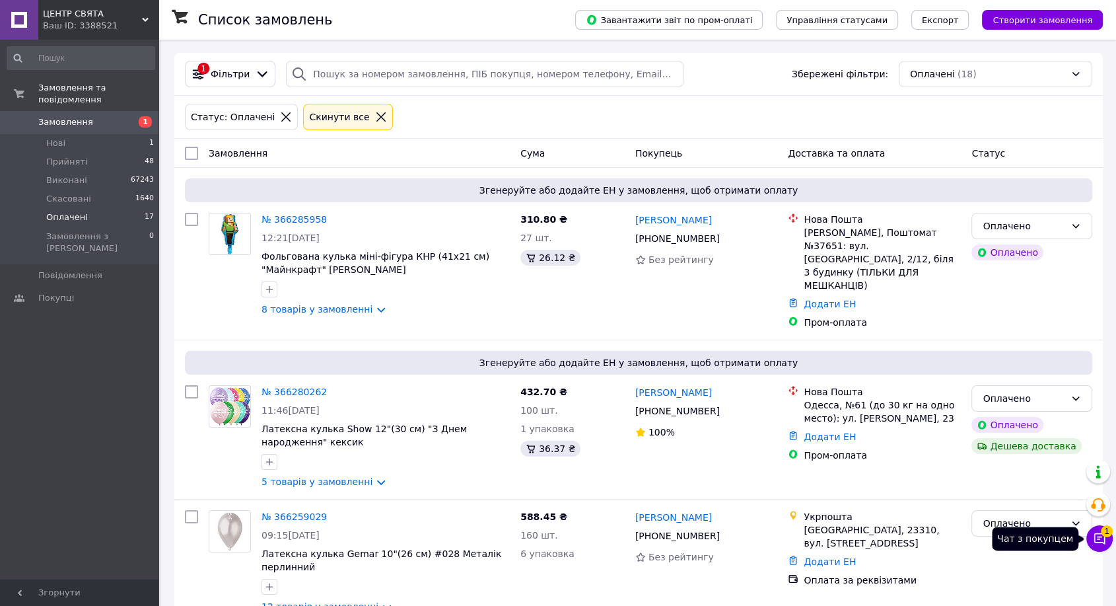
click at [1104, 546] on button "Чат з покупцем 1" at bounding box center [1100, 538] width 26 height 26
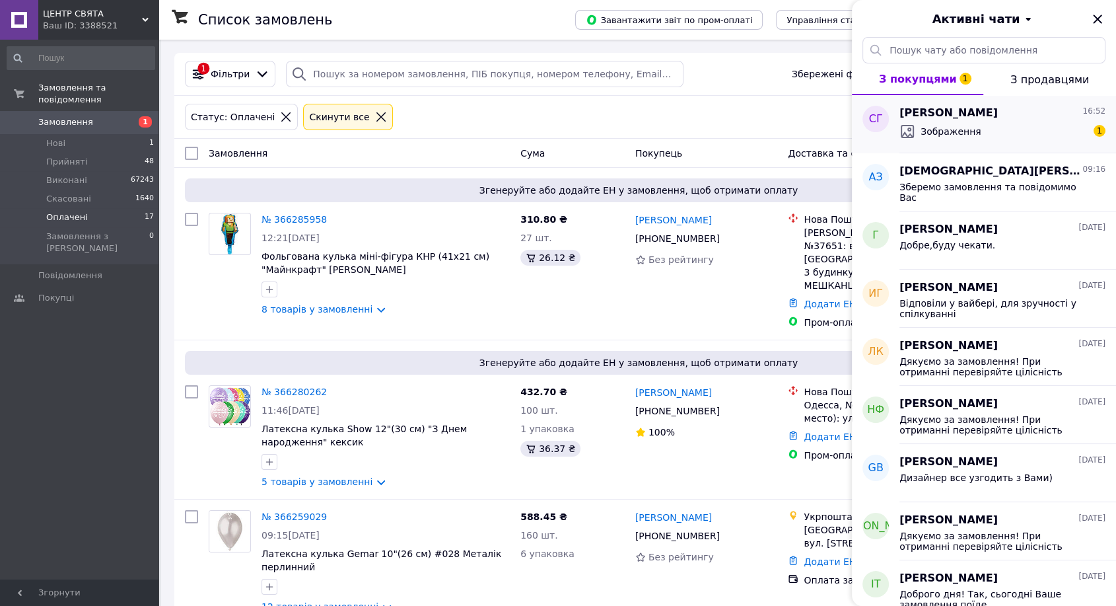
click at [951, 116] on span "Світлана Гацик" at bounding box center [949, 113] width 98 height 15
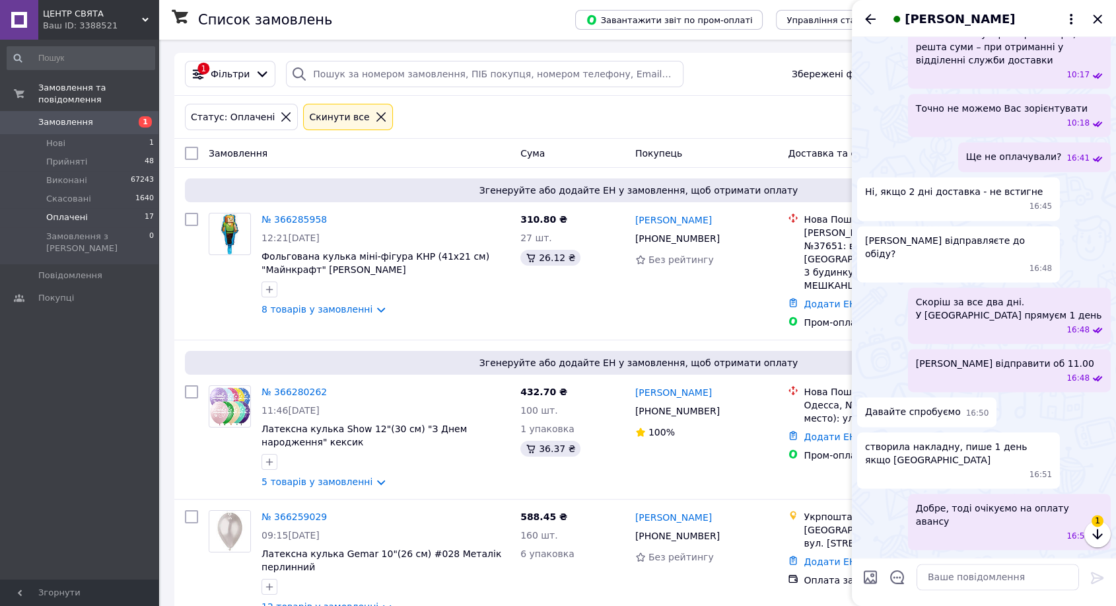
scroll to position [1860, 0]
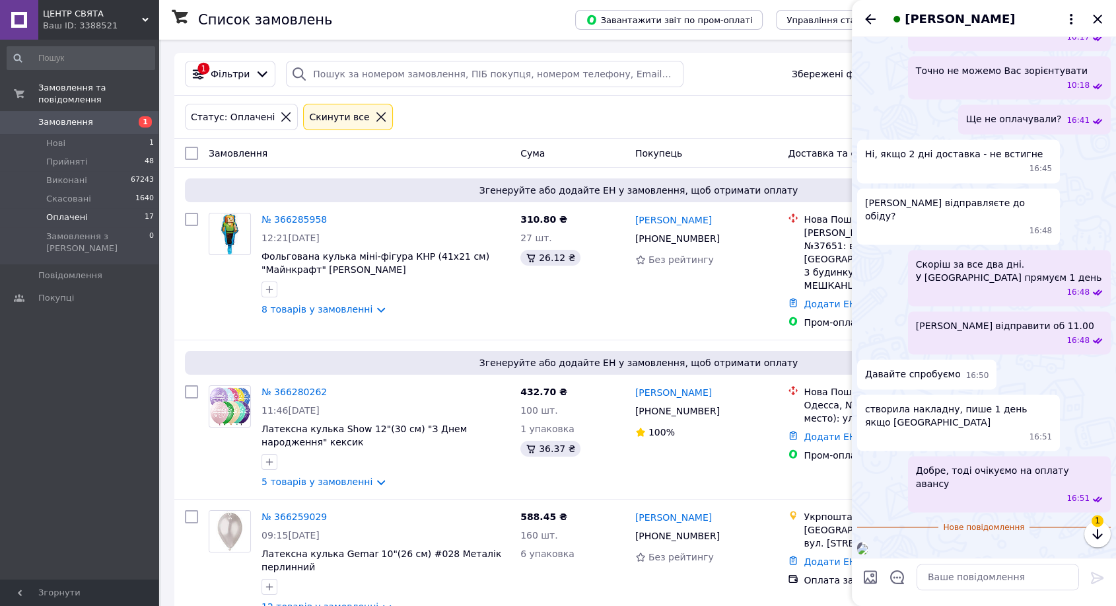
click at [868, 544] on img at bounding box center [862, 549] width 11 height 11
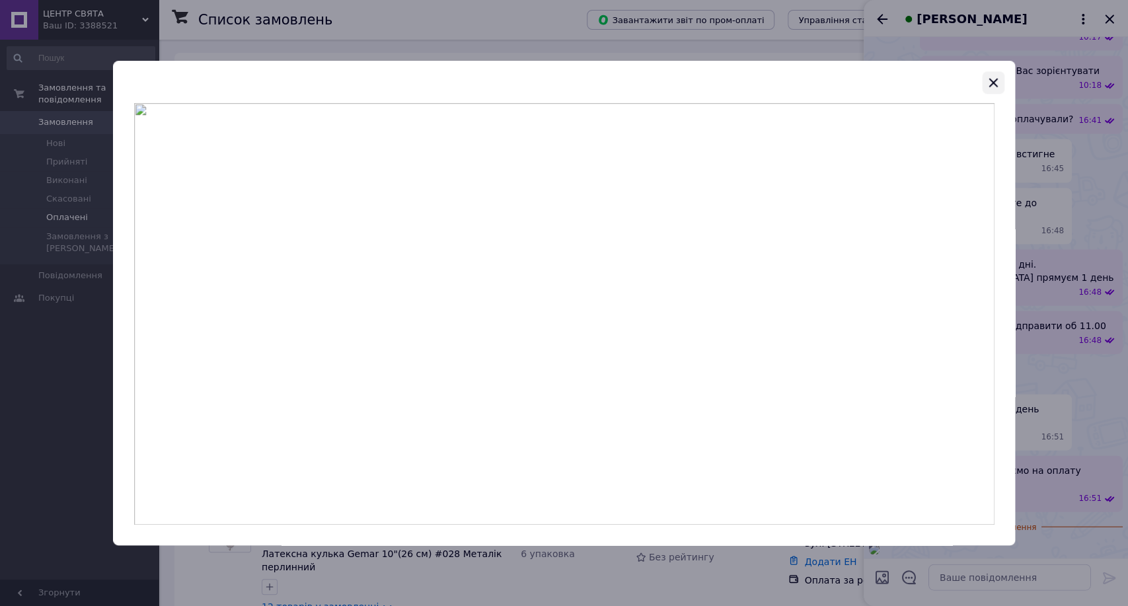
click at [997, 81] on icon "button" at bounding box center [993, 83] width 16 height 16
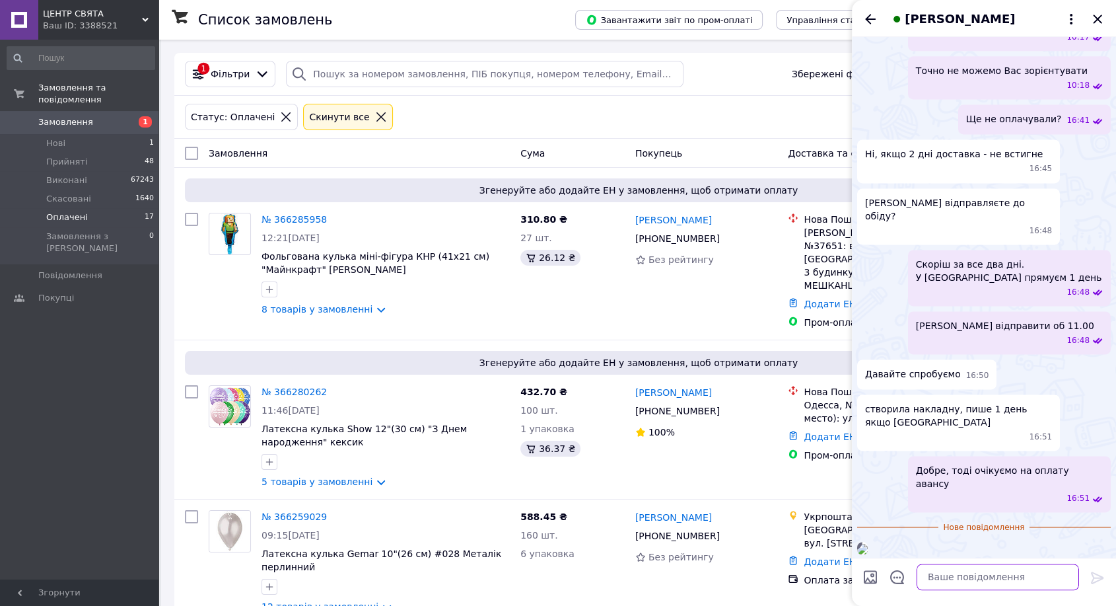
click at [1005, 578] on textarea at bounding box center [998, 577] width 163 height 26
type textarea "Дякуємо"
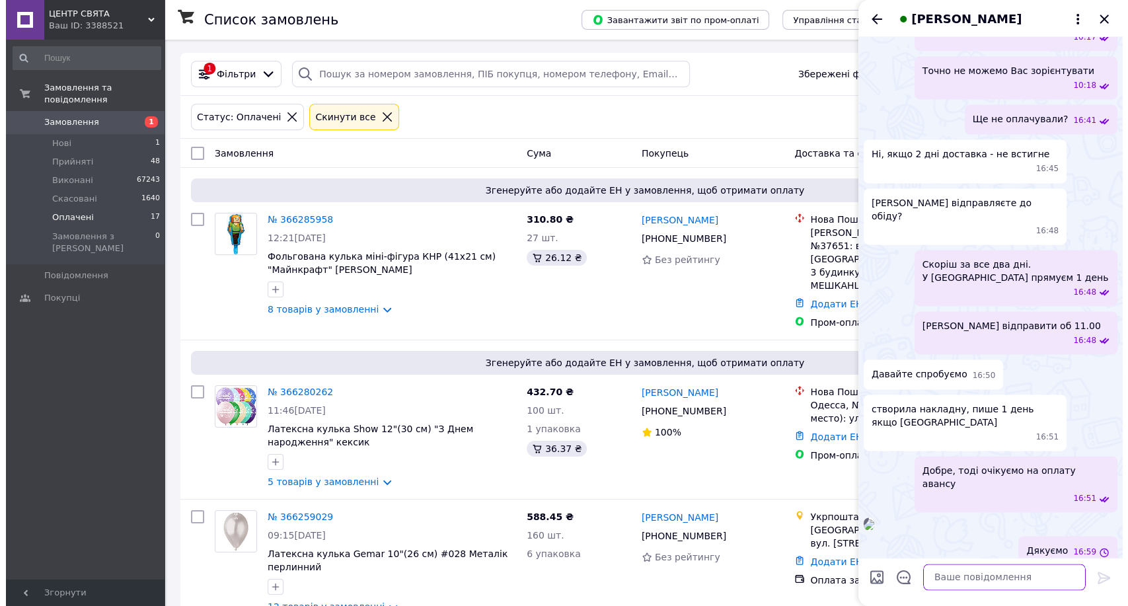
scroll to position [1871, 0]
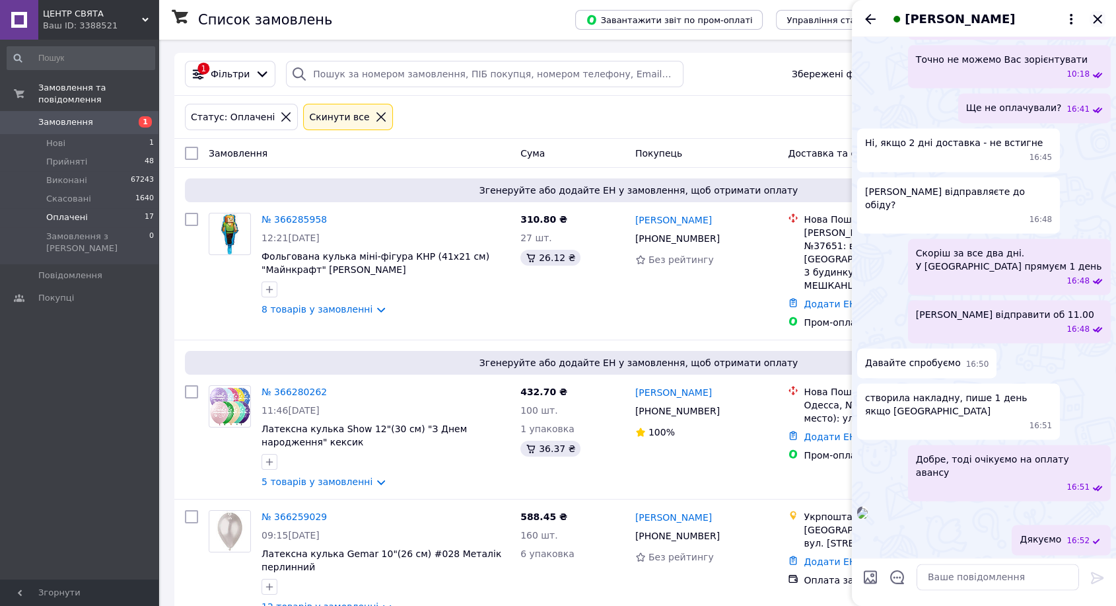
click at [1103, 20] on icon "Закрити" at bounding box center [1098, 19] width 16 height 16
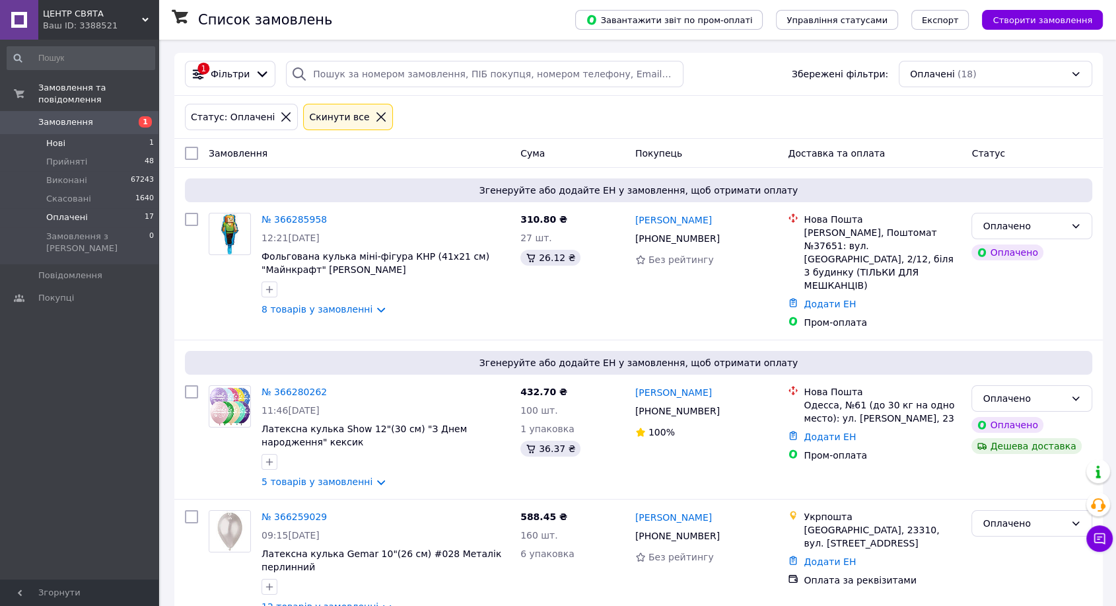
click at [54, 137] on span "Нові" at bounding box center [55, 143] width 19 height 12
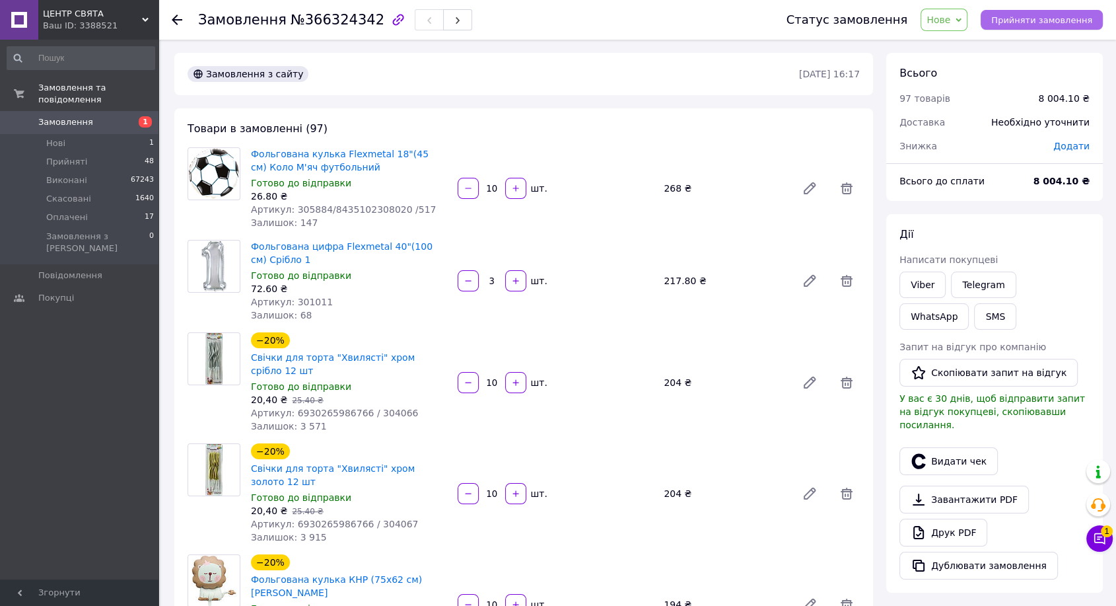
click at [1047, 25] on span "Прийняти замовлення" at bounding box center [1042, 20] width 101 height 10
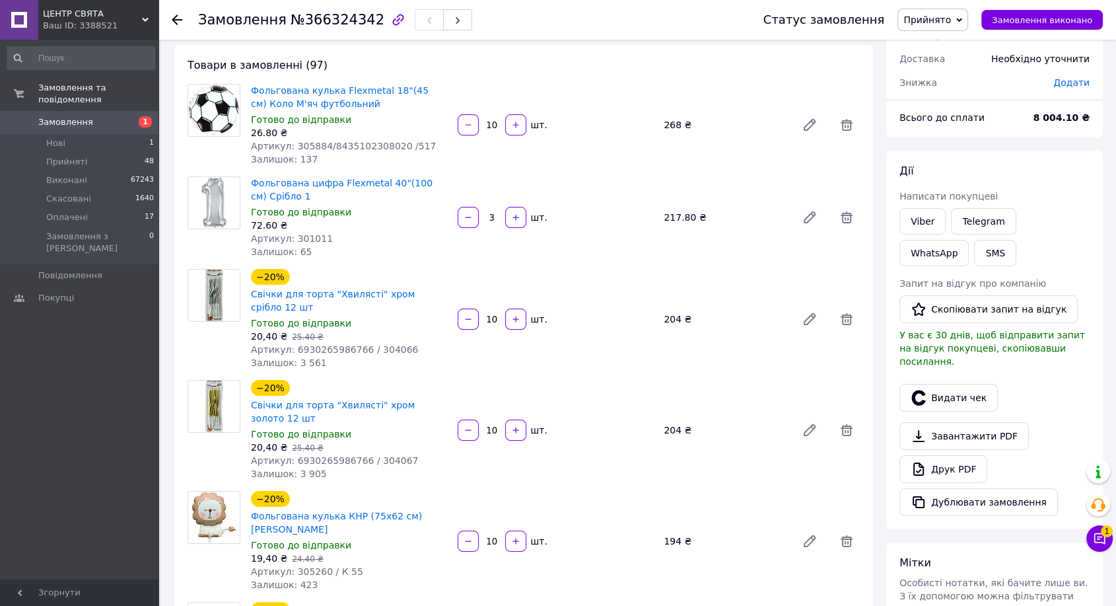
scroll to position [147, 0]
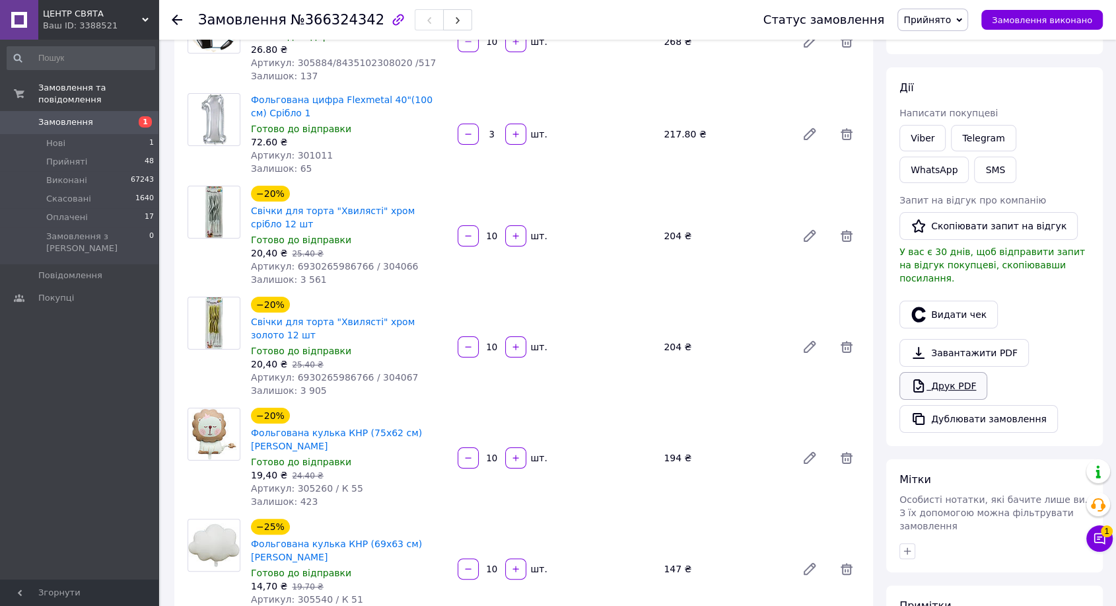
click at [933, 382] on link "Друк PDF" at bounding box center [944, 386] width 88 height 28
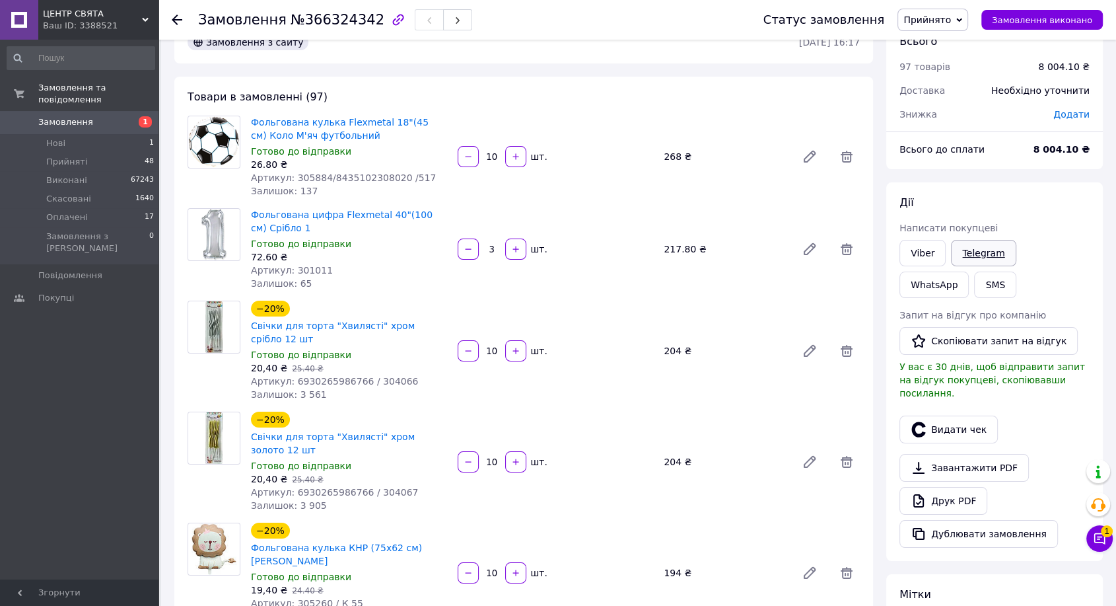
scroll to position [0, 0]
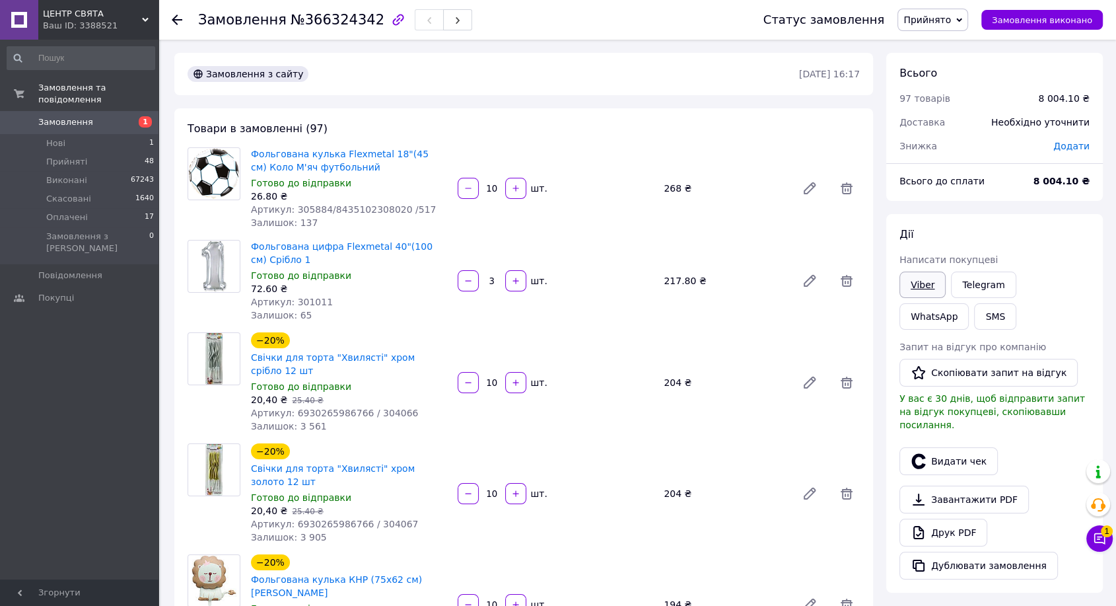
click at [918, 279] on link "Viber" at bounding box center [923, 285] width 46 height 26
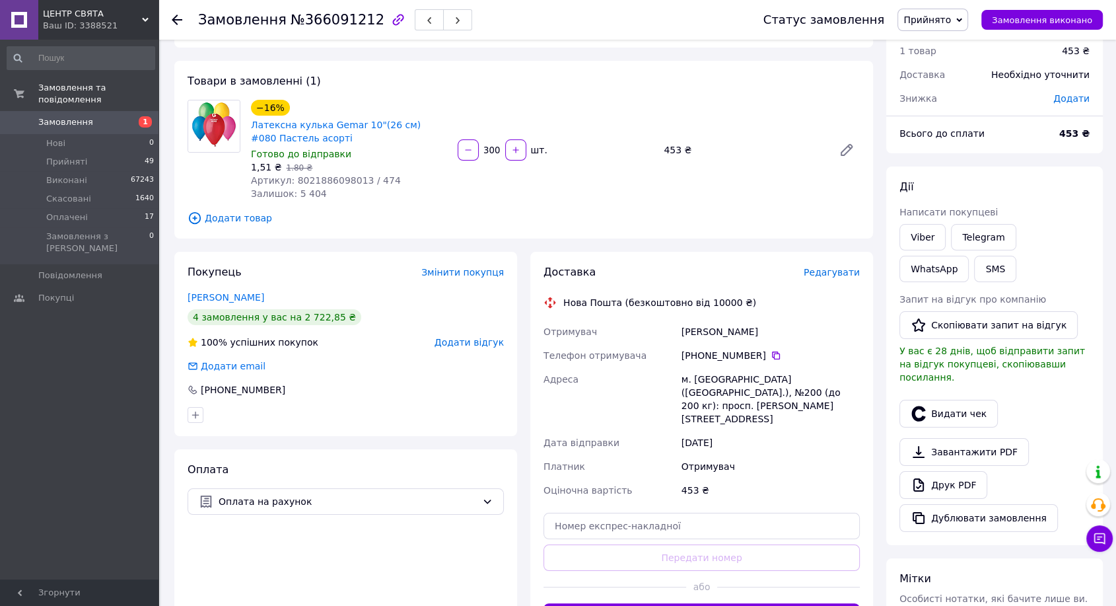
scroll to position [147, 0]
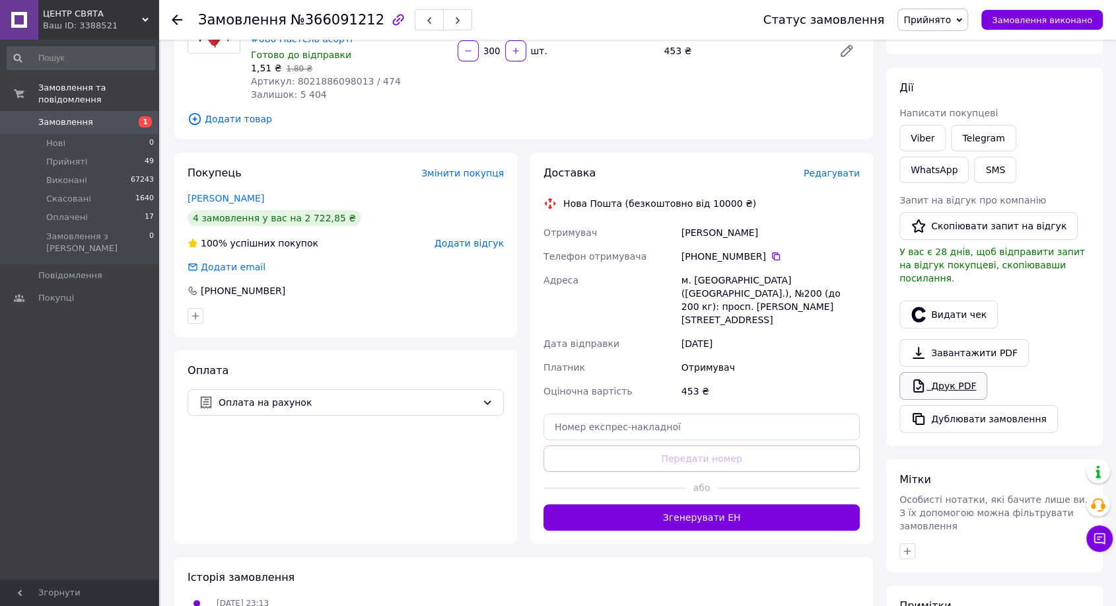
click at [951, 376] on link "Друк PDF" at bounding box center [944, 386] width 88 height 28
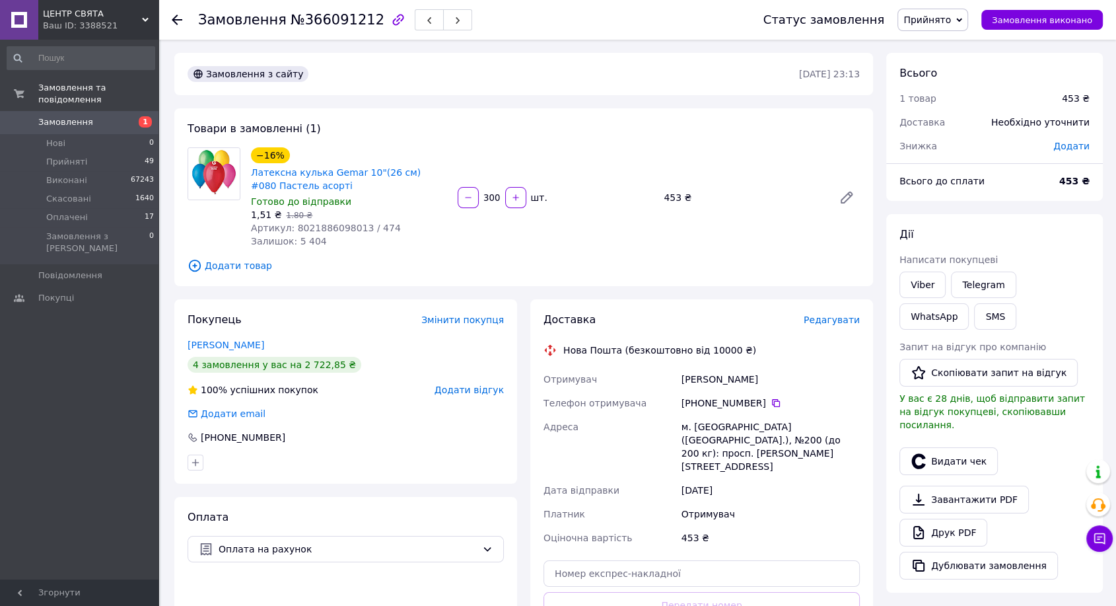
click at [968, 18] on span "Прийнято" at bounding box center [933, 20] width 71 height 22
click at [942, 87] on li "Оплачено" at bounding box center [932, 86] width 69 height 20
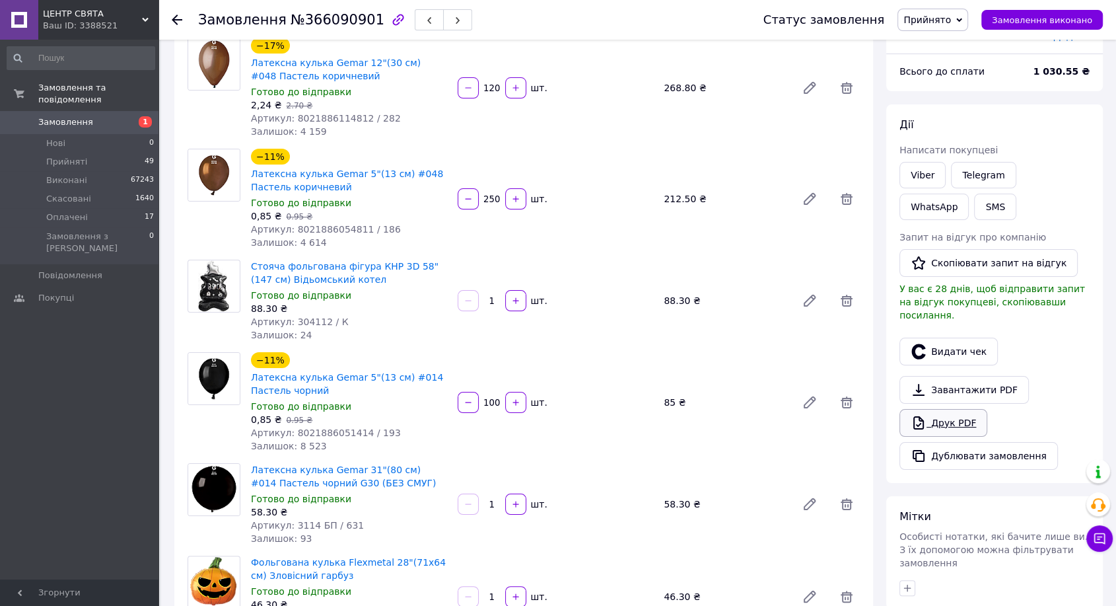
scroll to position [220, 0]
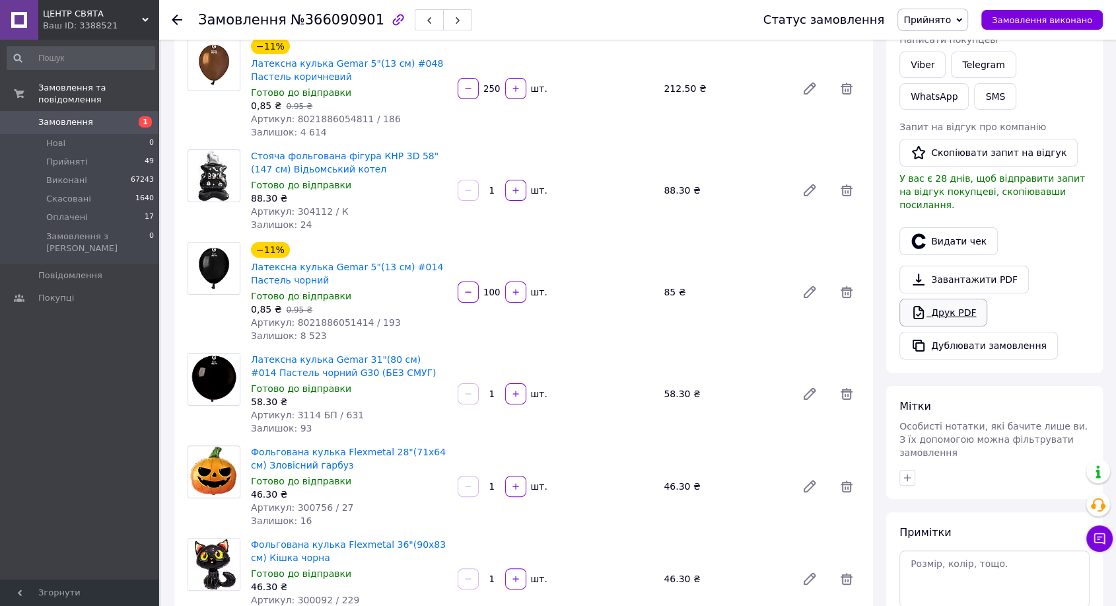
click at [953, 303] on link "Друк PDF" at bounding box center [944, 313] width 88 height 28
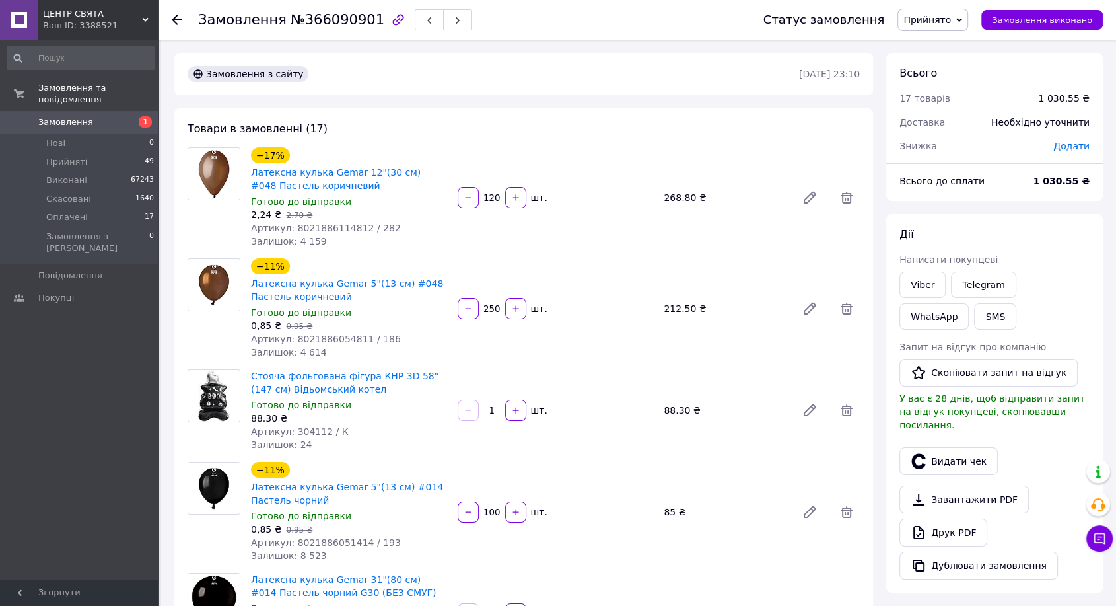
drag, startPoint x: 972, startPoint y: 13, endPoint x: 972, endPoint y: 25, distance: 12.6
click at [968, 13] on span "Прийнято" at bounding box center [933, 20] width 71 height 22
click at [951, 83] on li "Оплачено" at bounding box center [932, 86] width 69 height 20
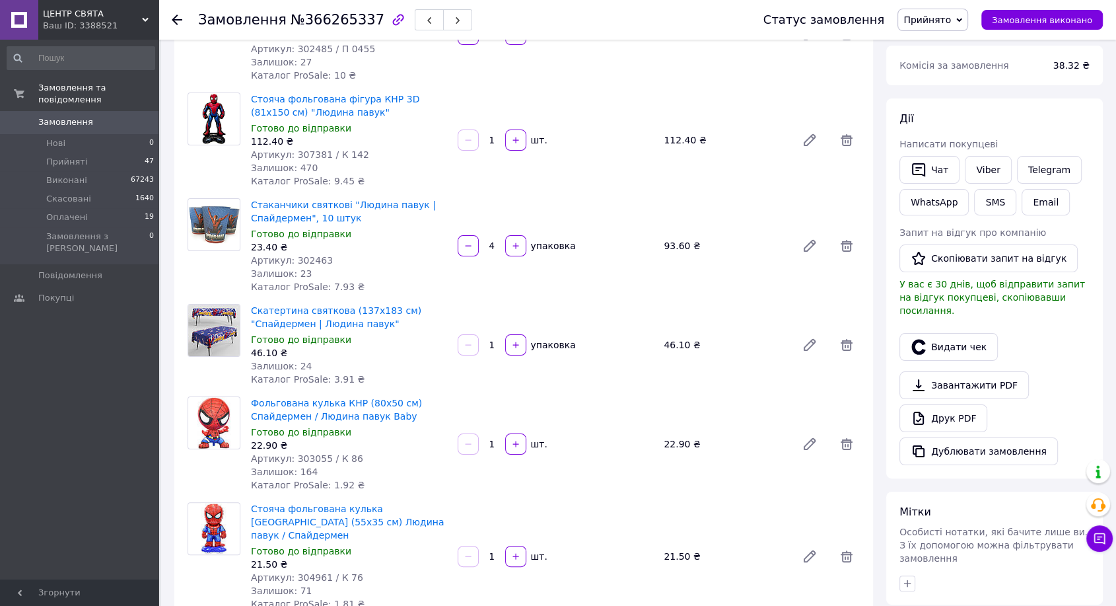
scroll to position [293, 0]
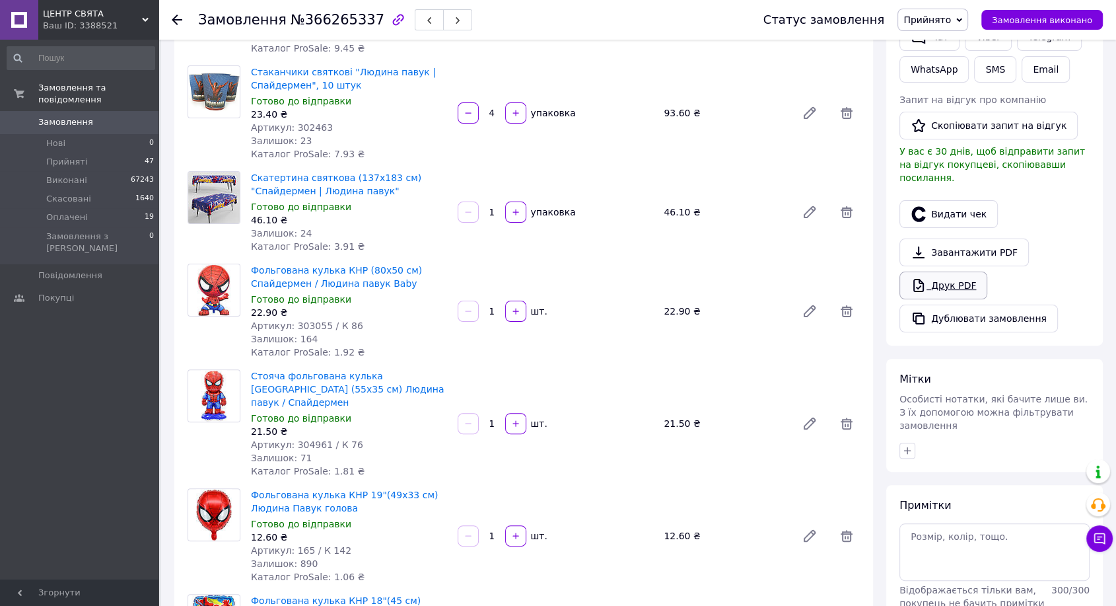
click at [968, 274] on link "Друк PDF" at bounding box center [944, 286] width 88 height 28
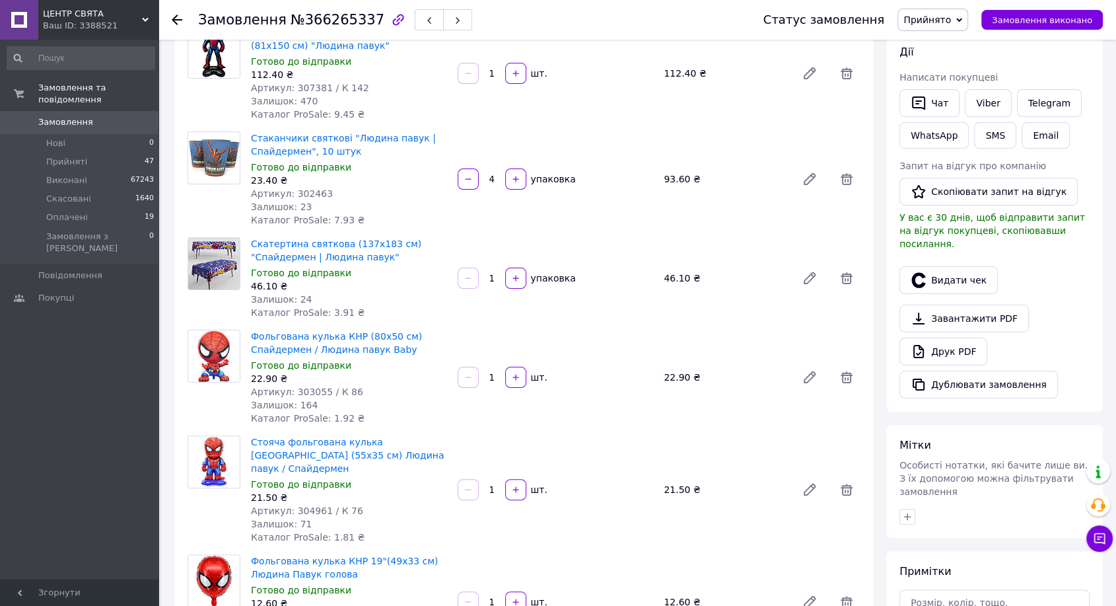
scroll to position [0, 0]
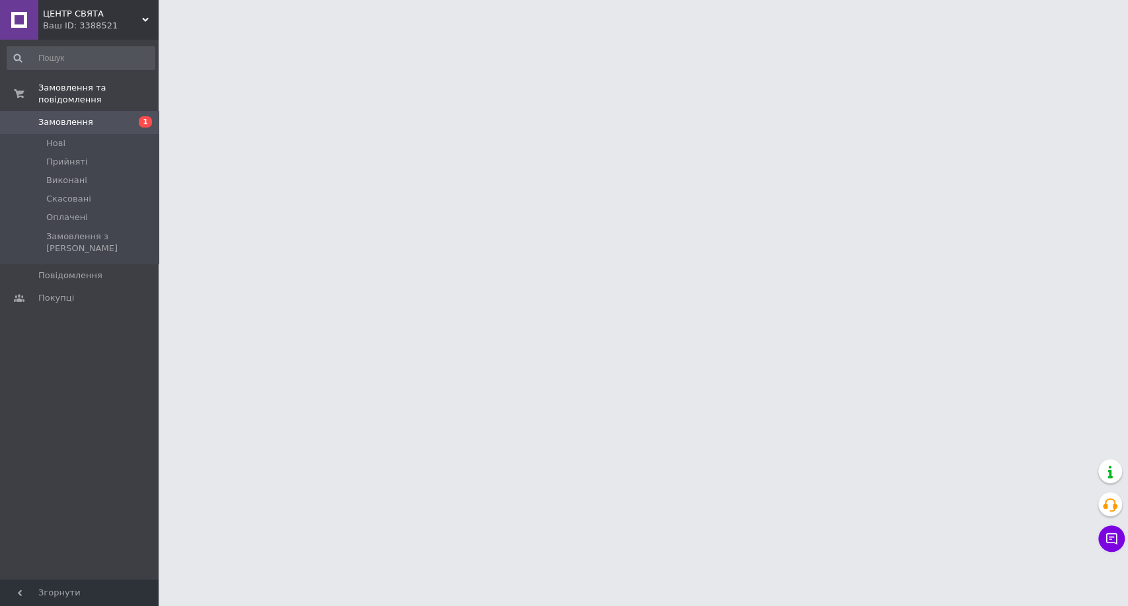
drag, startPoint x: 645, startPoint y: 546, endPoint x: 535, endPoint y: 449, distance: 146.5
click at [535, 33] on html "ЦЕНТР СВЯТА Ваш ID: 3388521 Сайт ЦЕНТР СВЯТА Кабінет покупця Перевірити стан си…" at bounding box center [564, 16] width 1128 height 33
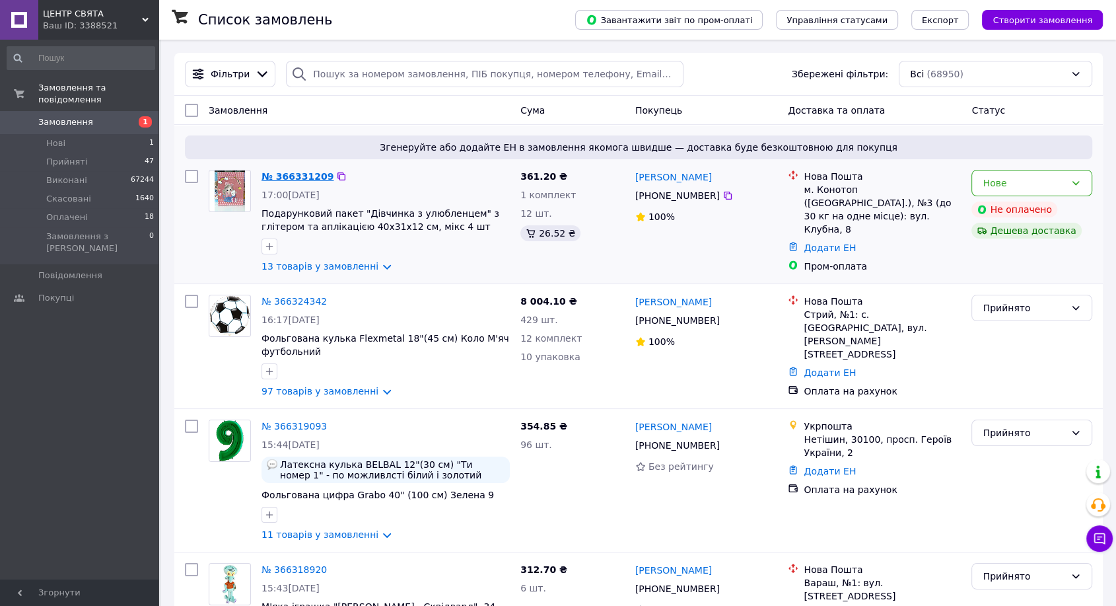
click at [293, 174] on link "№ 366331209" at bounding box center [298, 176] width 72 height 11
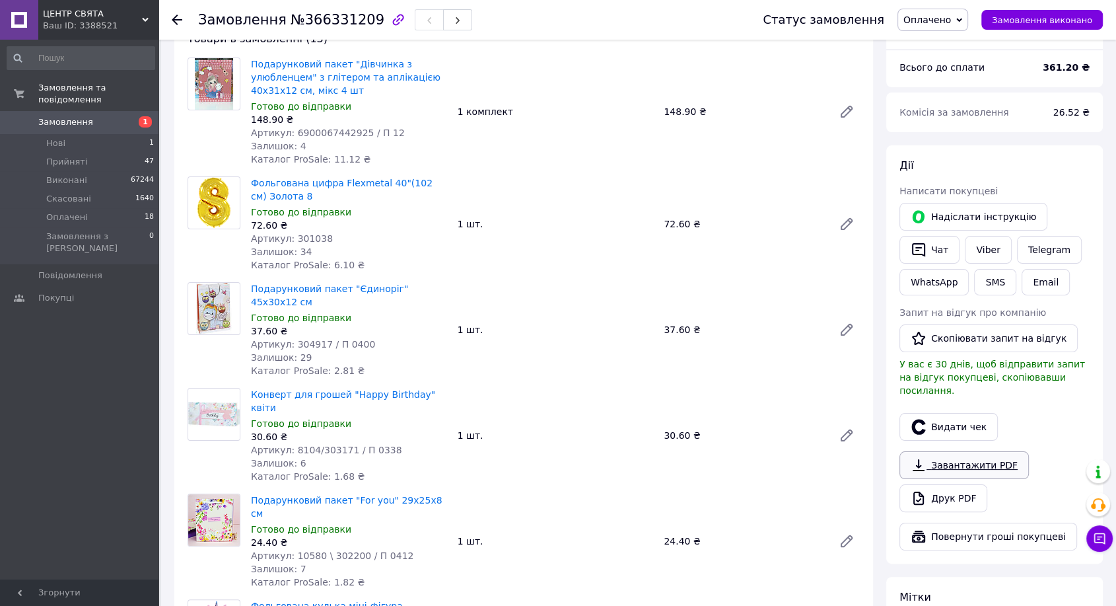
scroll to position [293, 0]
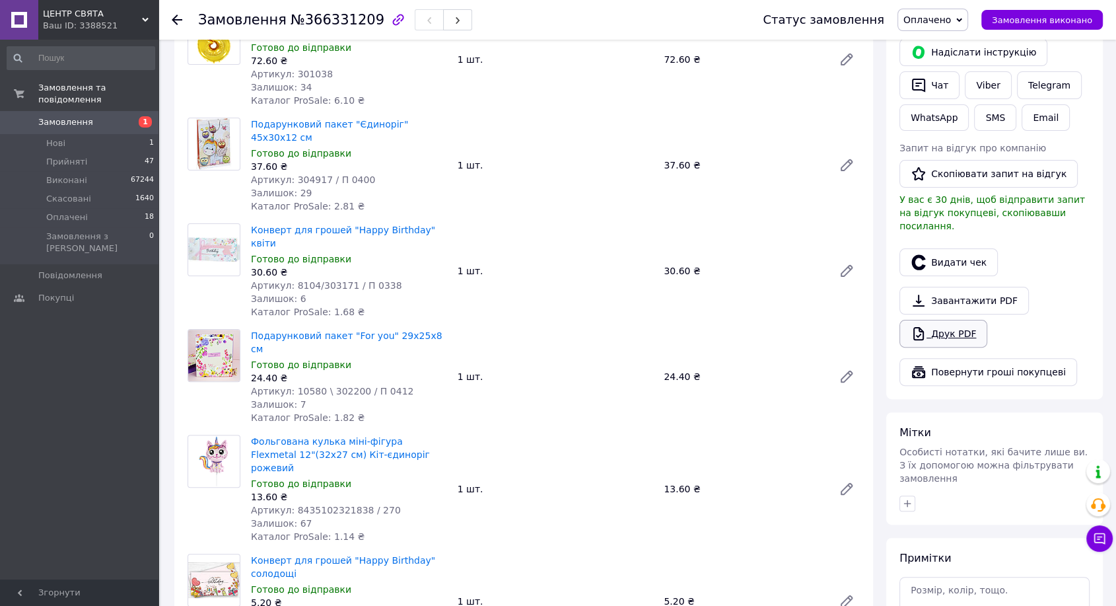
click at [946, 324] on link "Друк PDF" at bounding box center [944, 334] width 88 height 28
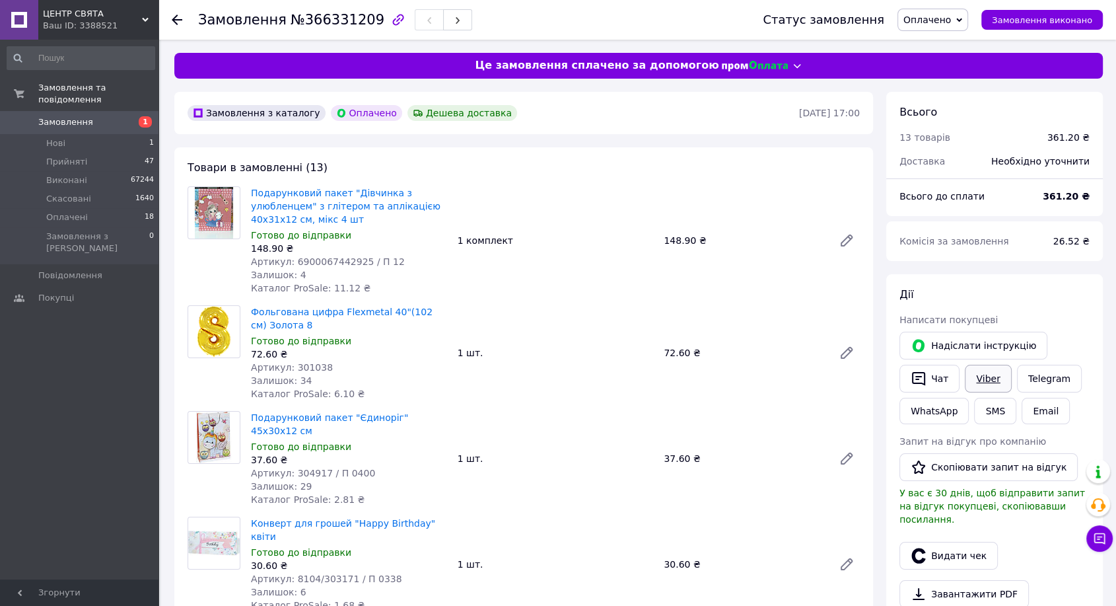
click at [990, 370] on link "Viber" at bounding box center [988, 379] width 46 height 28
click at [925, 379] on icon "button" at bounding box center [919, 379] width 16 height 16
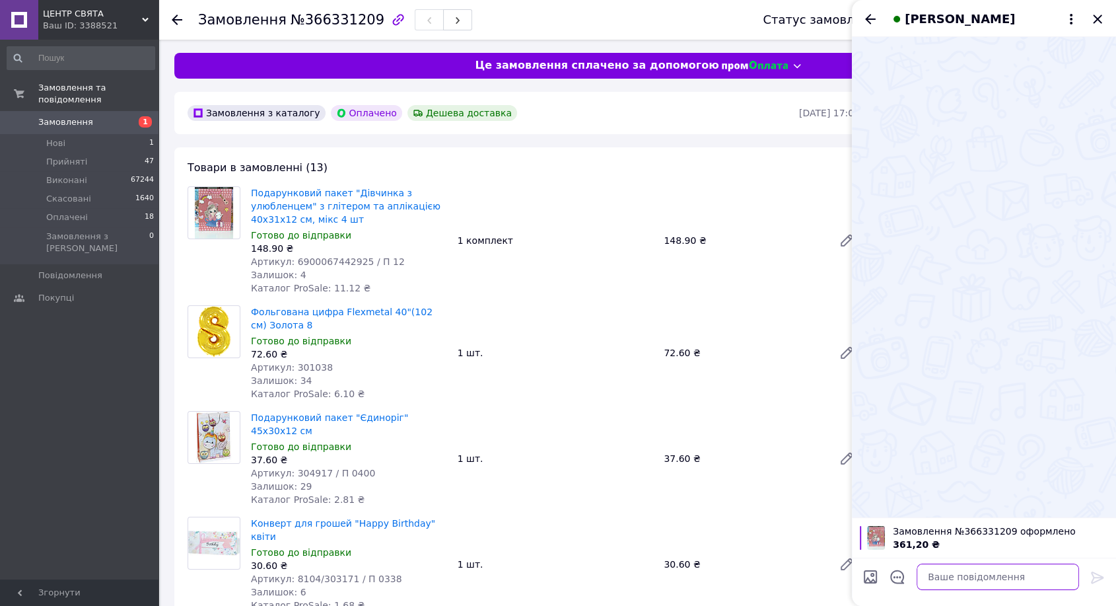
click at [962, 575] on textarea at bounding box center [998, 577] width 163 height 26
paste textarea "Доброго дня! Отримали Ваше замовлення на нашому сайті: [DOMAIN_NAME] Телефони: …"
type textarea "Доброго дня! Отримали Ваше замовлення на нашому сайті: [DOMAIN_NAME] Телефони: …"
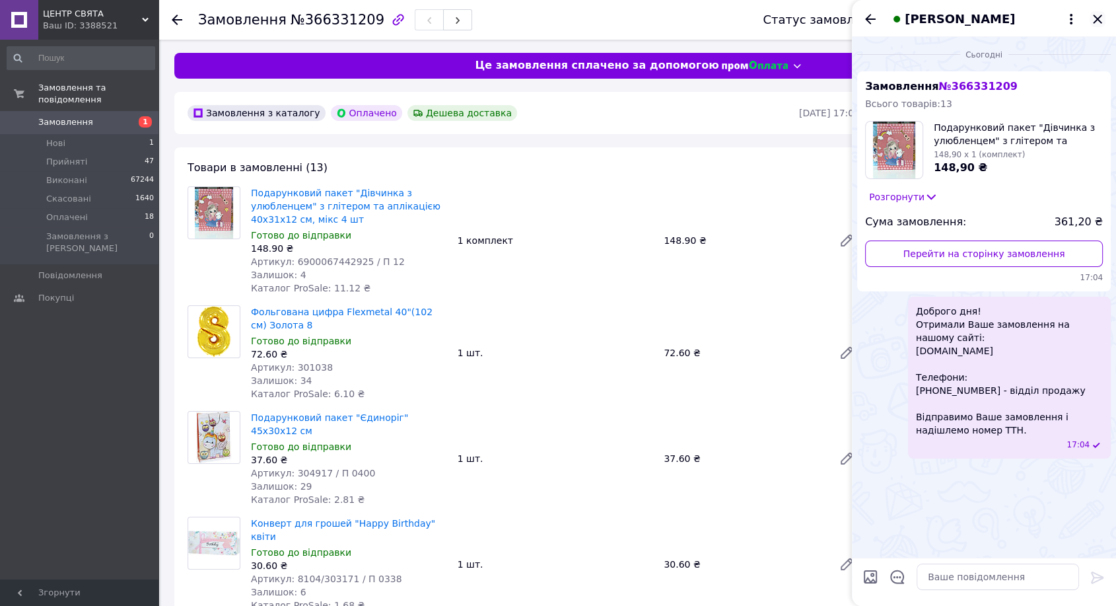
click at [1100, 22] on icon "Закрити" at bounding box center [1097, 19] width 9 height 9
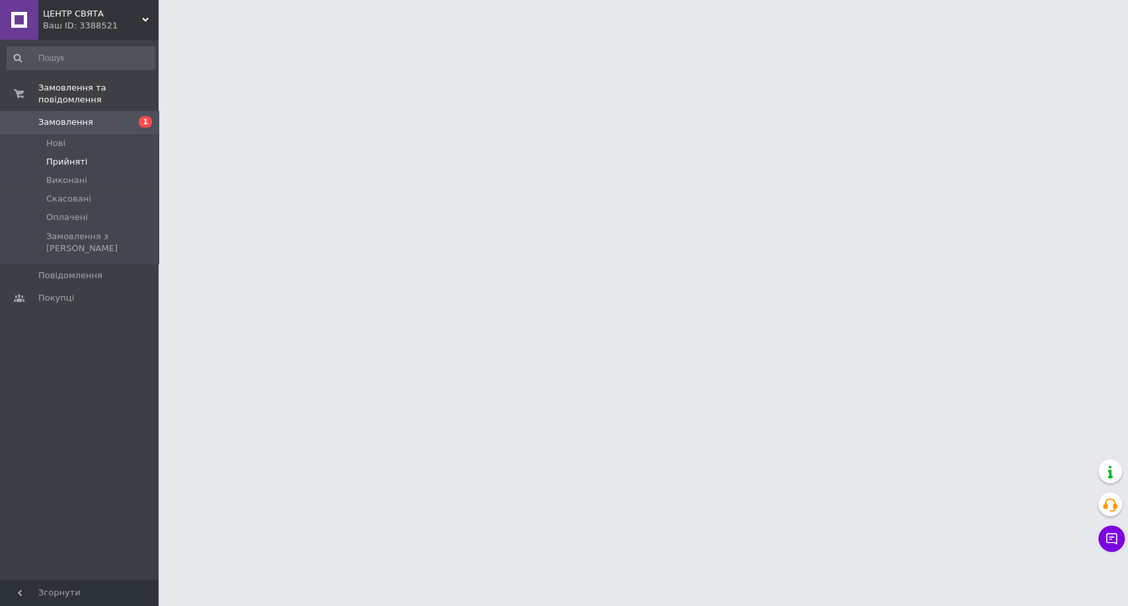
click at [69, 156] on span "Прийняті" at bounding box center [66, 162] width 41 height 12
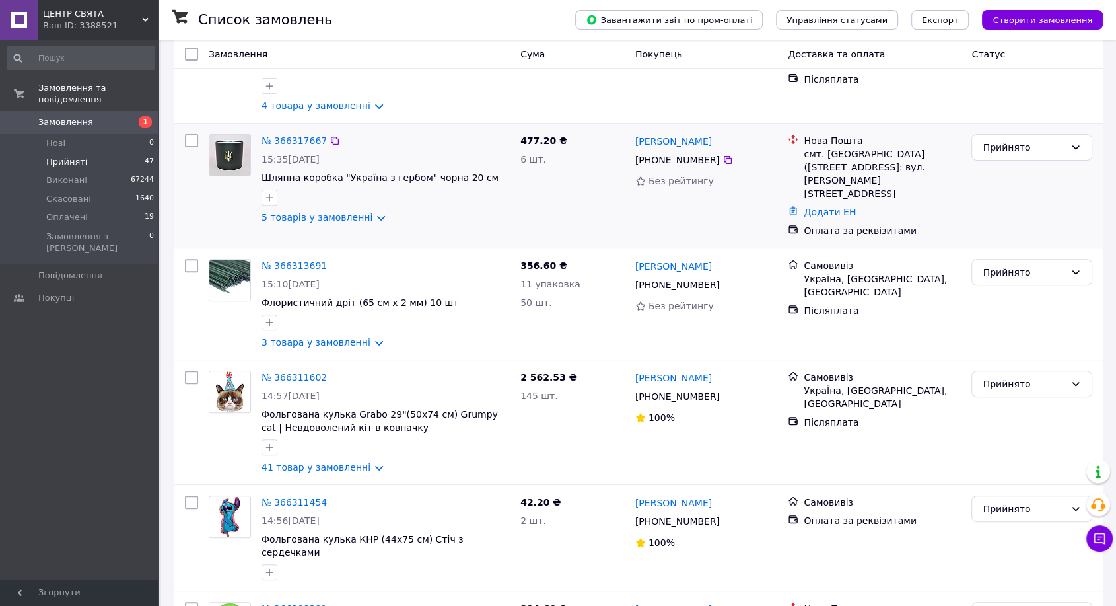
scroll to position [440, 0]
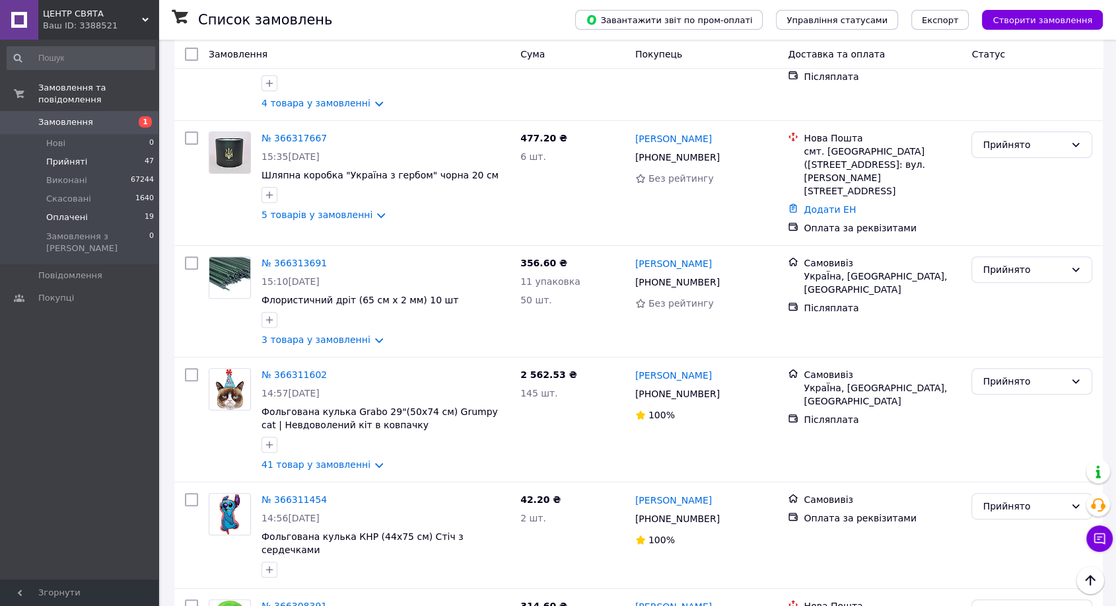
click at [74, 211] on span "Оплачені" at bounding box center [67, 217] width 42 height 12
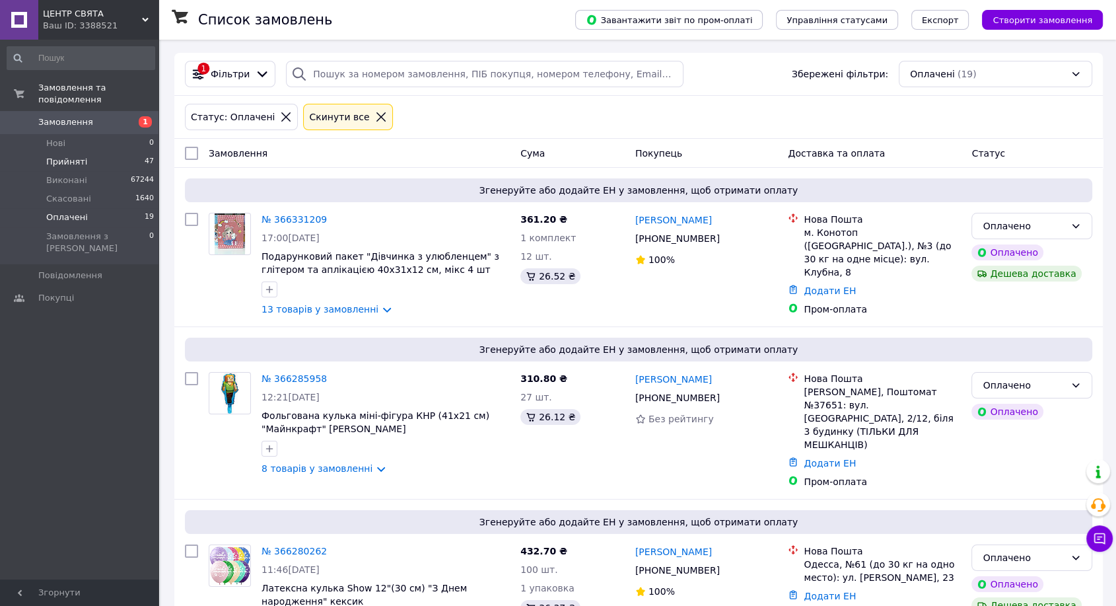
click at [67, 156] on span "Прийняті" at bounding box center [66, 162] width 41 height 12
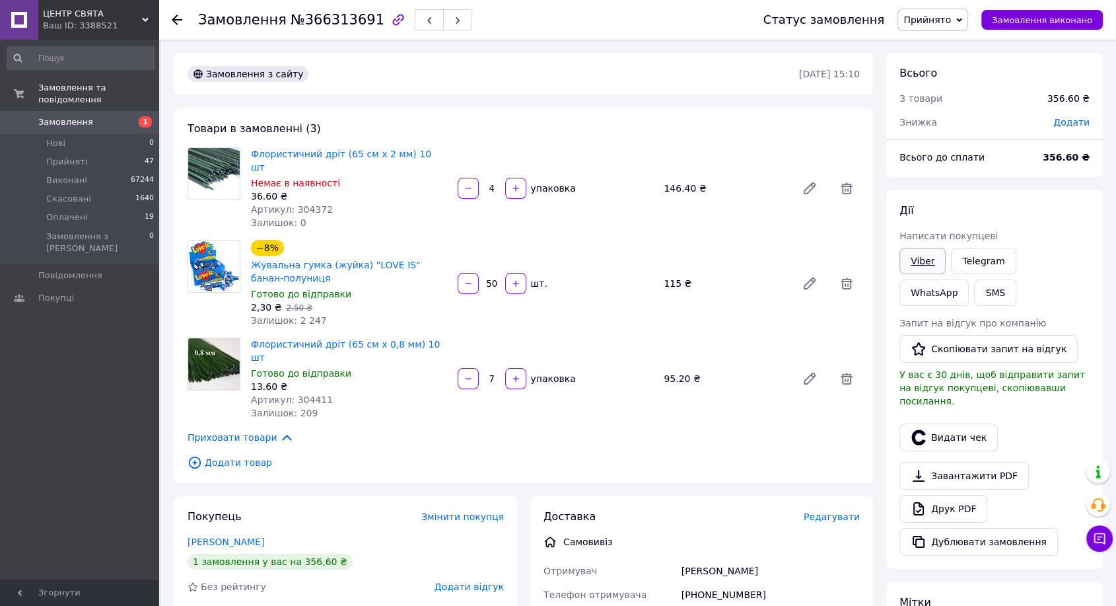
click at [917, 255] on link "Viber" at bounding box center [923, 261] width 46 height 26
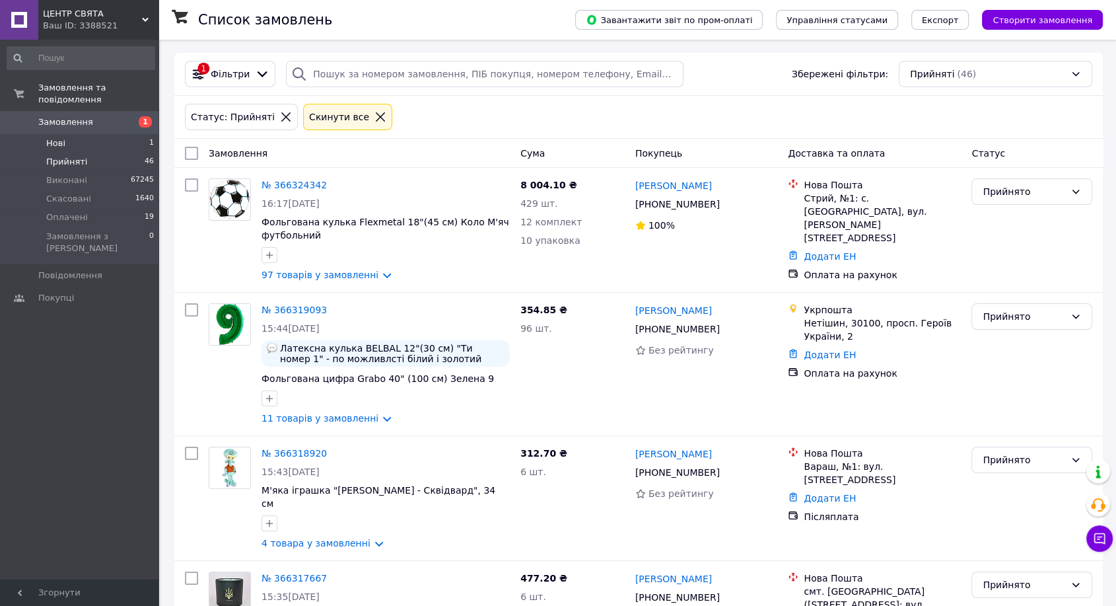
click at [63, 137] on span "Нові" at bounding box center [55, 143] width 19 height 12
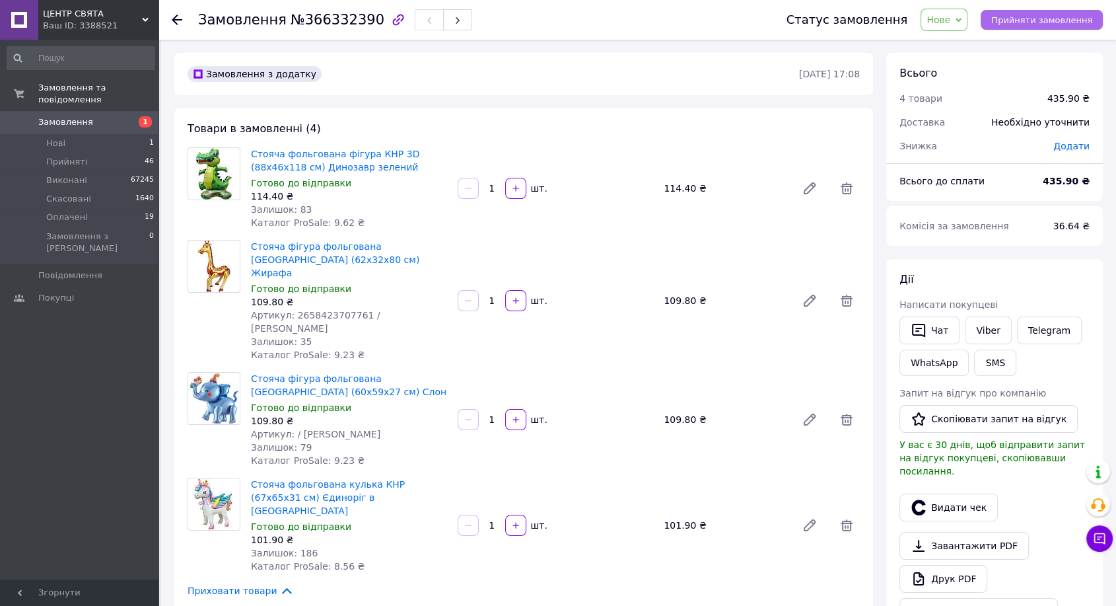
click at [1062, 17] on span "Прийняти замовлення" at bounding box center [1042, 20] width 101 height 10
click at [988, 324] on link "Viber" at bounding box center [988, 330] width 46 height 28
click at [1062, 491] on div "Видати чек" at bounding box center [995, 507] width 196 height 33
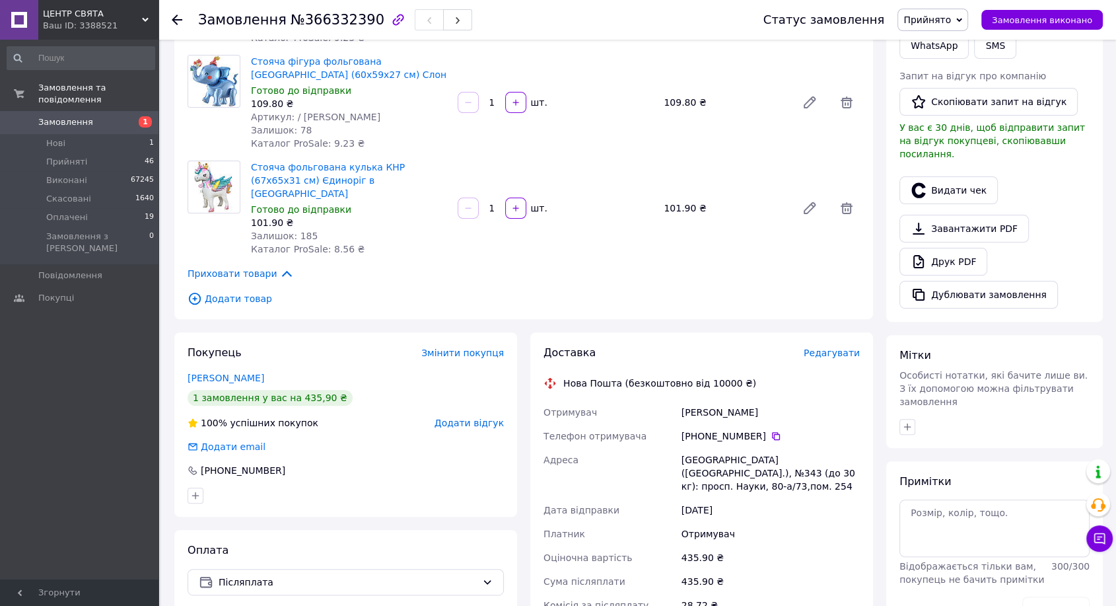
scroll to position [440, 0]
